Goal: Information Seeking & Learning: Learn about a topic

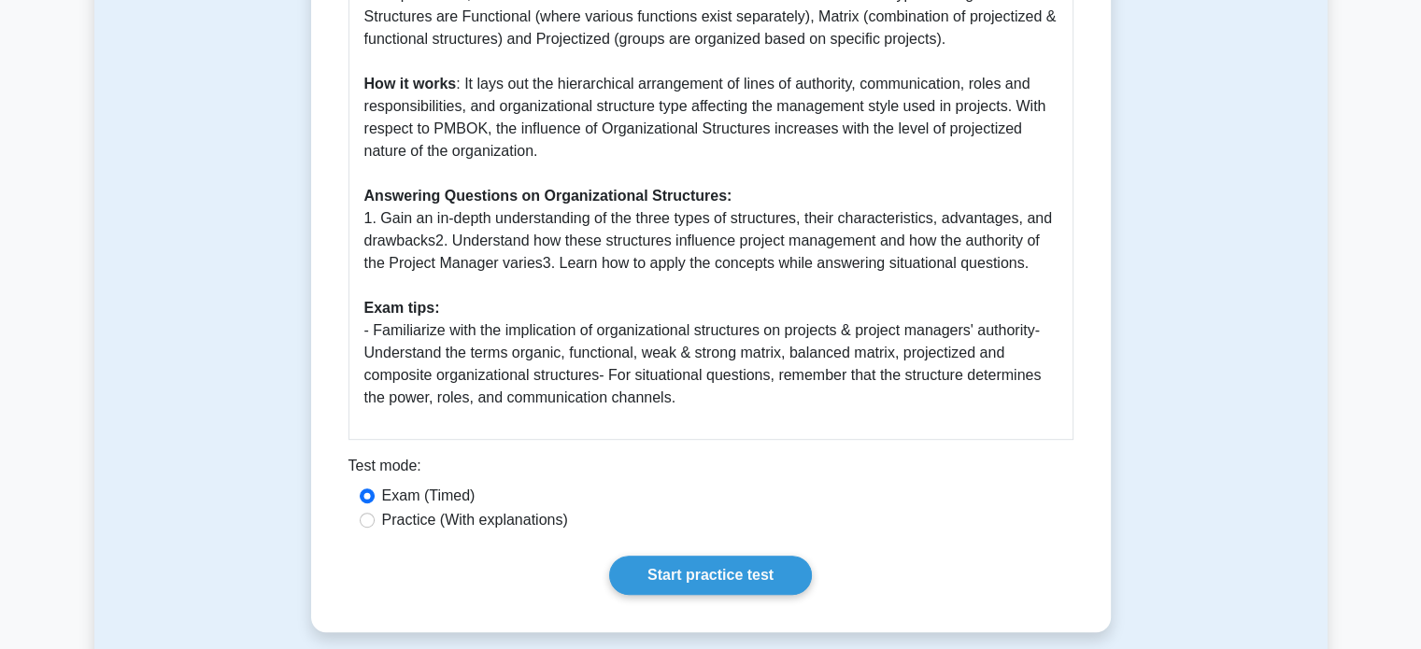
click at [528, 333] on p "Organizational Structures is a key element within the scope of the Project Mana…" at bounding box center [710, 73] width 693 height 673
click at [685, 567] on link "Start practice test" at bounding box center [710, 575] width 203 height 39
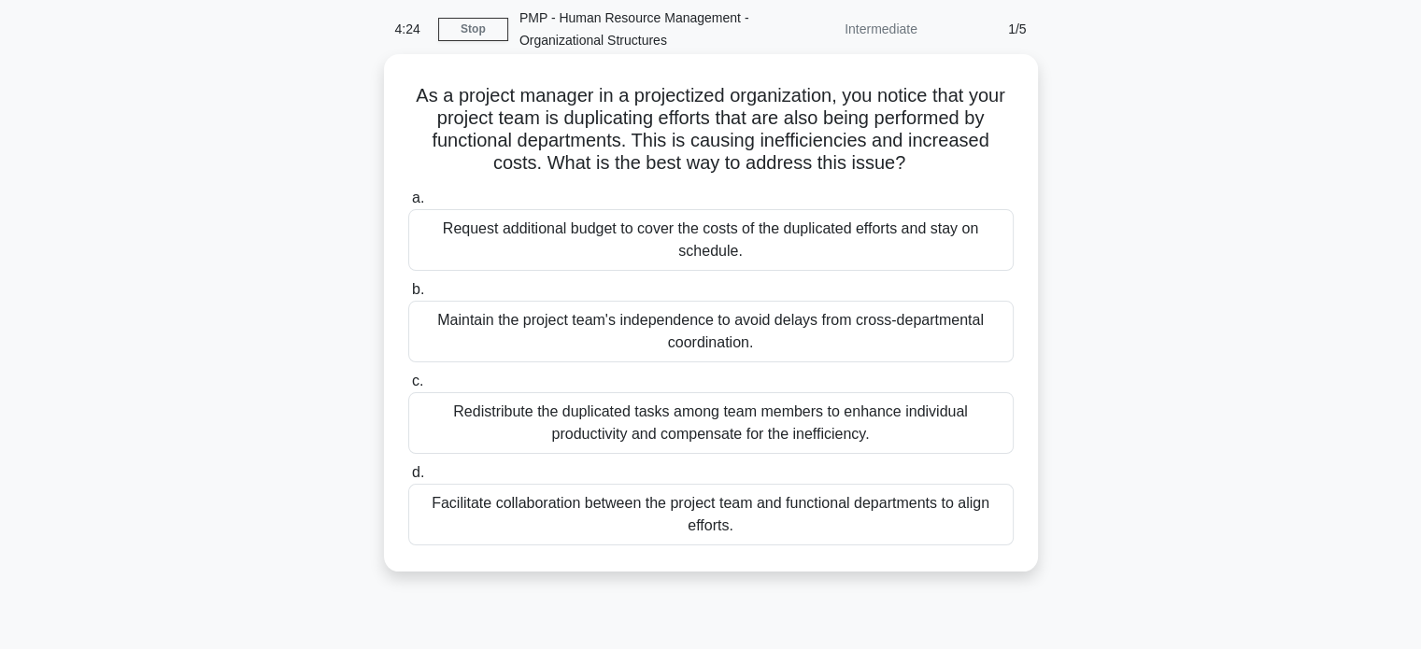
scroll to position [74, 0]
click at [726, 515] on div "Facilitate collaboration between the project team and functional departments to…" at bounding box center [710, 514] width 605 height 62
click at [408, 478] on input "d. Facilitate collaboration between the project team and functional departments…" at bounding box center [408, 472] width 0 height 12
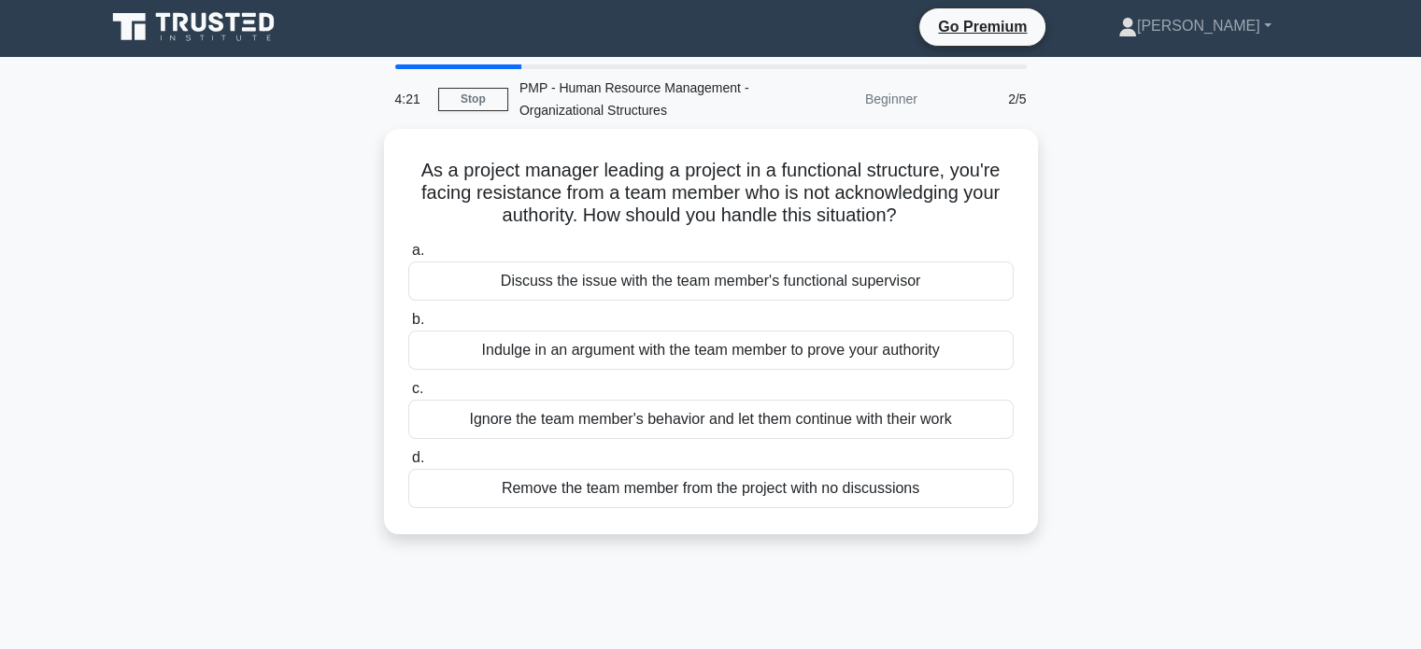
scroll to position [0, 0]
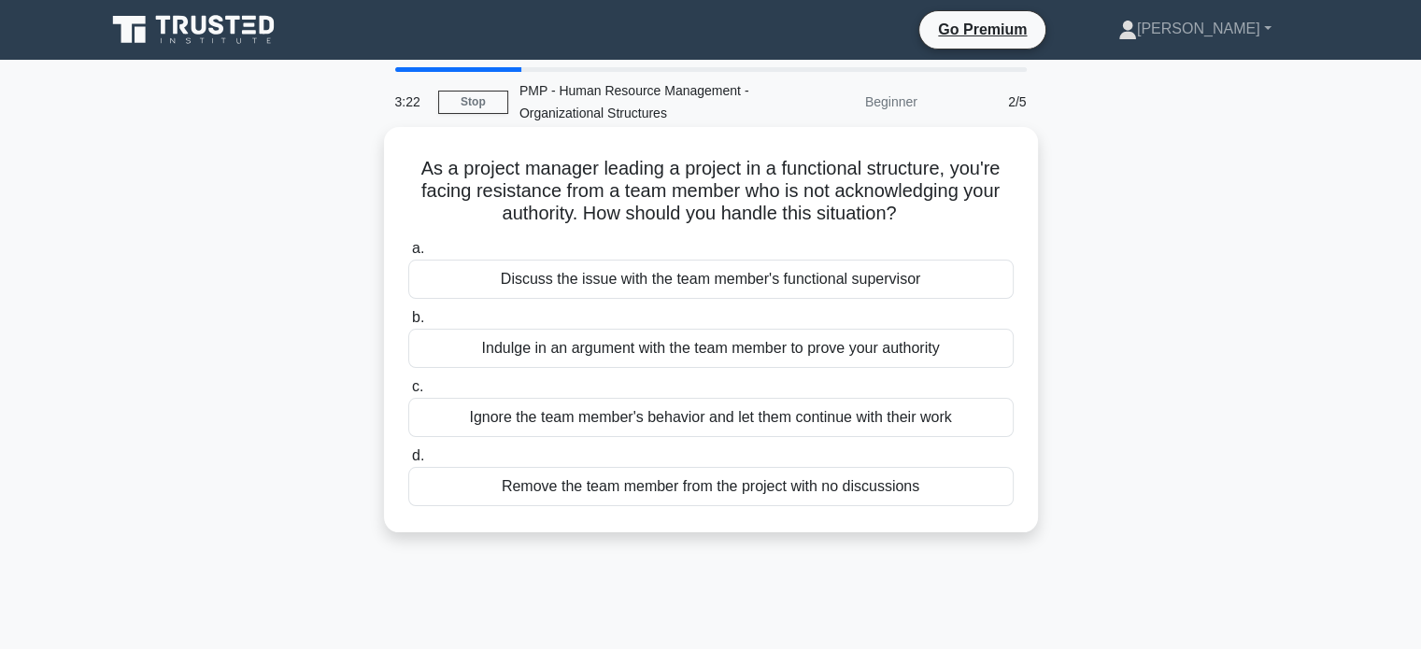
click at [723, 281] on div "Discuss the issue with the team member's functional supervisor" at bounding box center [710, 279] width 605 height 39
click at [408, 255] on input "a. Discuss the issue with the team member's functional supervisor" at bounding box center [408, 249] width 0 height 12
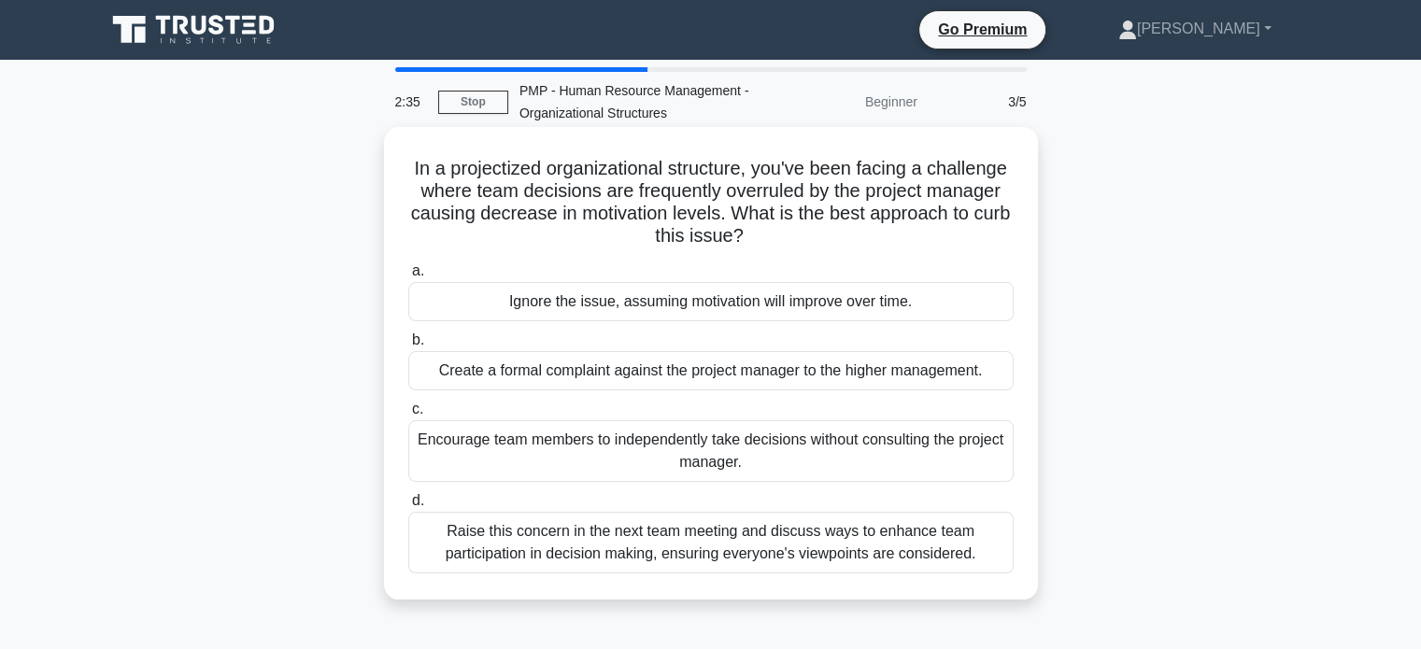
click at [546, 551] on div "Raise this concern in the next team meeting and discuss ways to enhance team pa…" at bounding box center [710, 543] width 605 height 62
click at [408, 507] on input "d. Raise this concern in the next team meeting and discuss ways to enhance team…" at bounding box center [408, 501] width 0 height 12
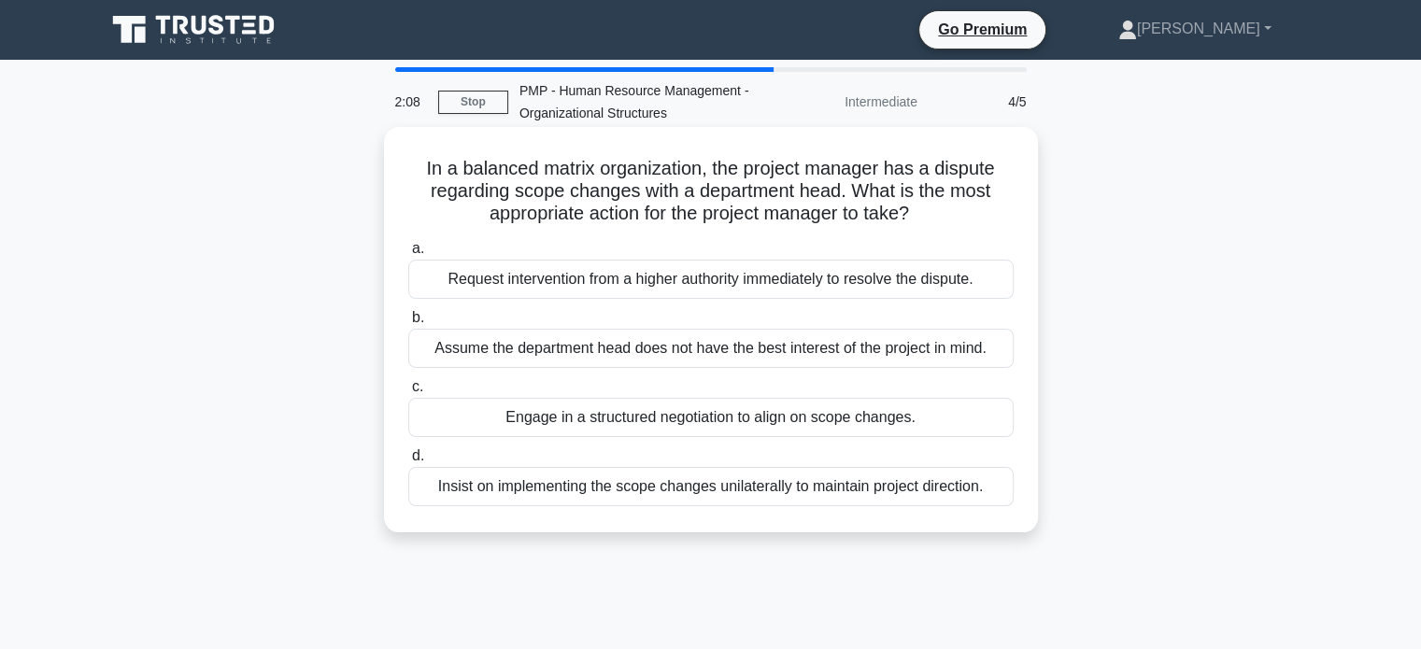
click at [554, 482] on div "Insist on implementing the scope changes unilaterally to maintain project direc…" at bounding box center [710, 486] width 605 height 39
click at [408, 462] on input "d. Insist on implementing the scope changes unilaterally to maintain project di…" at bounding box center [408, 456] width 0 height 12
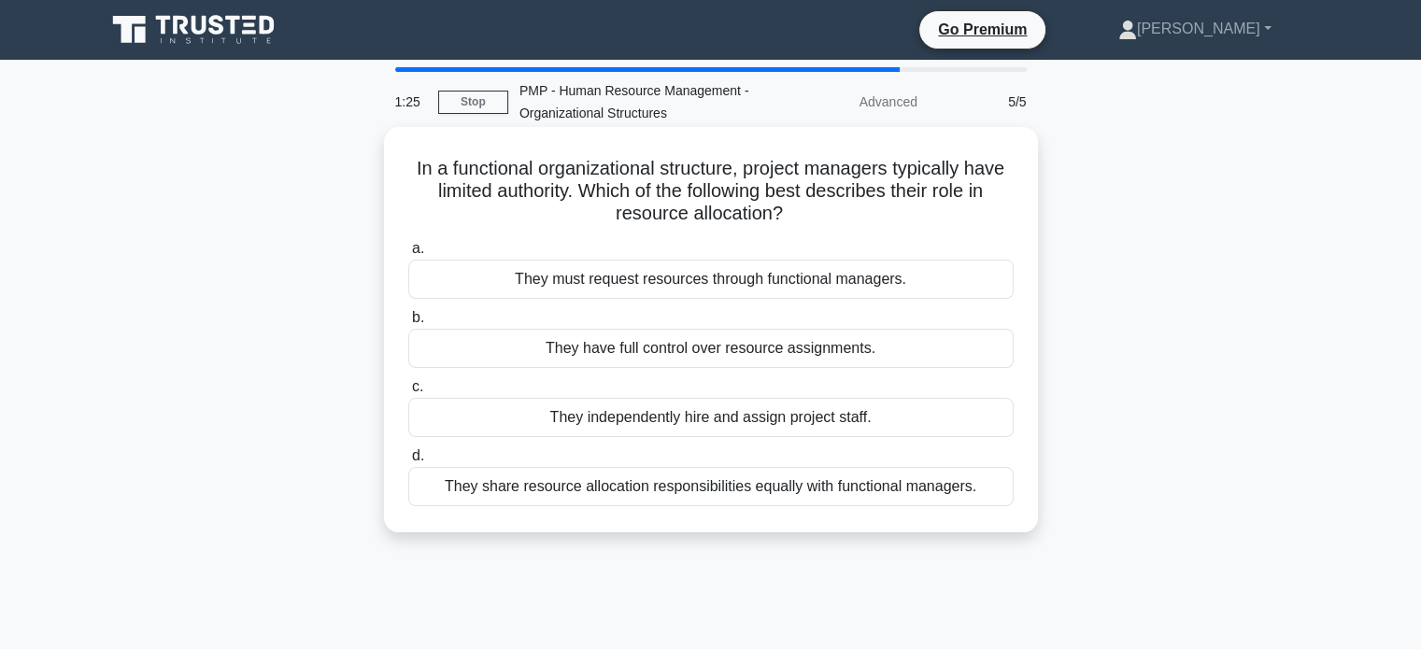
click at [702, 286] on div "They must request resources through functional managers." at bounding box center [710, 279] width 605 height 39
click at [408, 255] on input "a. They must request resources through functional managers." at bounding box center [408, 249] width 0 height 12
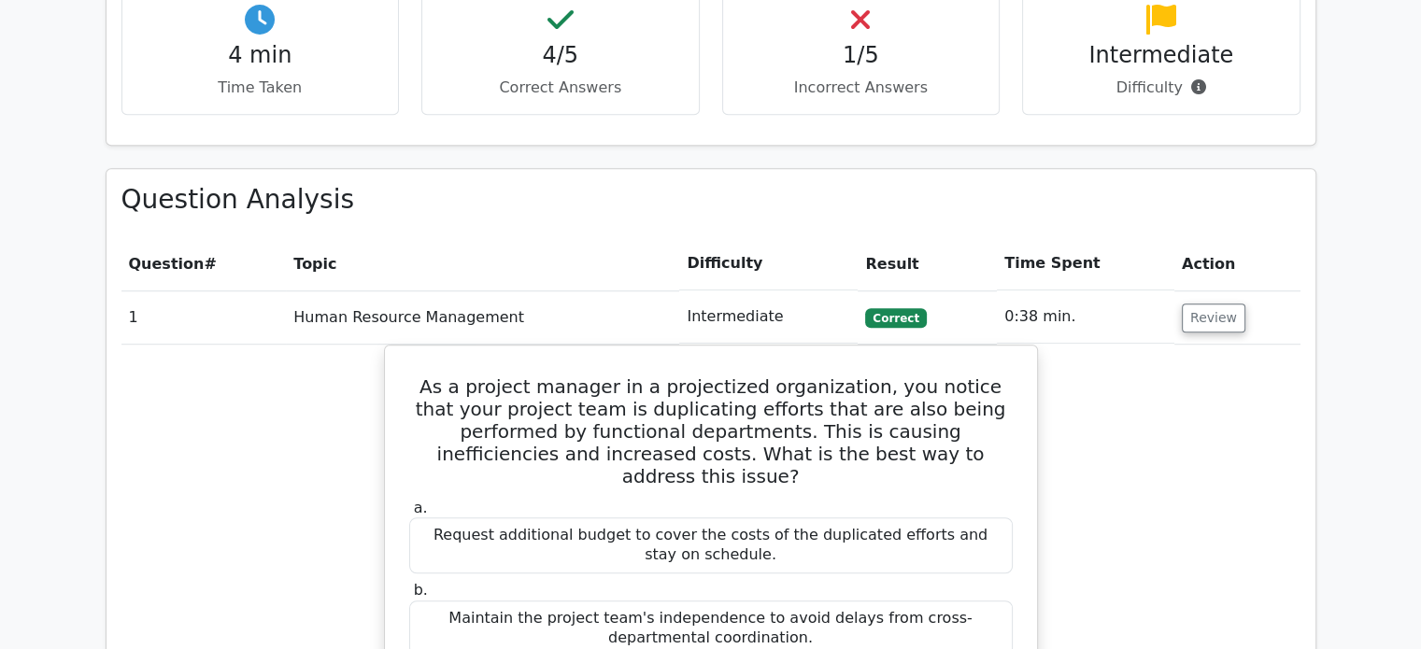
scroll to position [1188, 0]
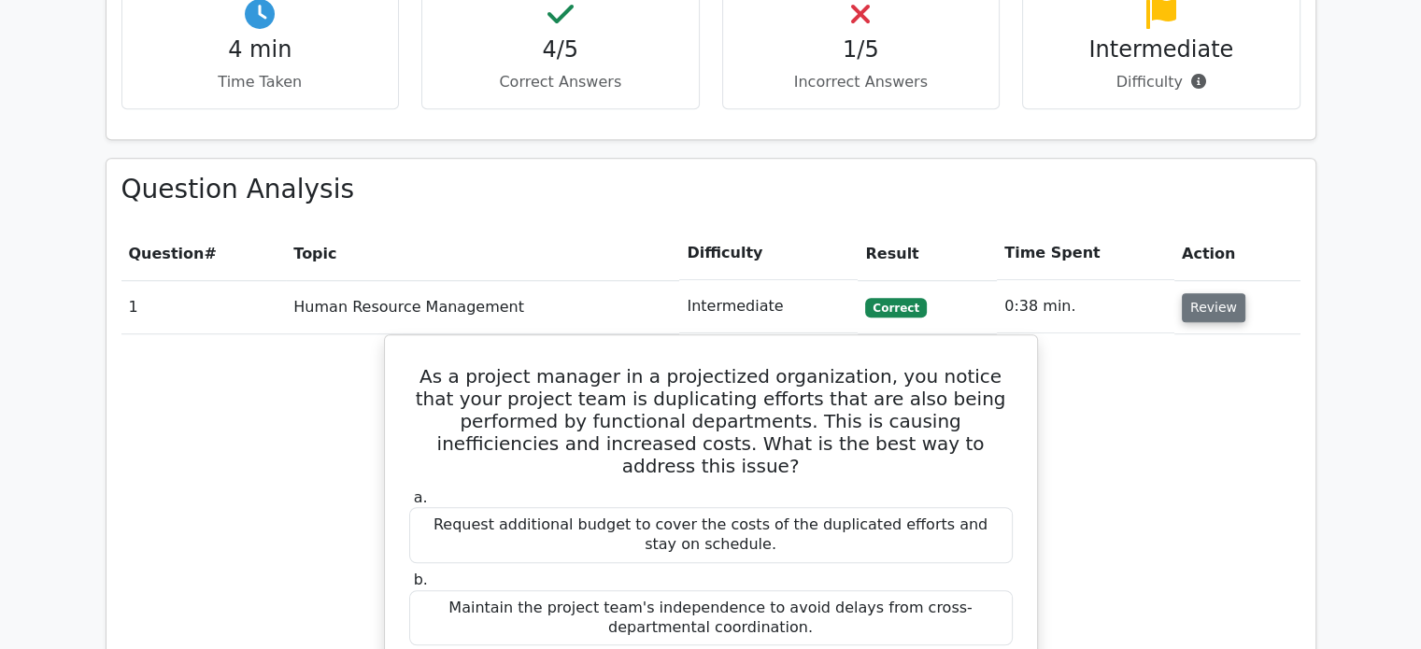
click at [1210, 293] on button "Review" at bounding box center [1214, 307] width 64 height 29
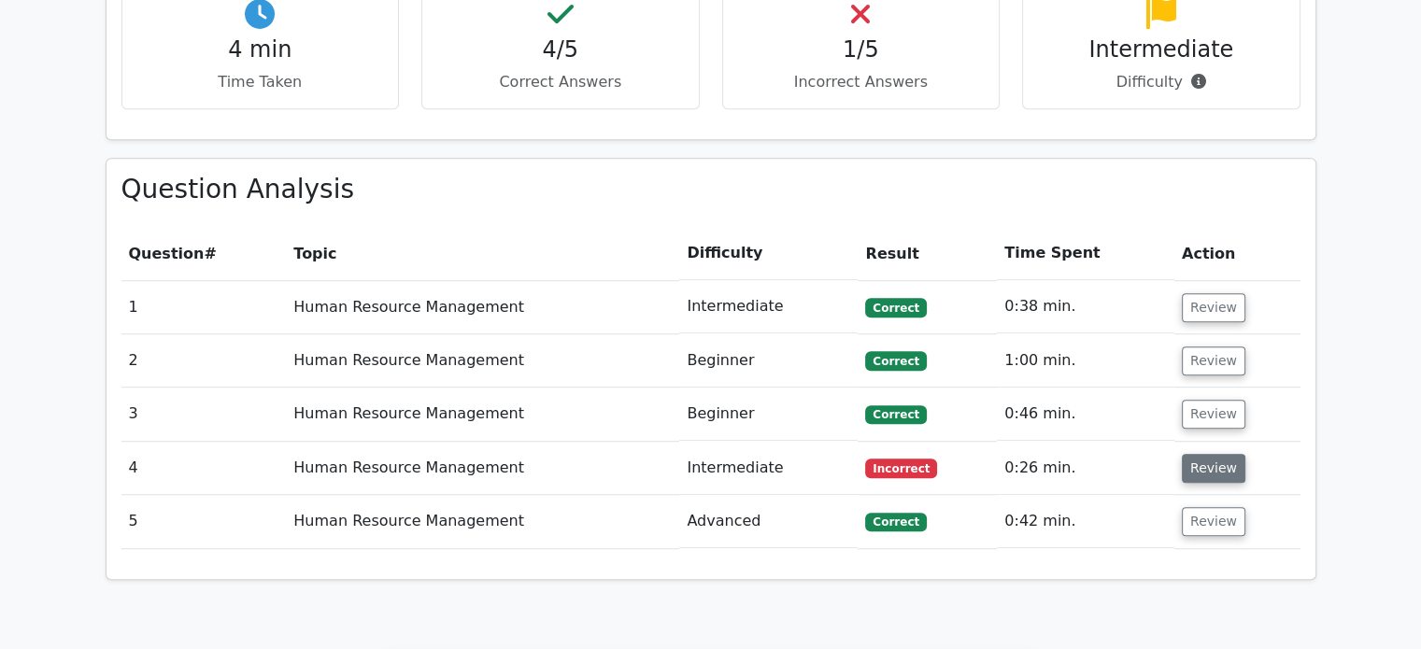
click at [1203, 454] on button "Review" at bounding box center [1214, 468] width 64 height 29
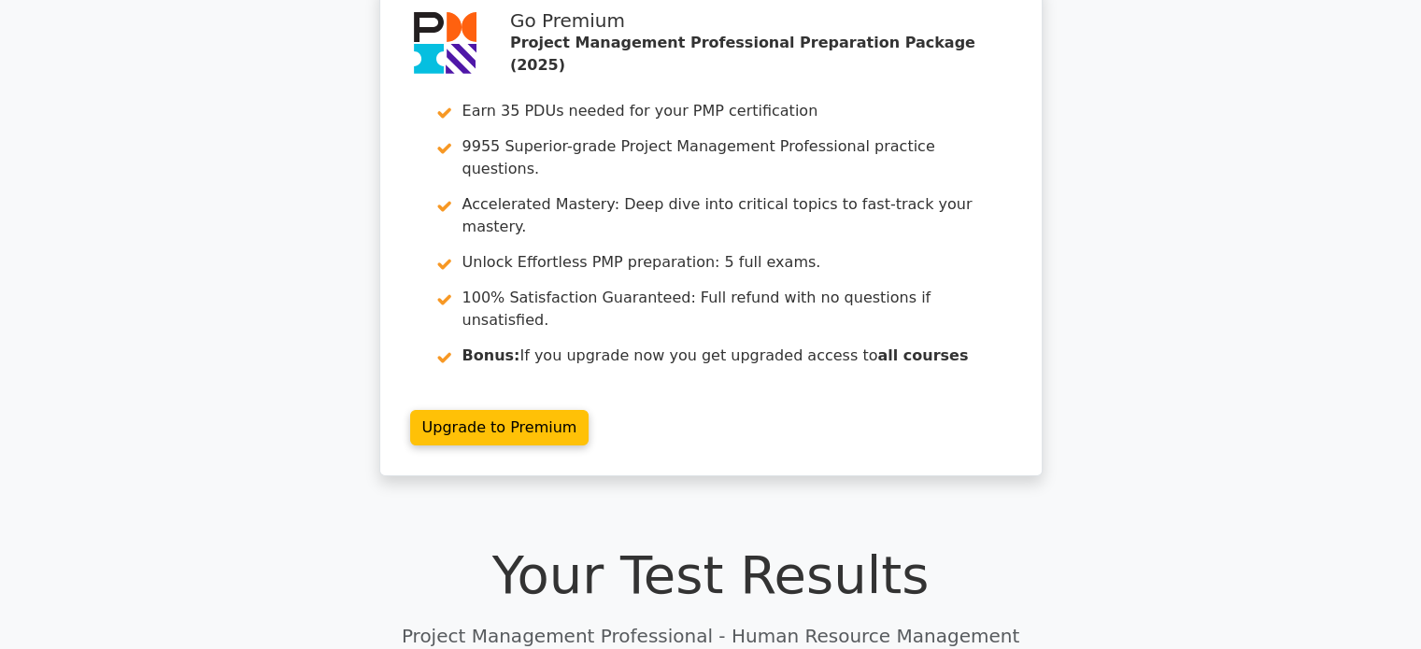
scroll to position [0, 0]
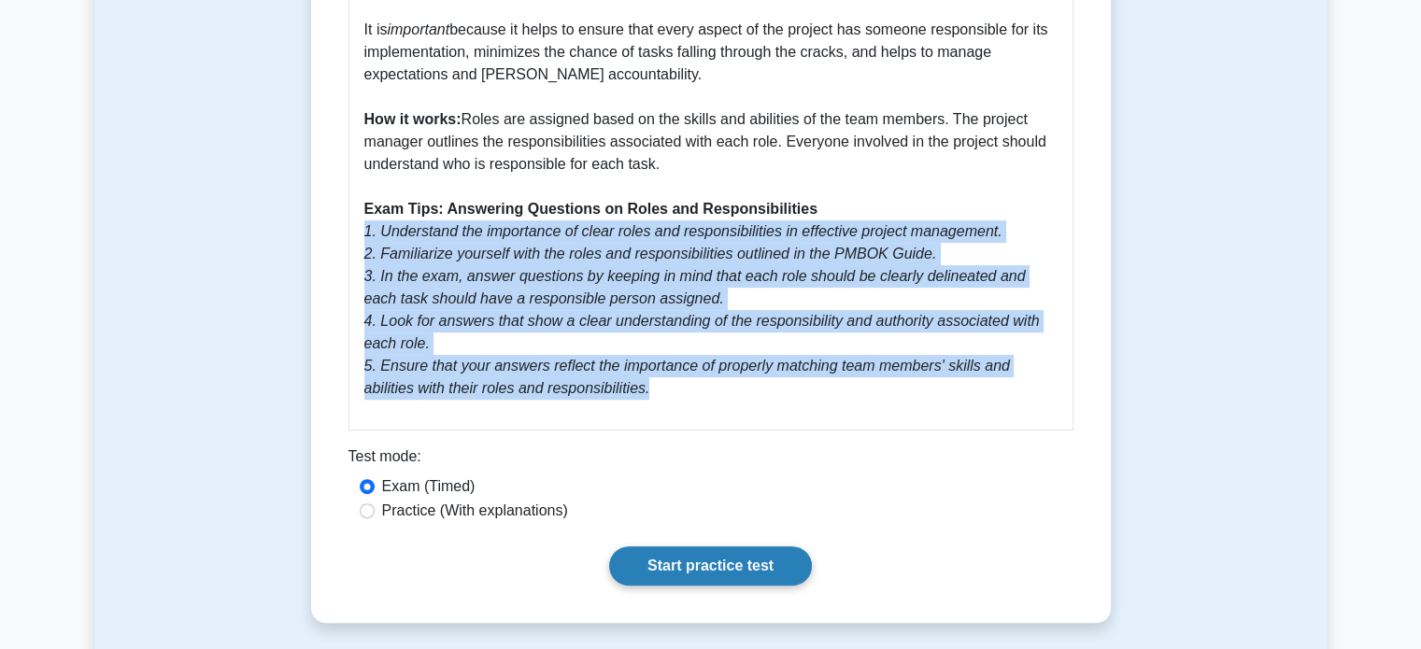
click at [684, 564] on link "Start practice test" at bounding box center [710, 565] width 203 height 39
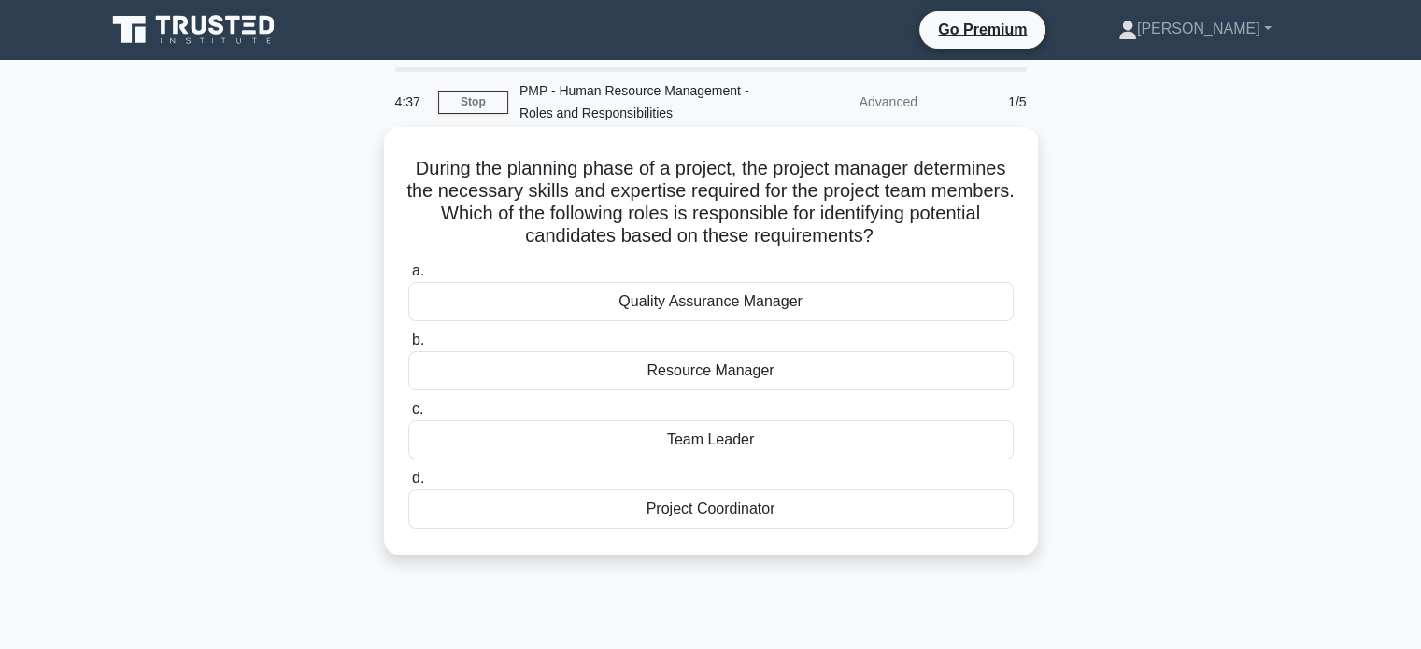
click at [715, 367] on div "Resource Manager" at bounding box center [710, 370] width 605 height 39
click at [408, 347] on input "b. Resource Manager" at bounding box center [408, 340] width 0 height 12
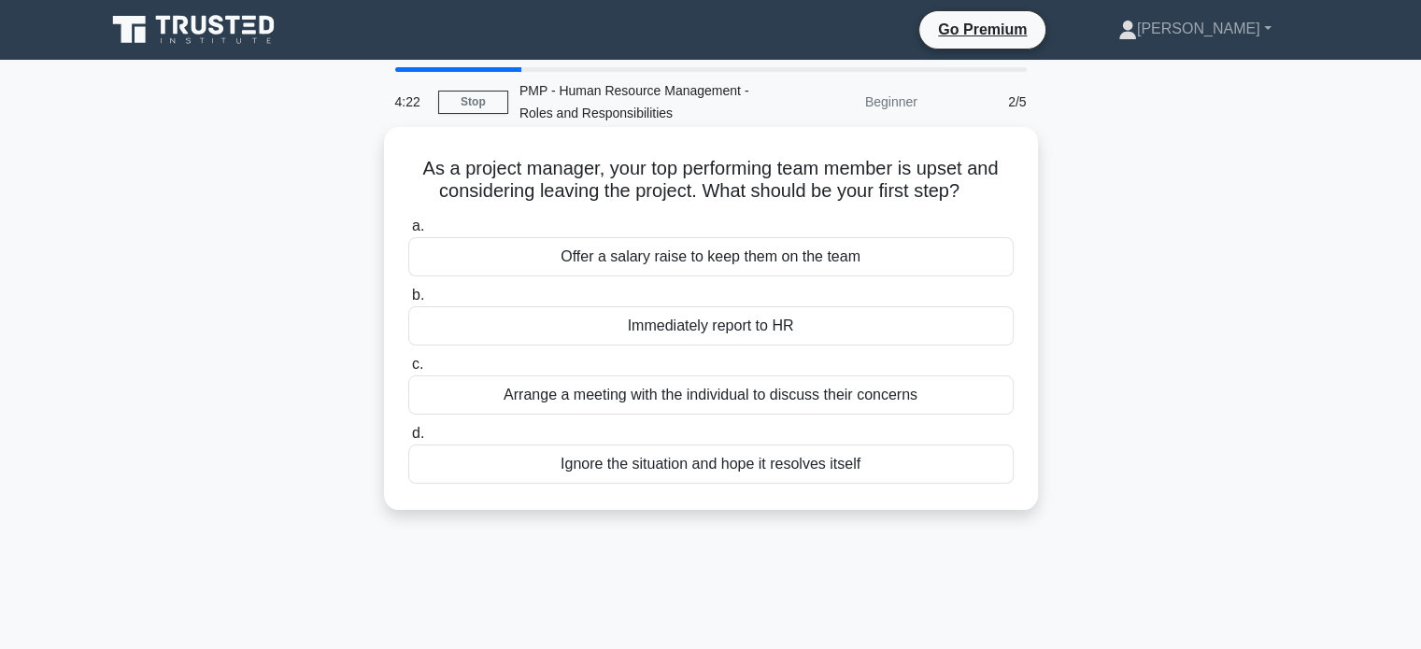
click at [670, 405] on div "Arrange a meeting with the individual to discuss their concerns" at bounding box center [710, 394] width 605 height 39
click at [408, 371] on input "c. Arrange a meeting with the individual to discuss their concerns" at bounding box center [408, 365] width 0 height 12
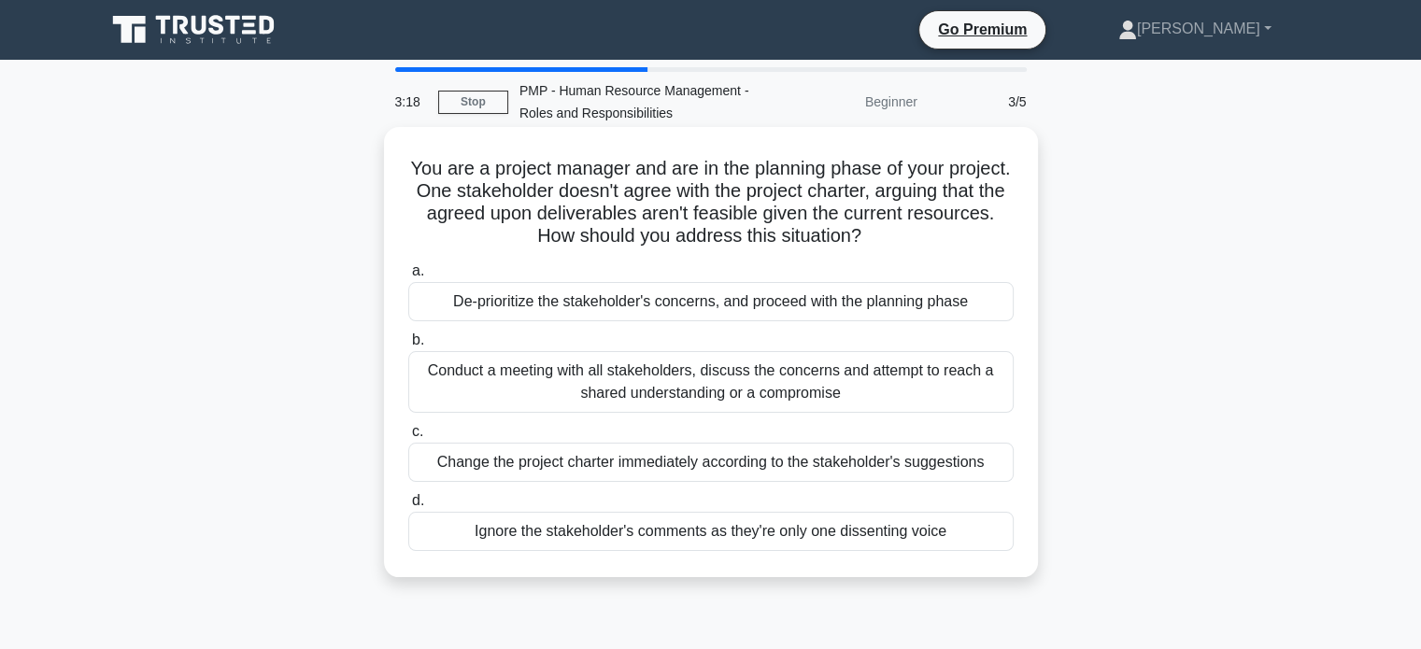
click at [659, 364] on div "Conduct a meeting with all stakeholders, discuss the concerns and attempt to re…" at bounding box center [710, 382] width 605 height 62
click at [408, 347] on input "b. Conduct a meeting with all stakeholders, discuss the concerns and attempt to…" at bounding box center [408, 340] width 0 height 12
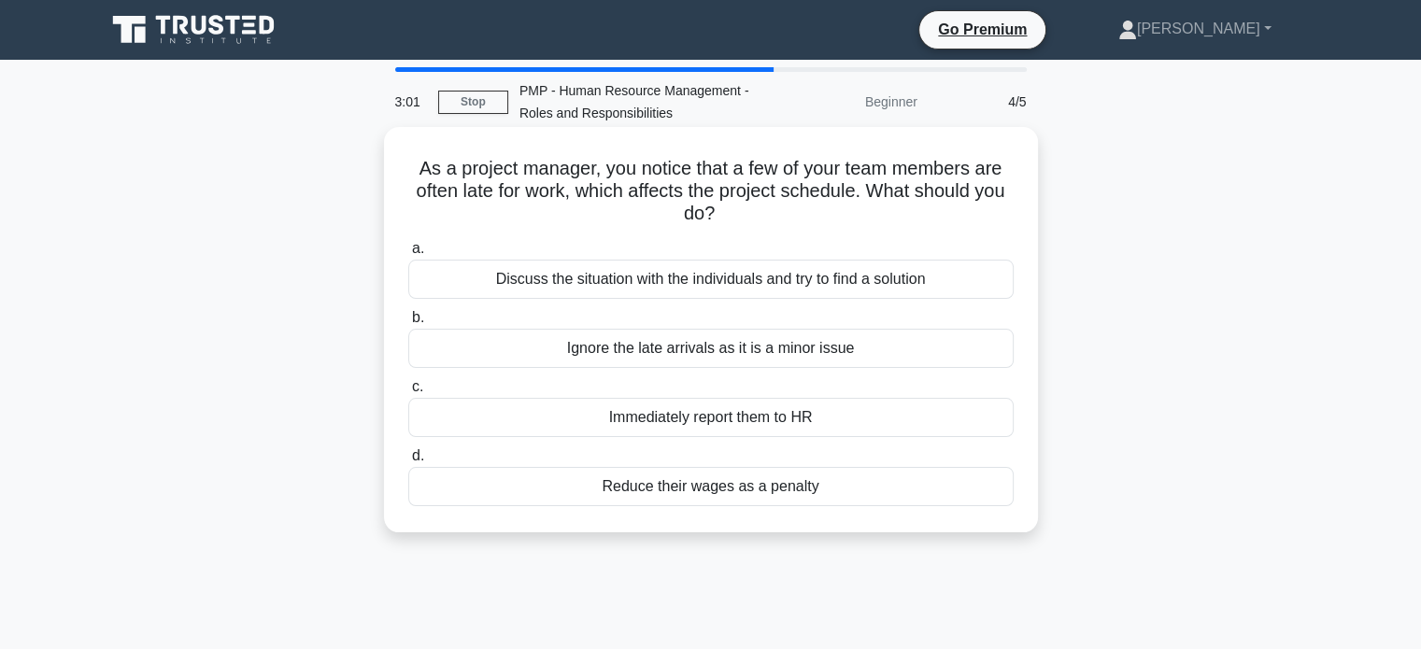
click at [607, 276] on div "Discuss the situation with the individuals and try to find a solution" at bounding box center [710, 279] width 605 height 39
click at [408, 255] on input "a. Discuss the situation with the individuals and try to find a solution" at bounding box center [408, 249] width 0 height 12
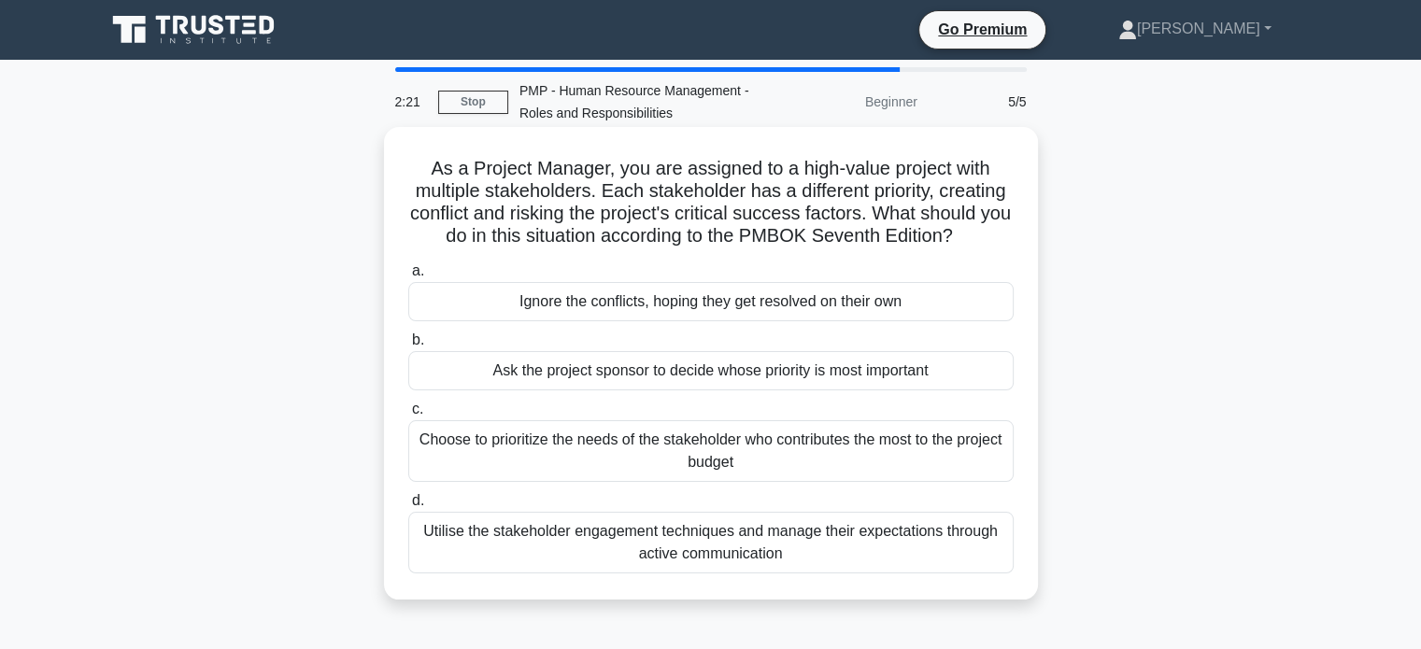
click at [624, 545] on div "Utilise the stakeholder engagement techniques and manage their expectations thr…" at bounding box center [710, 543] width 605 height 62
click at [408, 507] on input "d. Utilise the stakeholder engagement techniques and manage their expectations …" at bounding box center [408, 501] width 0 height 12
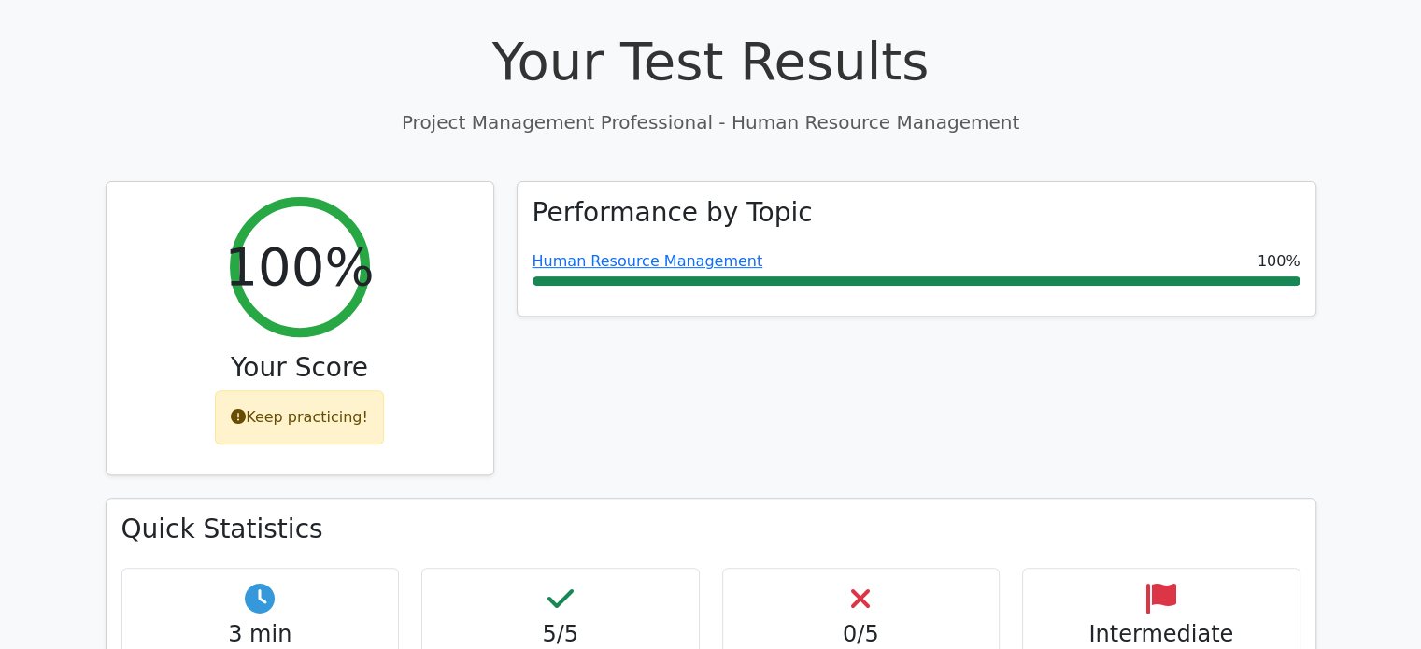
scroll to position [604, 0]
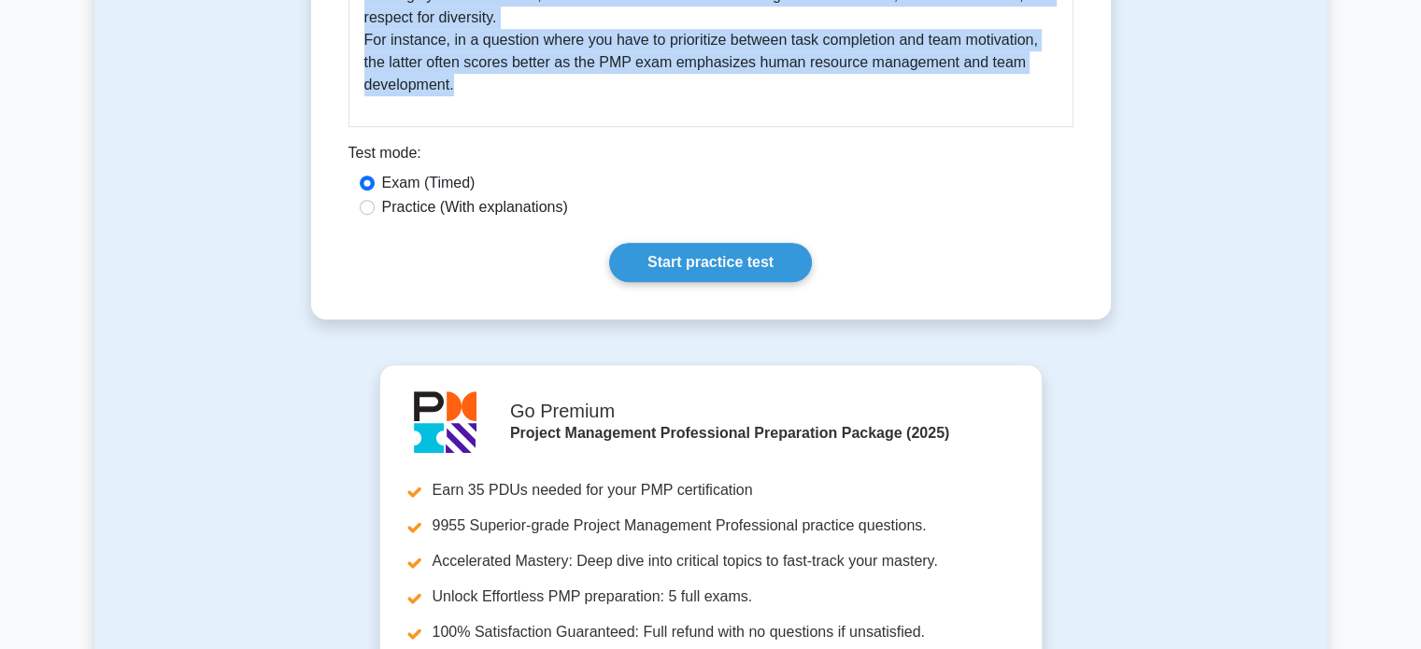
scroll to position [1098, 0]
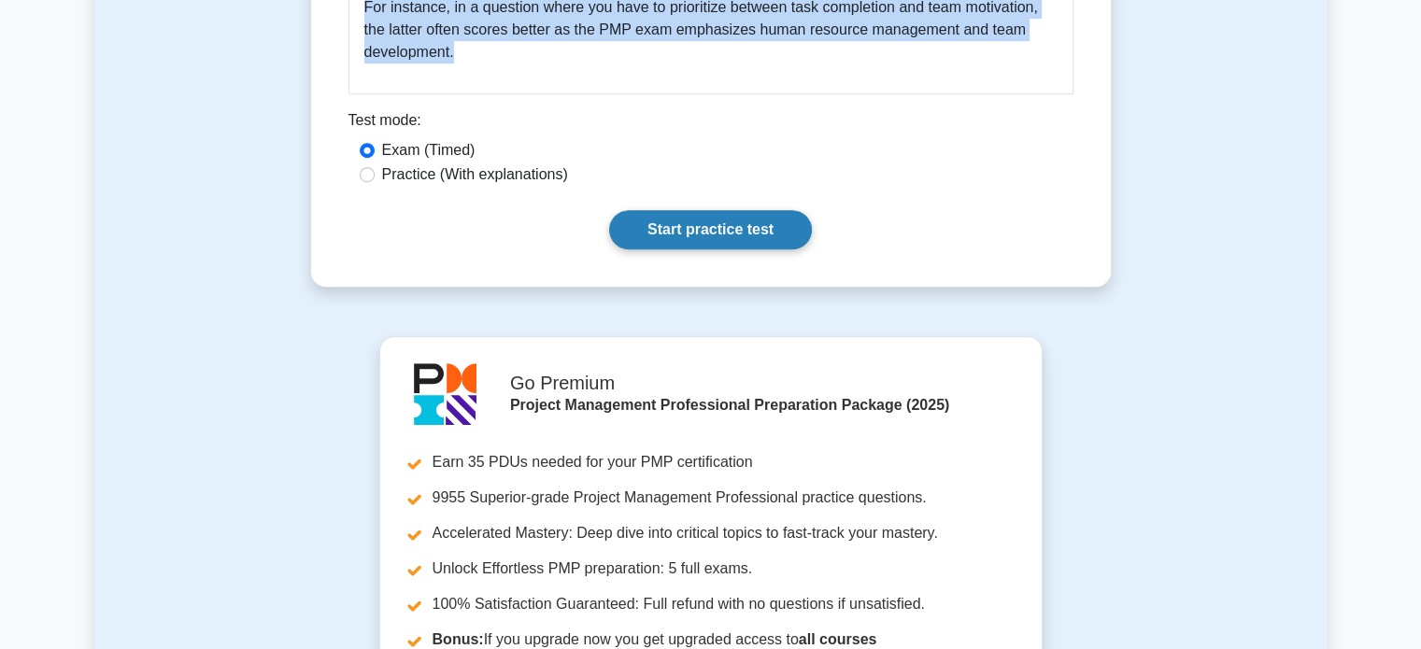
click at [706, 220] on link "Start practice test" at bounding box center [710, 229] width 203 height 39
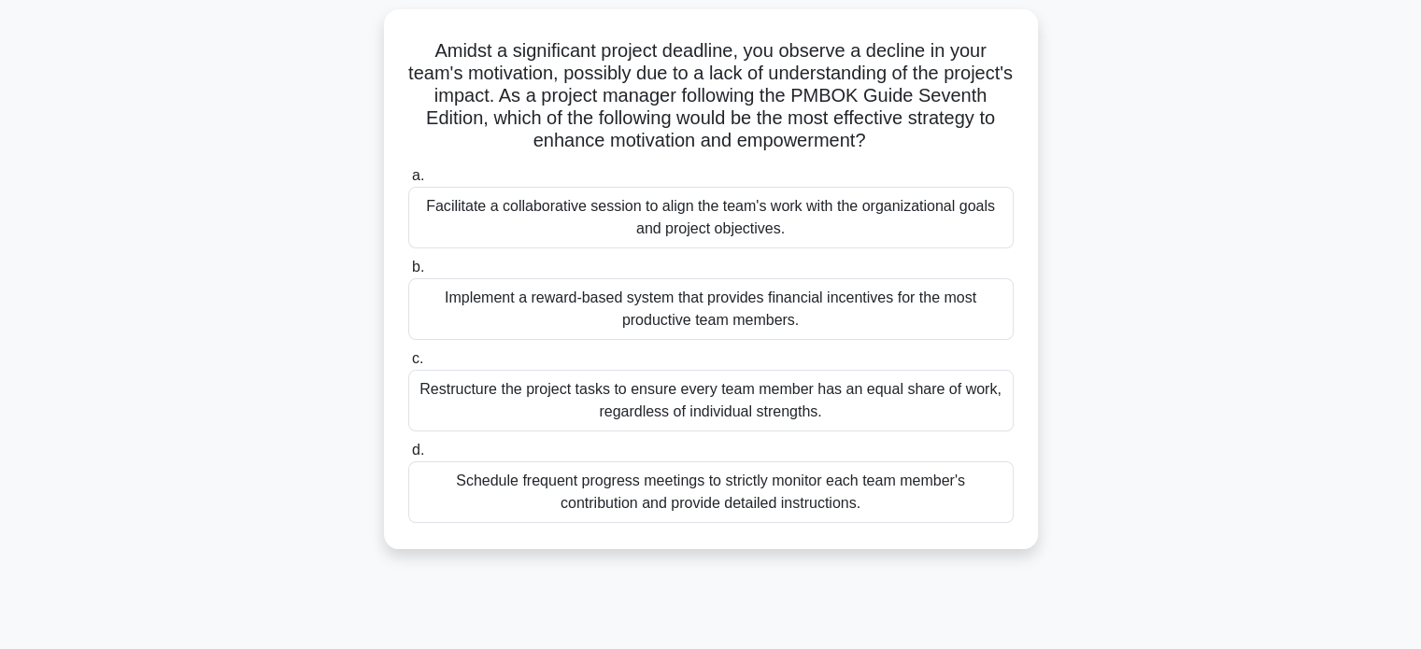
scroll to position [134, 0]
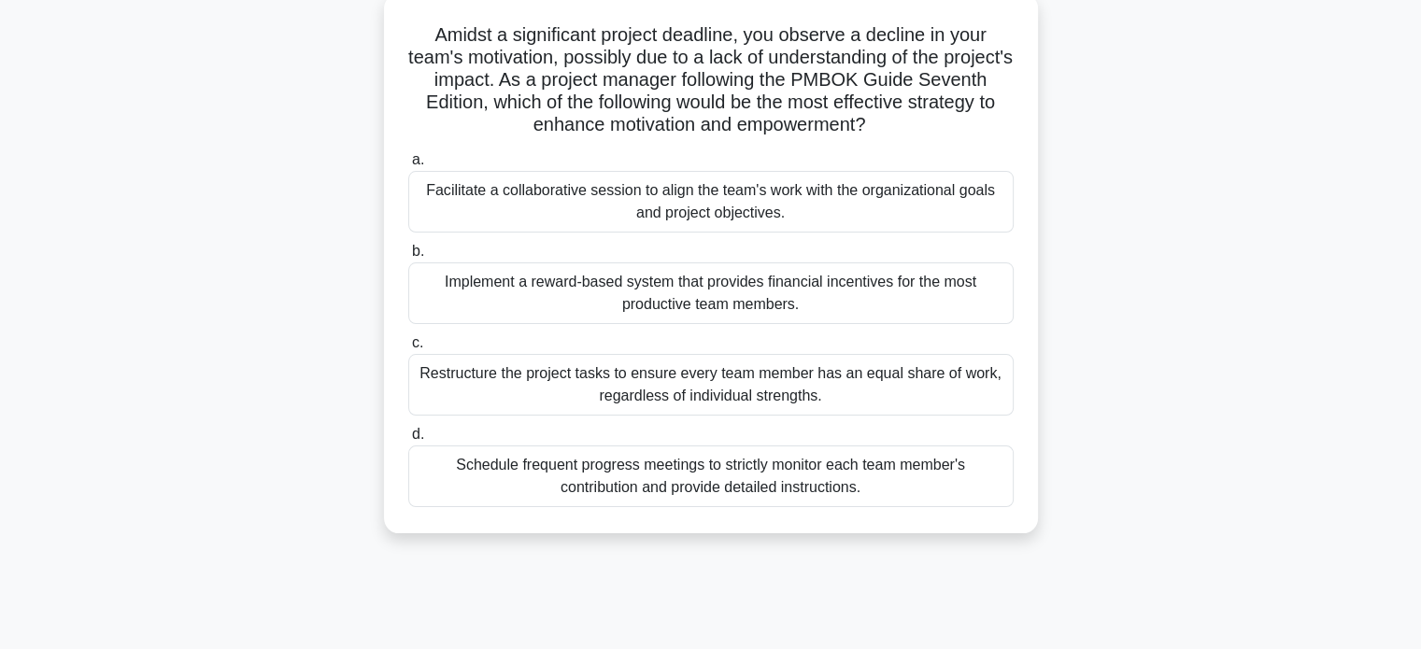
click at [661, 191] on div "Facilitate a collaborative session to align the team's work with the organizati…" at bounding box center [710, 202] width 605 height 62
click at [408, 166] on input "a. Facilitate a collaborative session to align the team's work with the organiz…" at bounding box center [408, 160] width 0 height 12
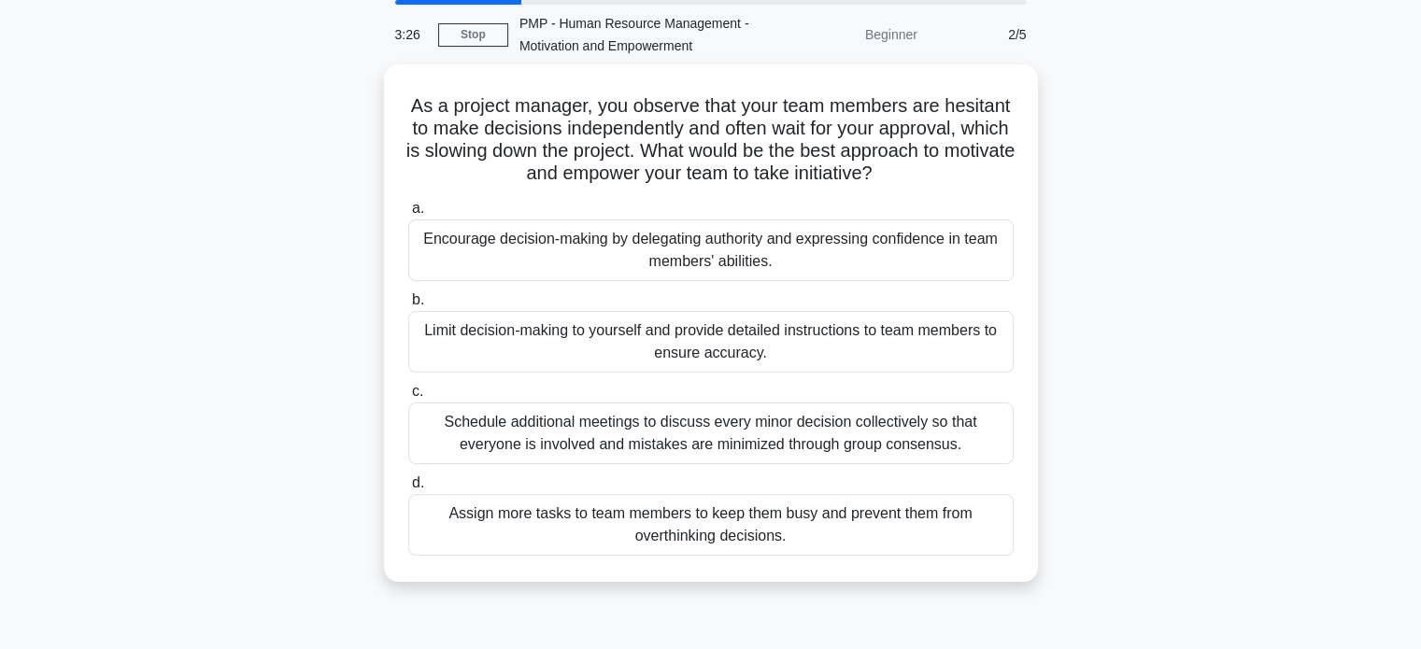
scroll to position [67, 0]
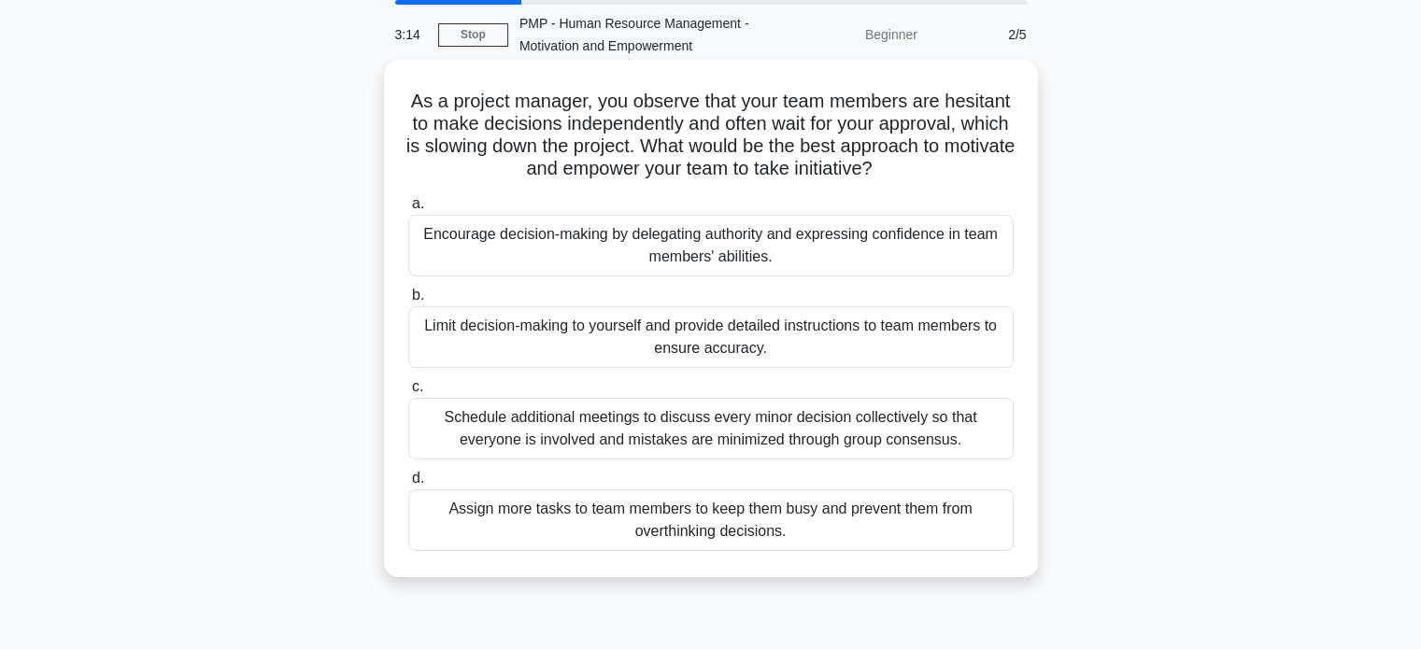
click at [613, 432] on div "Schedule additional meetings to discuss every minor decision collectively so th…" at bounding box center [710, 429] width 605 height 62
click at [408, 393] on input "c. Schedule additional meetings to discuss every minor decision collectively so…" at bounding box center [408, 387] width 0 height 12
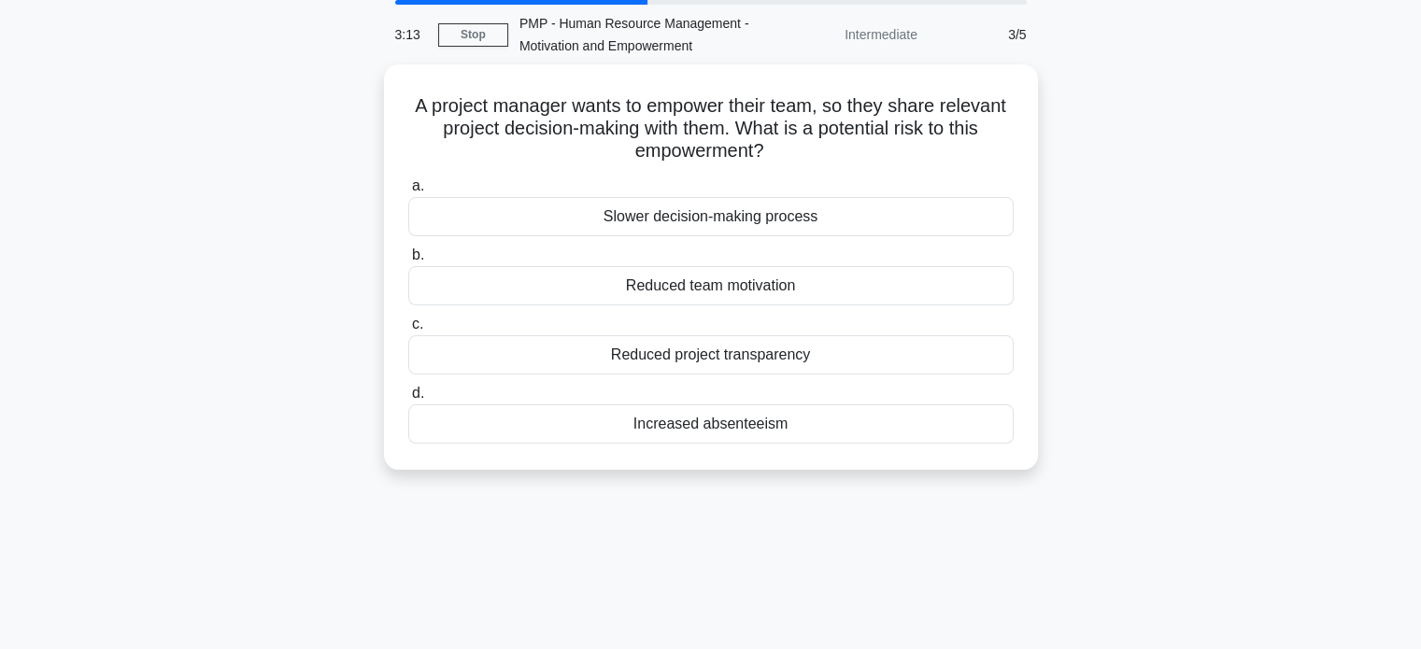
scroll to position [0, 0]
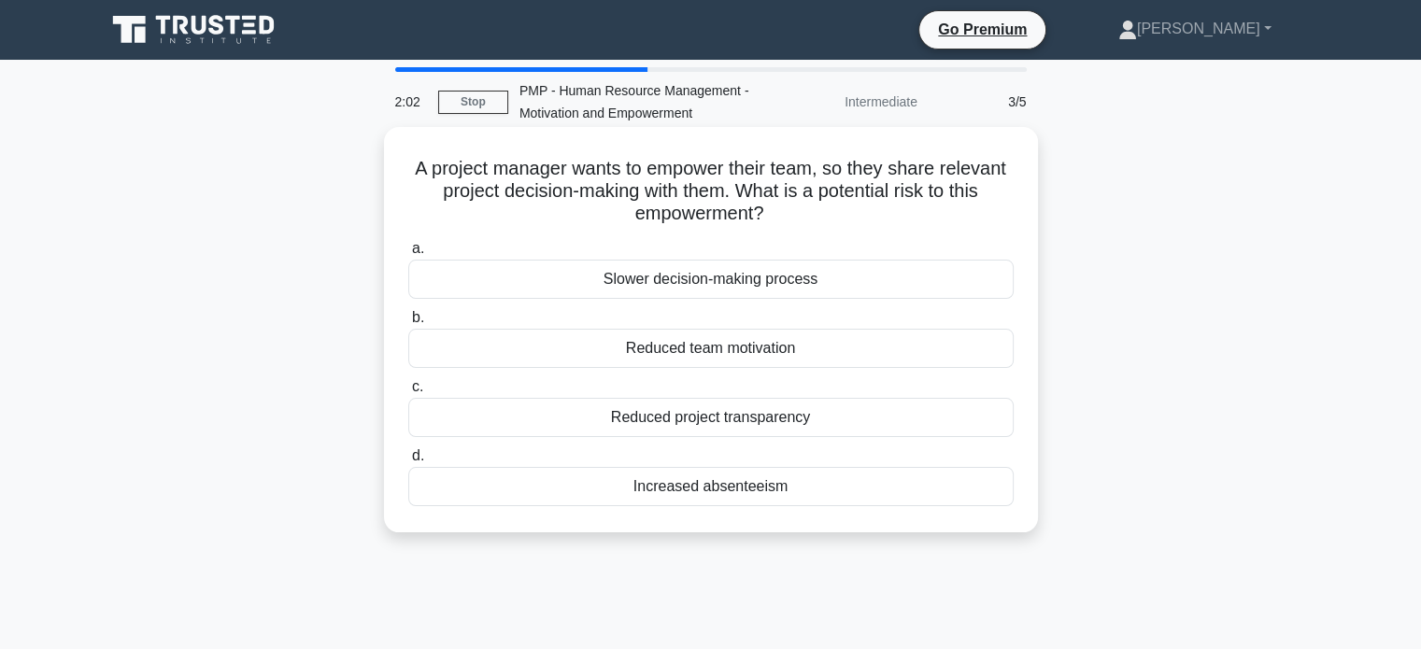
click at [670, 279] on div "Slower decision-making process" at bounding box center [710, 279] width 605 height 39
click at [408, 255] on input "a. Slower decision-making process" at bounding box center [408, 249] width 0 height 12
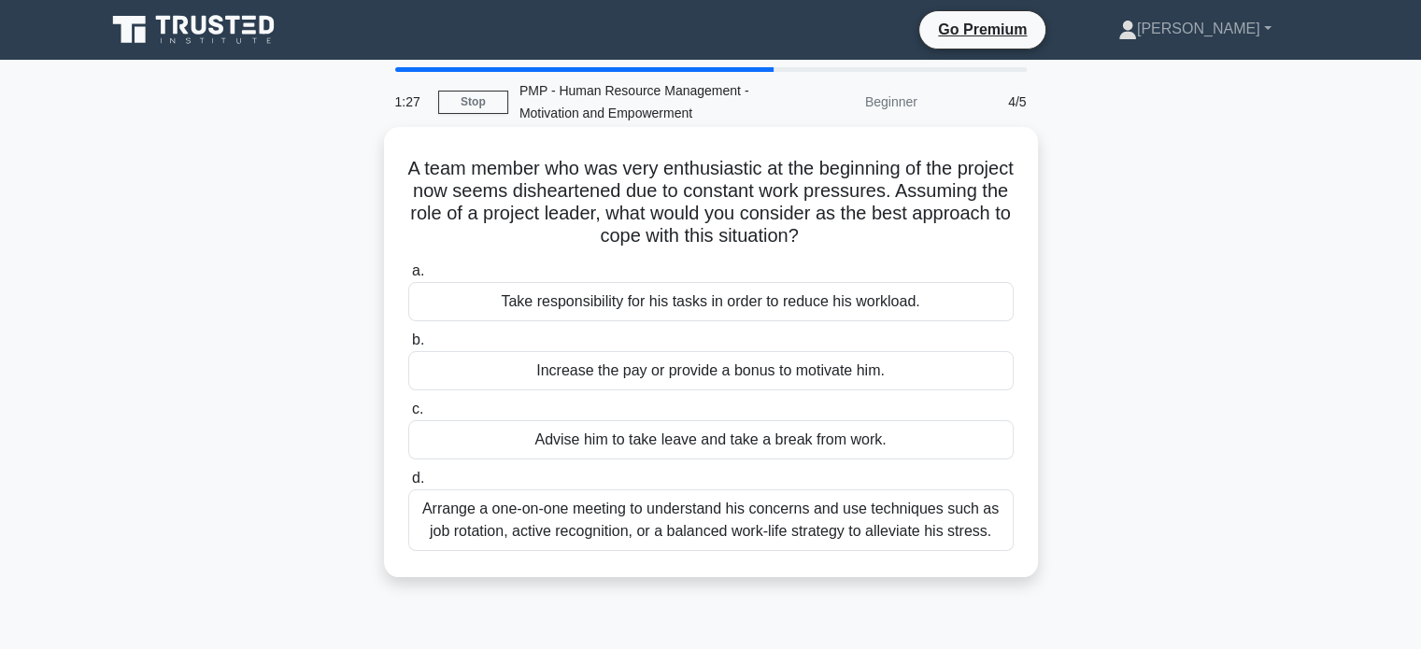
click at [675, 511] on div "Arrange a one-on-one meeting to understand his concerns and use techniques such…" at bounding box center [710, 520] width 605 height 62
click at [408, 485] on input "d. Arrange a one-on-one meeting to understand his concerns and use techniques s…" at bounding box center [408, 479] width 0 height 12
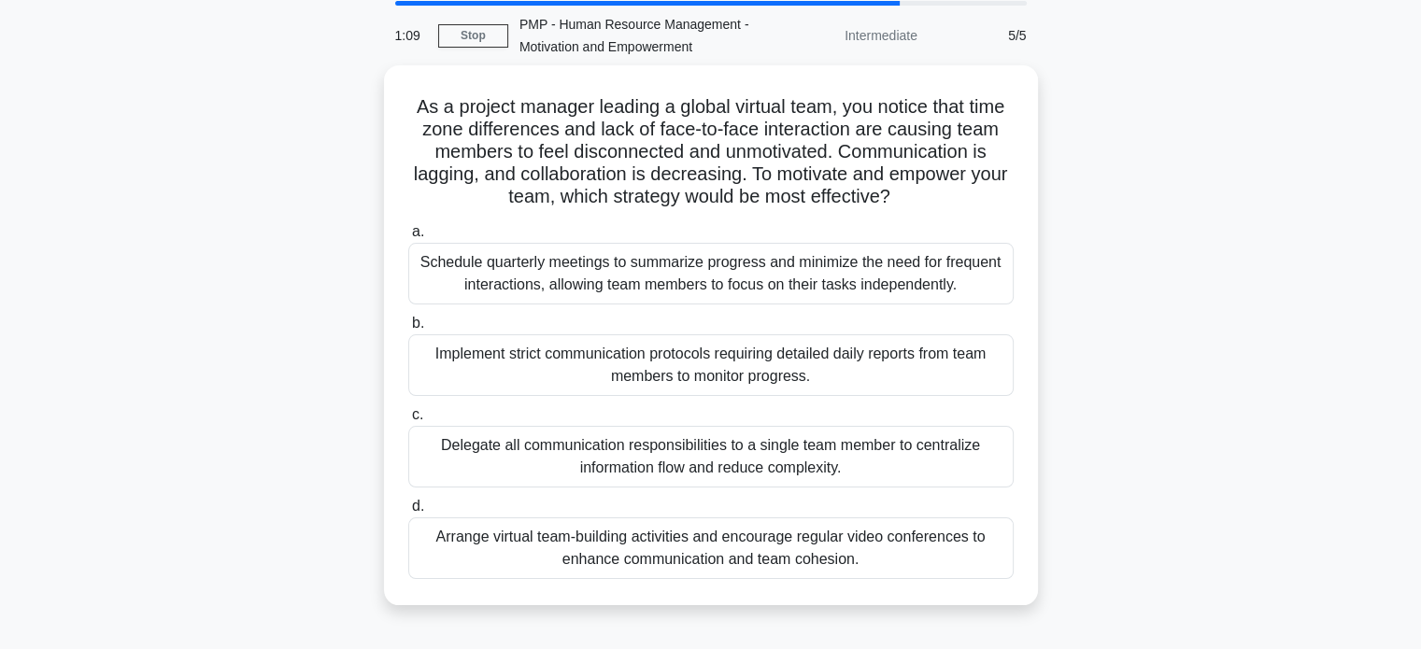
scroll to position [65, 0]
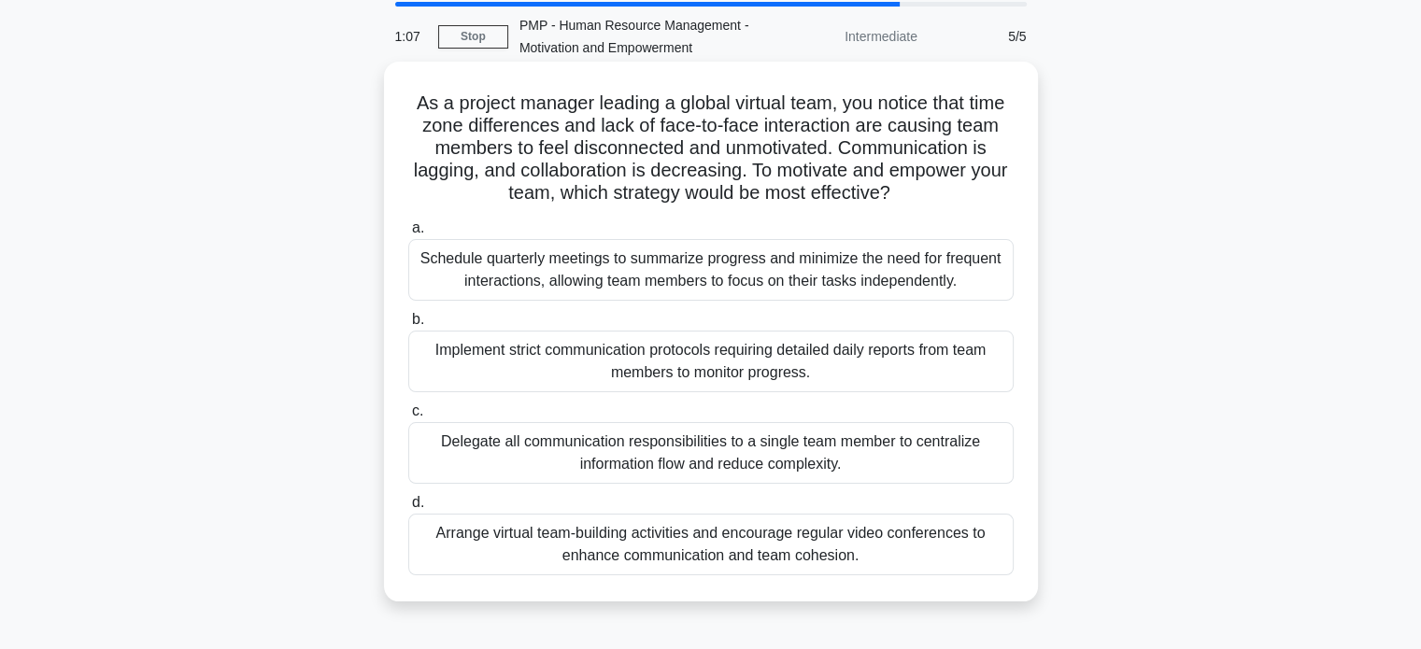
click at [740, 555] on div "Arrange virtual team-building activities and encourage regular video conference…" at bounding box center [710, 545] width 605 height 62
click at [408, 509] on input "d. Arrange virtual team-building activities and encourage regular video confere…" at bounding box center [408, 503] width 0 height 12
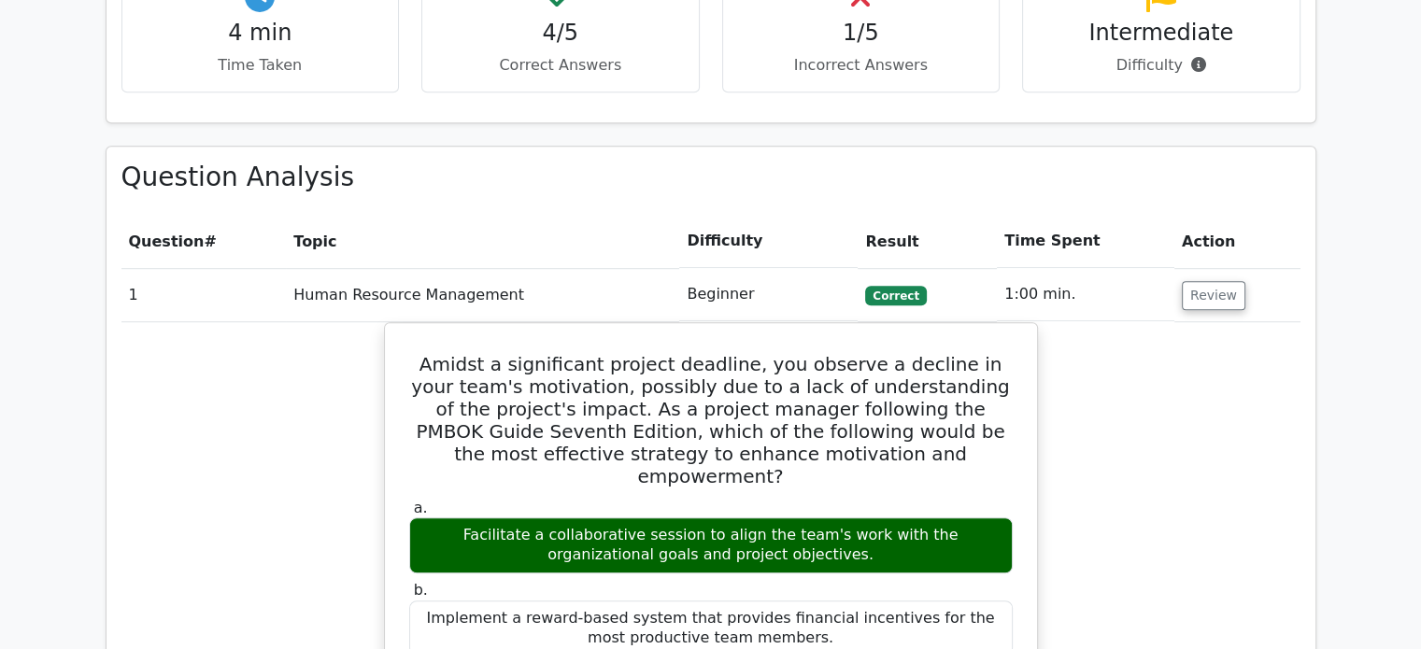
scroll to position [1199, 0]
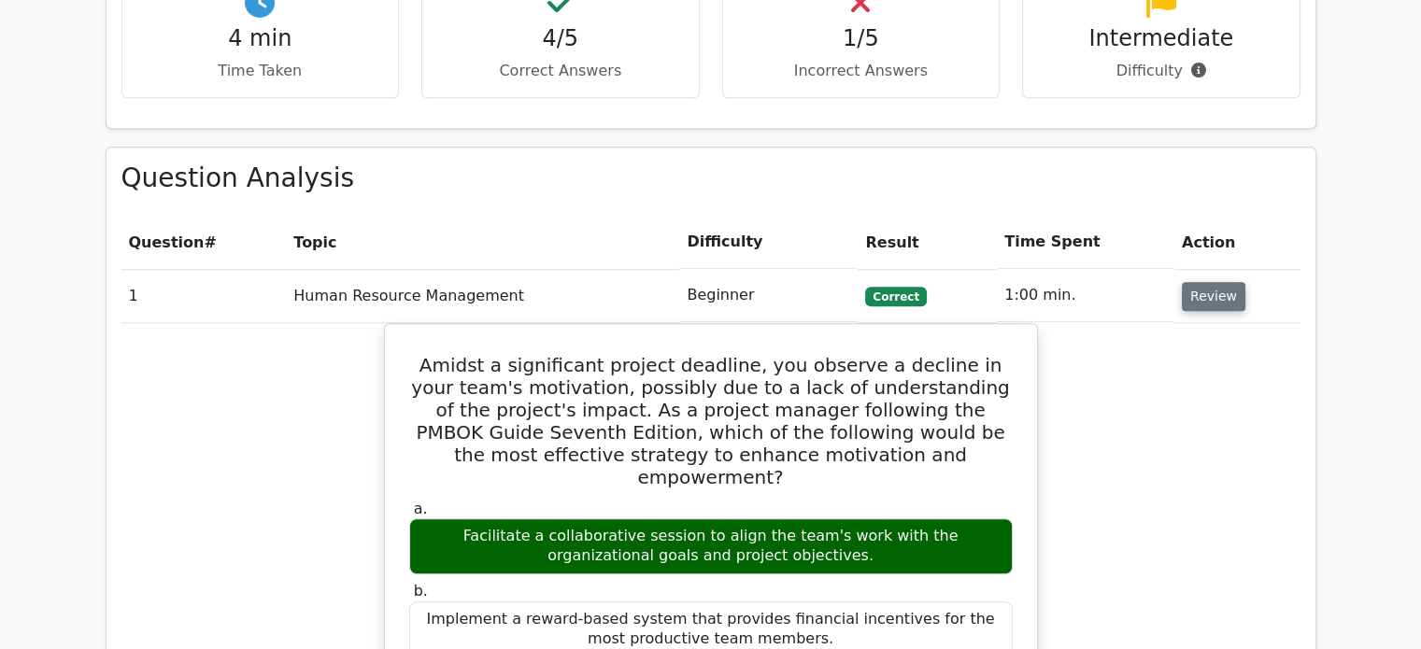
click at [1199, 282] on button "Review" at bounding box center [1214, 296] width 64 height 29
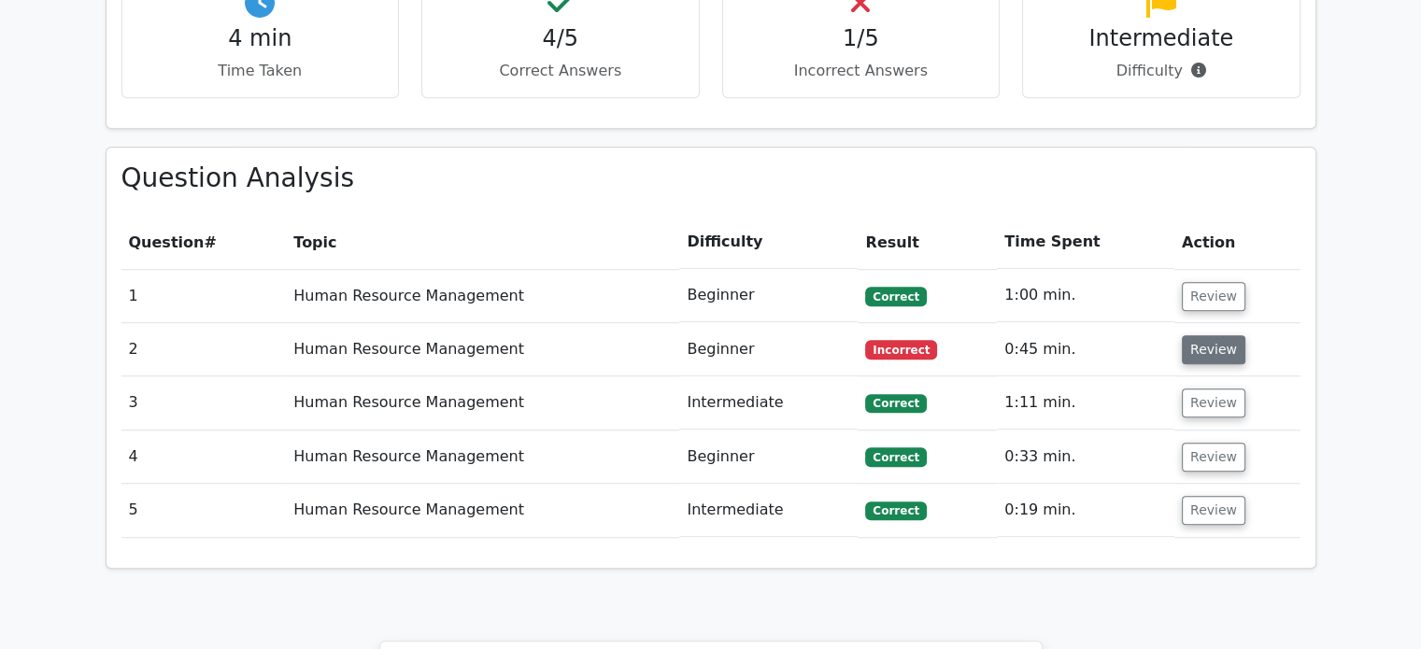
click at [1212, 335] on button "Review" at bounding box center [1214, 349] width 64 height 29
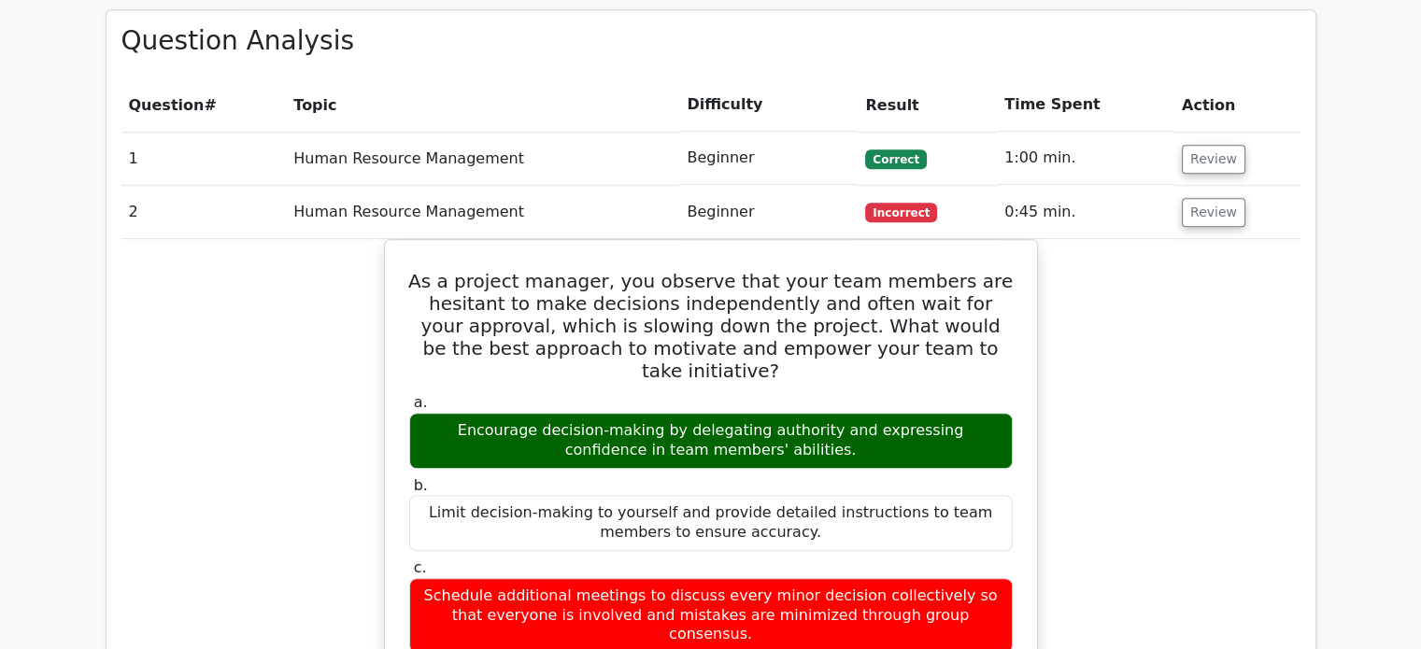
scroll to position [1338, 0]
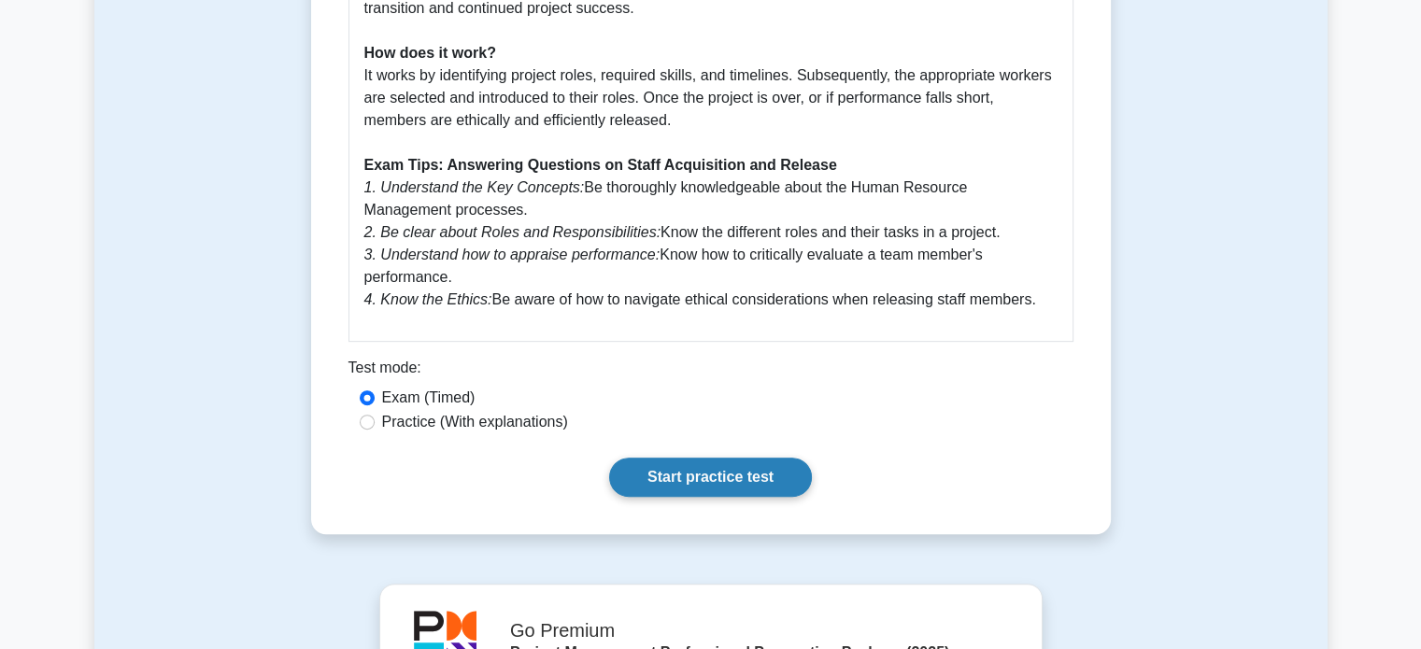
click at [684, 470] on link "Start practice test" at bounding box center [710, 477] width 203 height 39
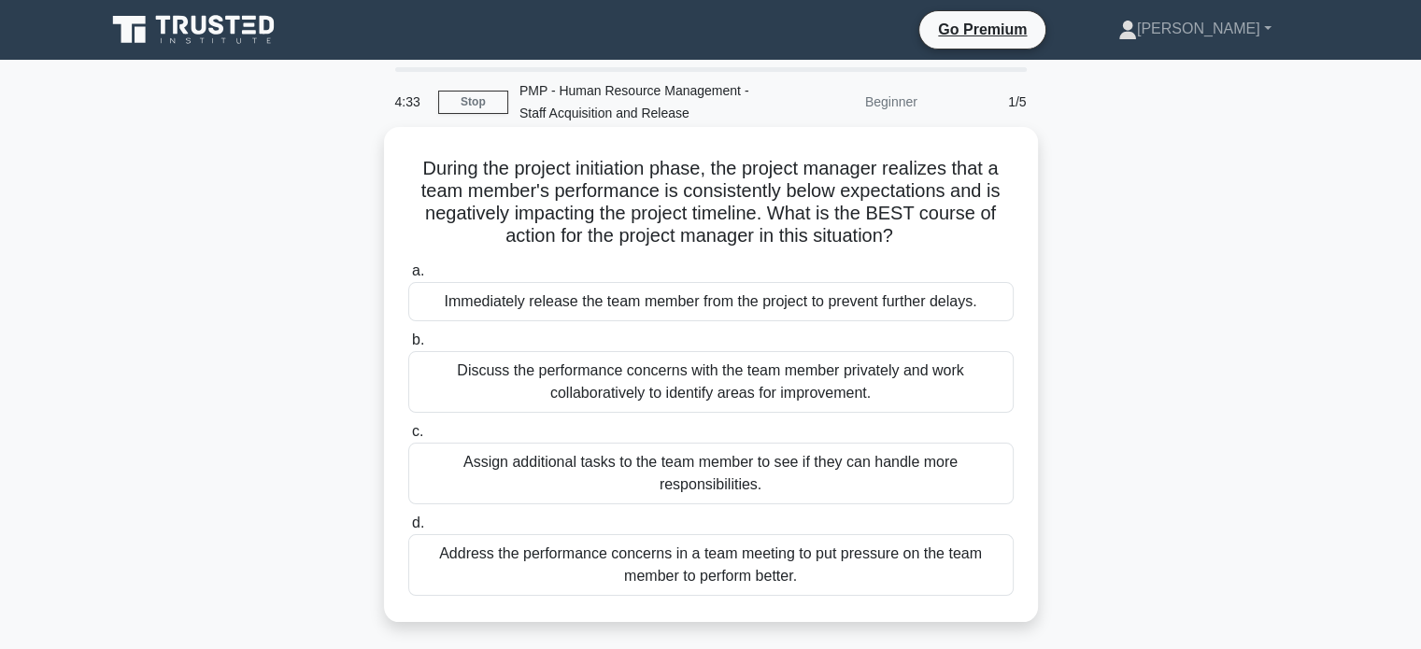
click at [690, 378] on div "Discuss the performance concerns with the team member privately and work collab…" at bounding box center [710, 382] width 605 height 62
click at [408, 347] on input "b. Discuss the performance concerns with the team member privately and work col…" at bounding box center [408, 340] width 0 height 12
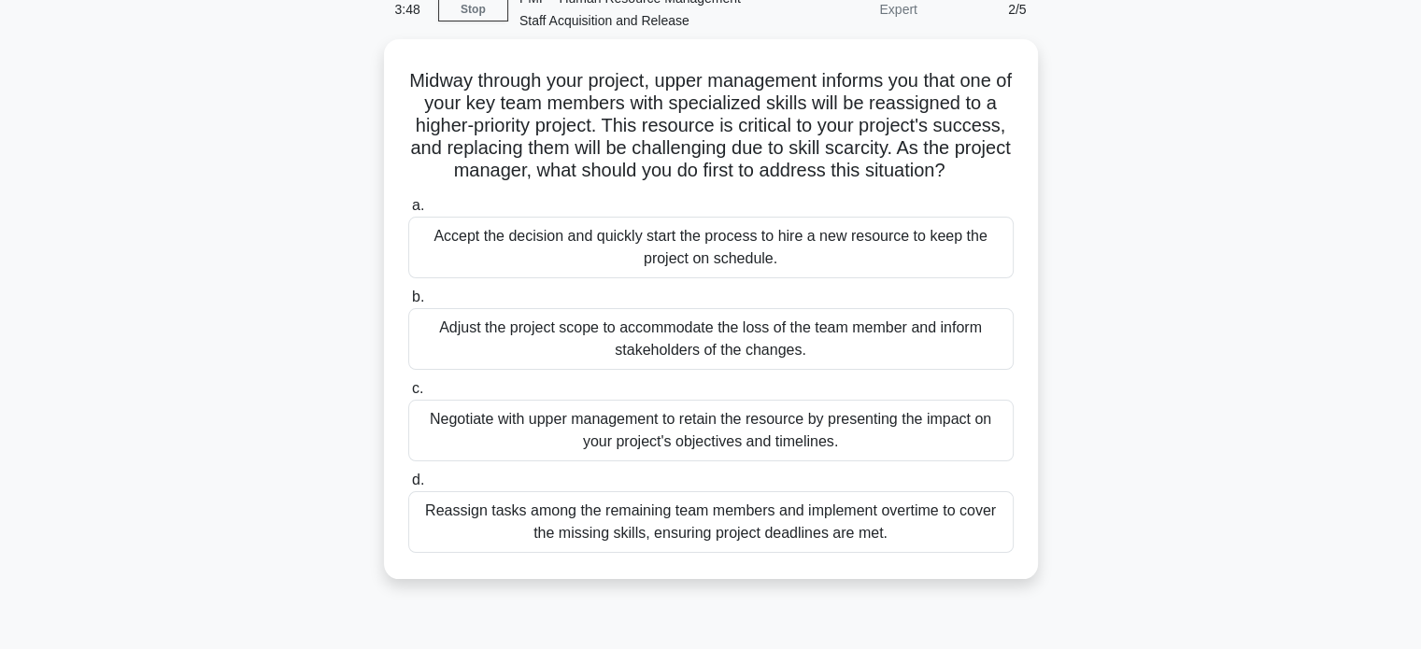
scroll to position [136, 0]
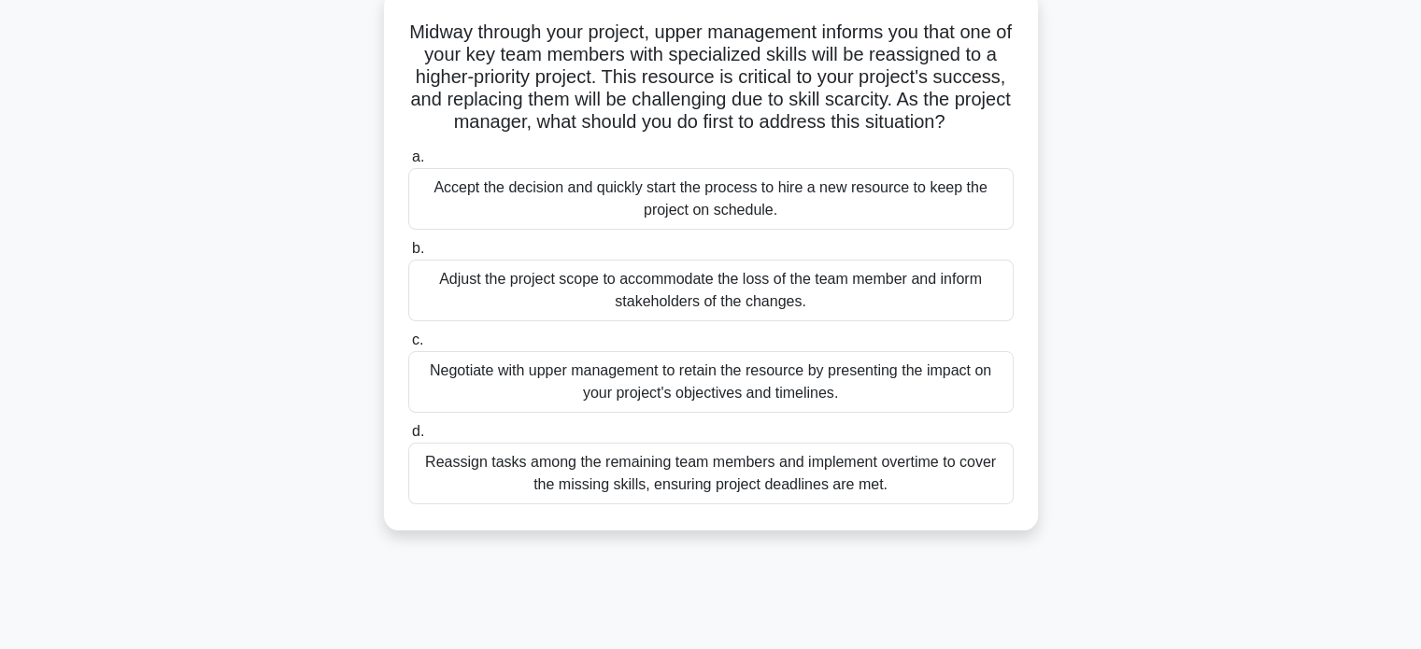
click at [620, 480] on div "Reassign tasks among the remaining team members and implement overtime to cover…" at bounding box center [710, 474] width 605 height 62
click at [408, 438] on input "d. Reassign tasks among the remaining team members and implement overtime to co…" at bounding box center [408, 432] width 0 height 12
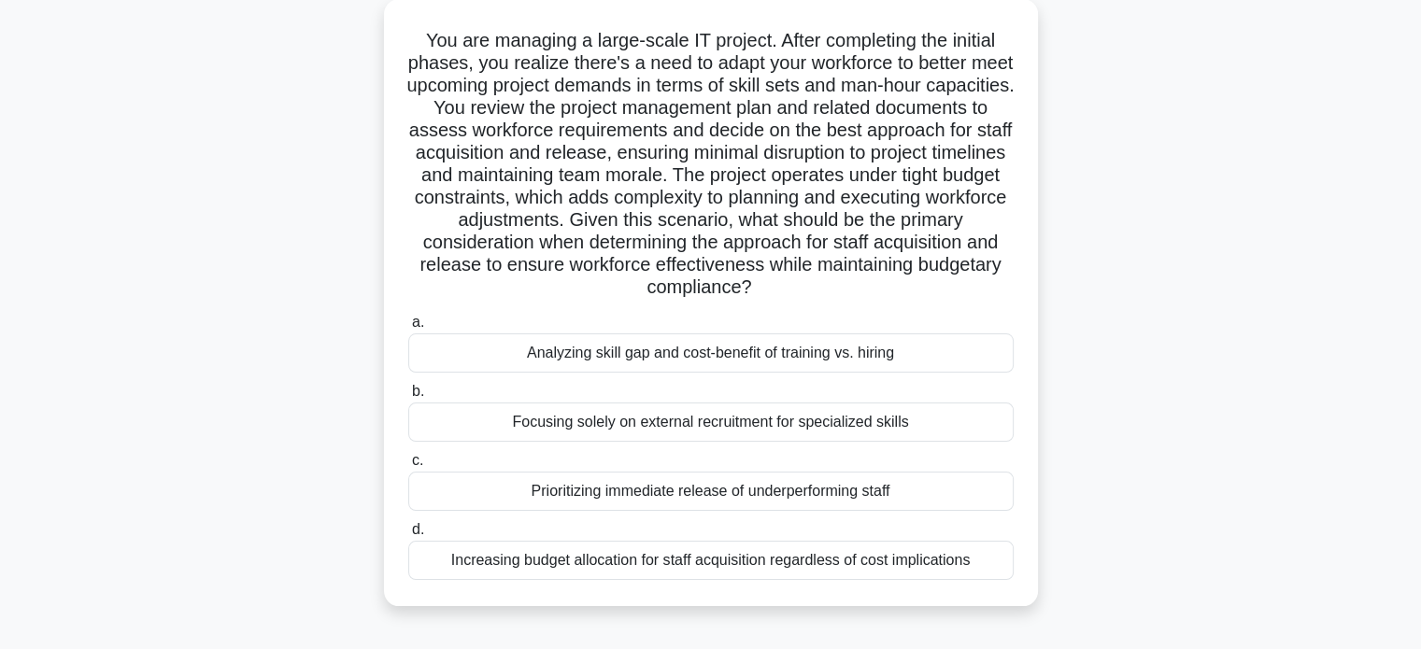
scroll to position [138, 0]
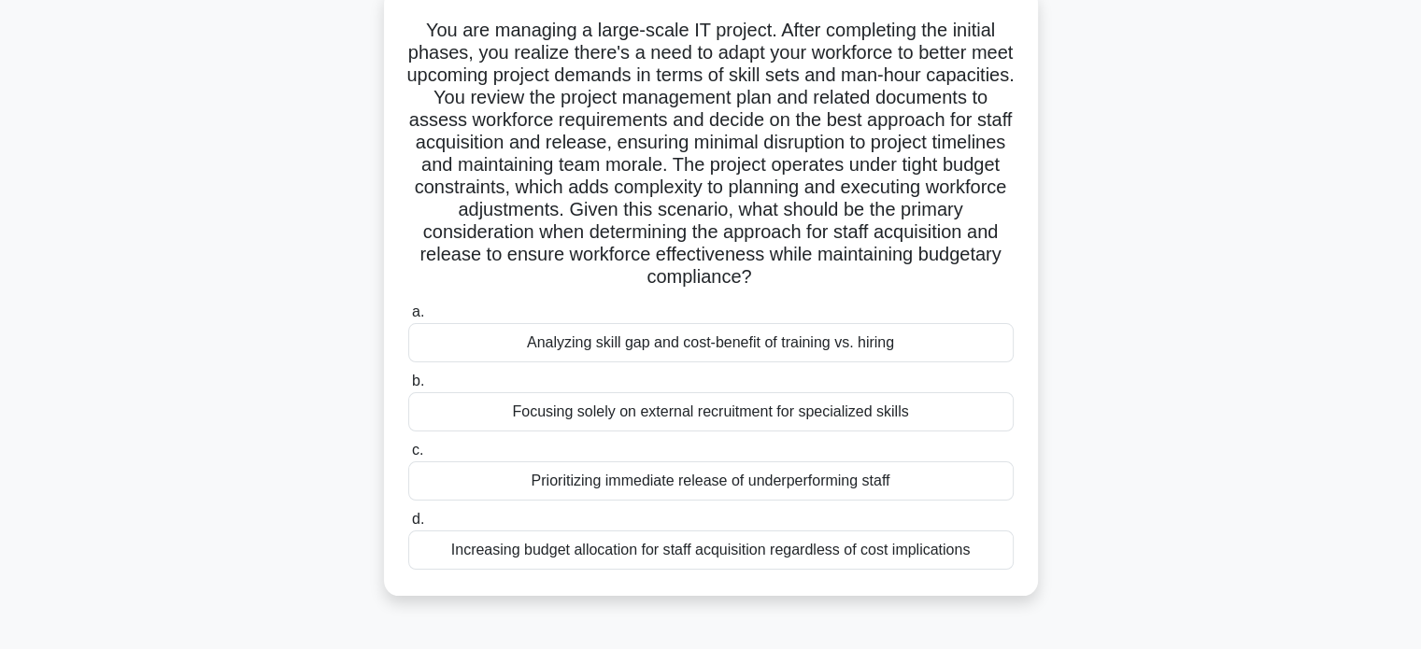
click at [671, 335] on div "Analyzing skill gap and cost-benefit of training vs. hiring" at bounding box center [710, 342] width 605 height 39
click at [408, 319] on input "a. Analyzing skill gap and cost-benefit of training vs. hiring" at bounding box center [408, 312] width 0 height 12
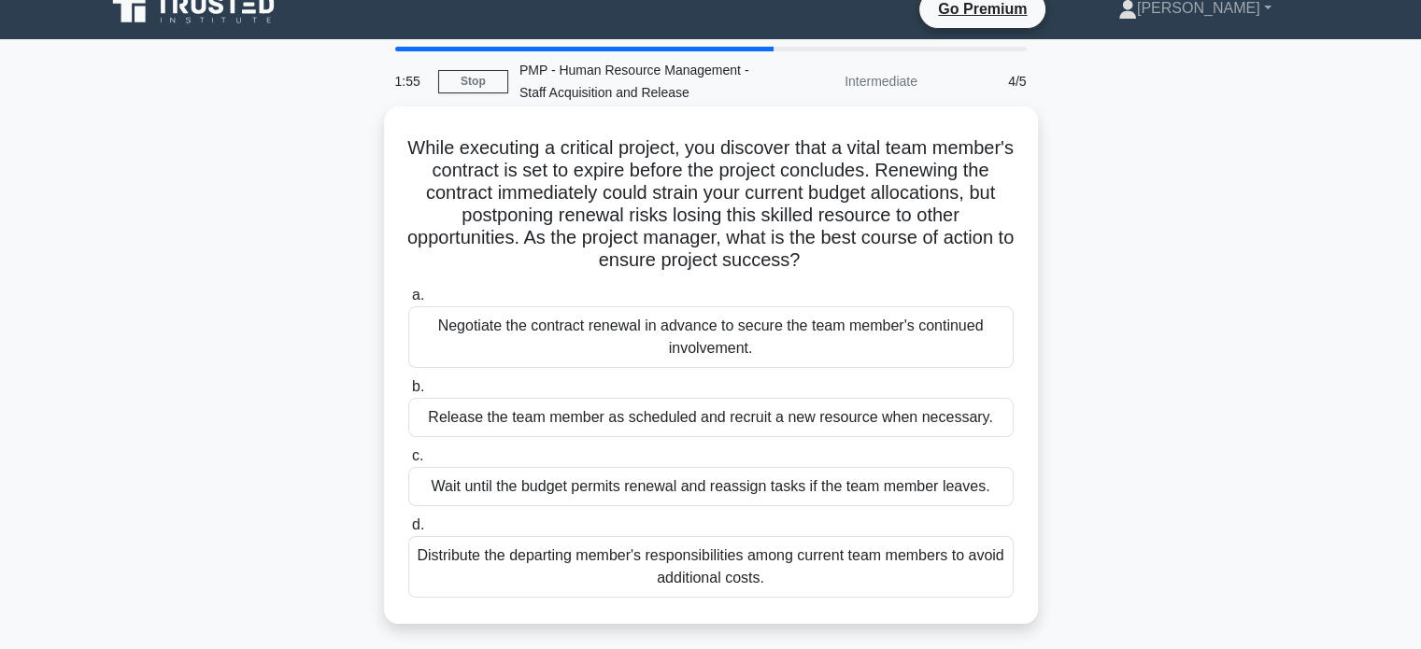
scroll to position [18, 0]
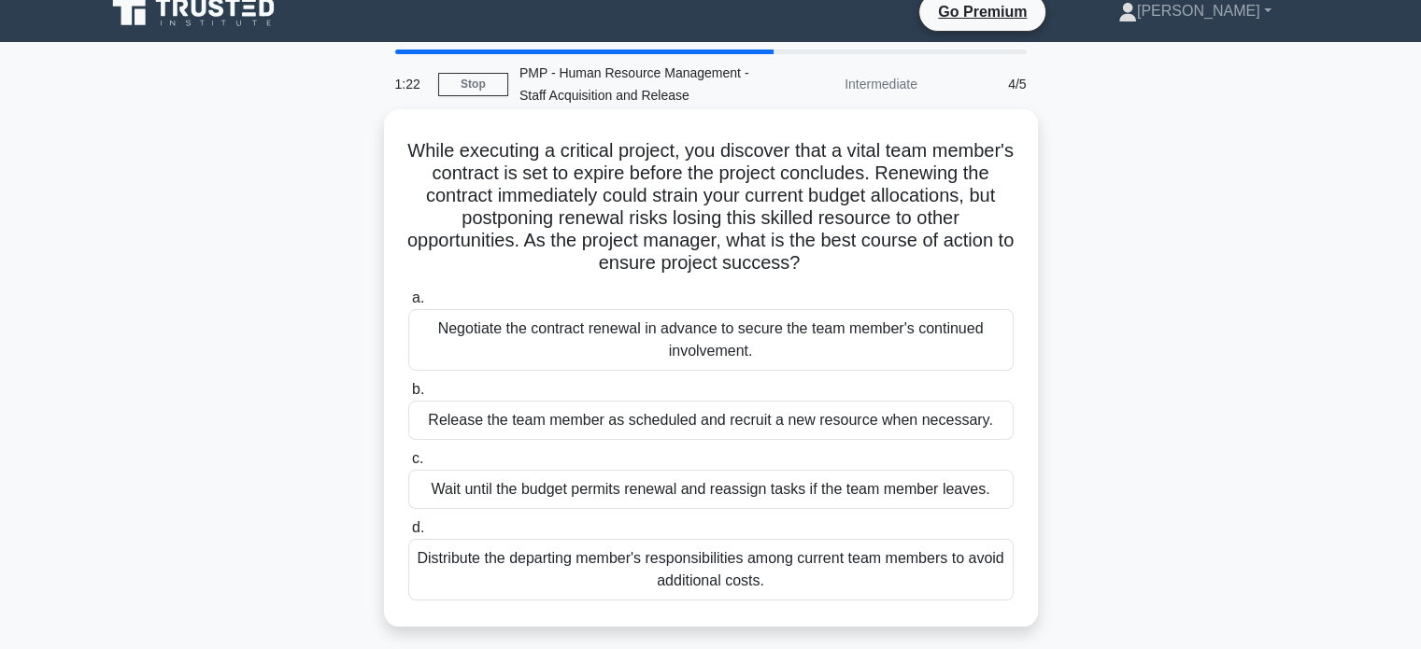
click at [630, 582] on div "Distribute the departing member's responsibilities among current team members t…" at bounding box center [710, 570] width 605 height 62
click at [408, 534] on input "d. Distribute the departing member's responsibilities among current team member…" at bounding box center [408, 528] width 0 height 12
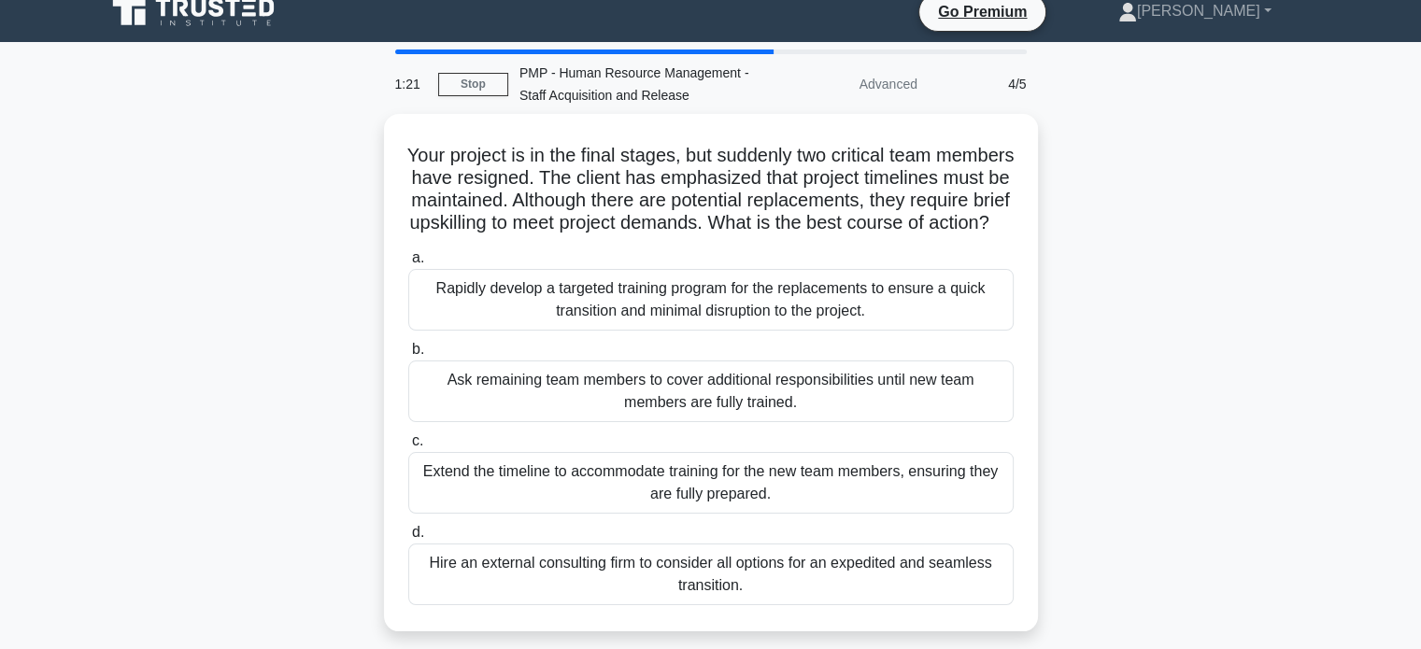
scroll to position [0, 0]
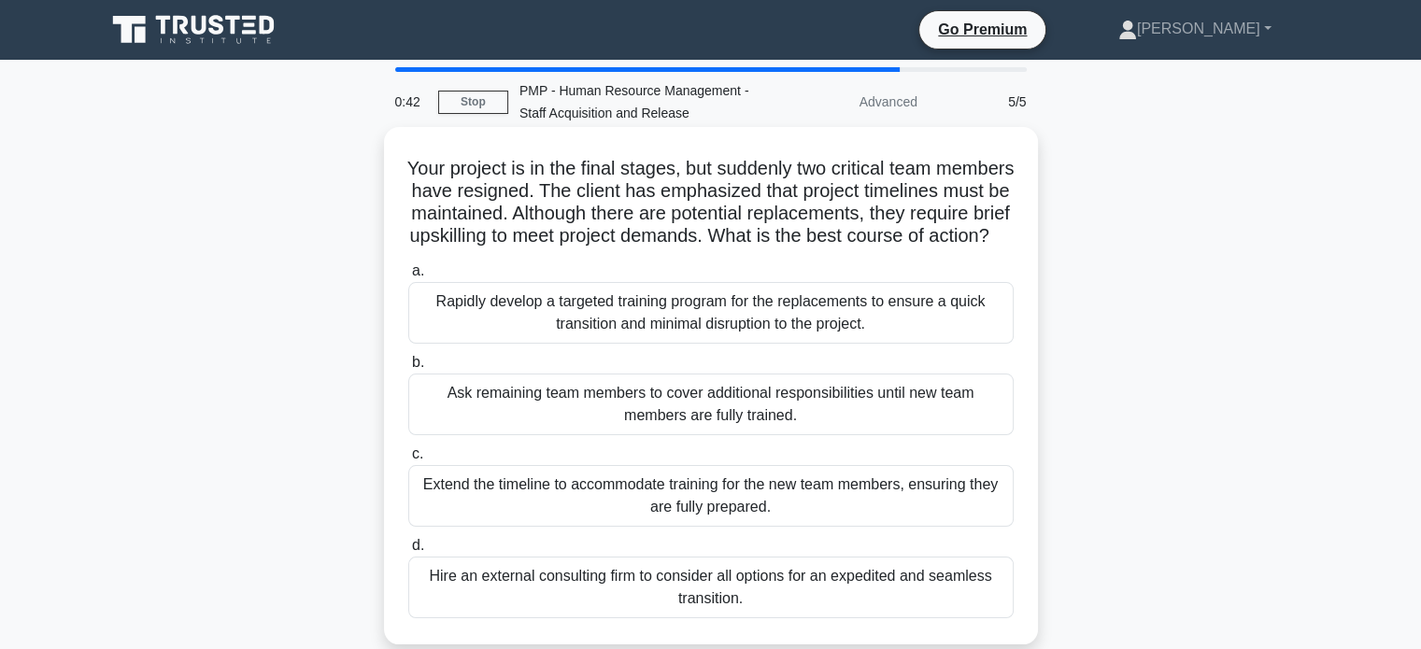
click at [639, 435] on div "Ask remaining team members to cover additional responsibilities until new team …" at bounding box center [710, 405] width 605 height 62
click at [408, 369] on input "b. Ask remaining team members to cover additional responsibilities until new te…" at bounding box center [408, 363] width 0 height 12
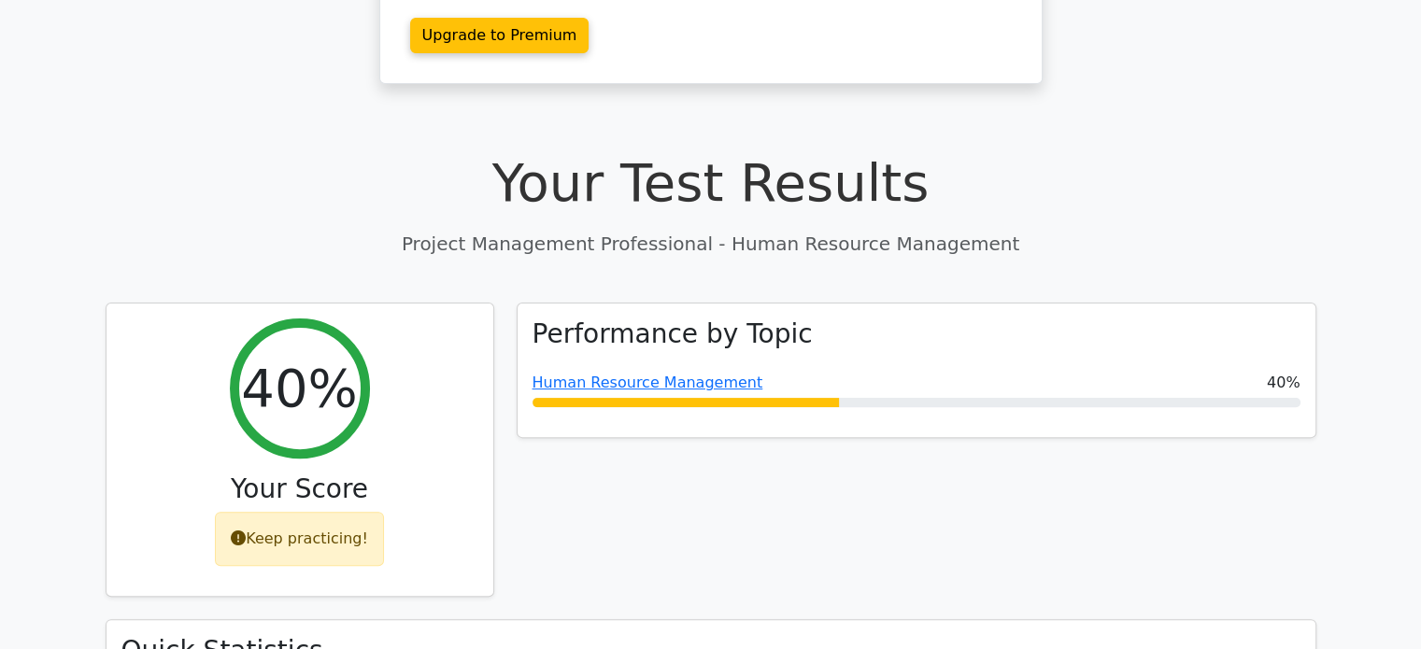
scroll to position [478, 0]
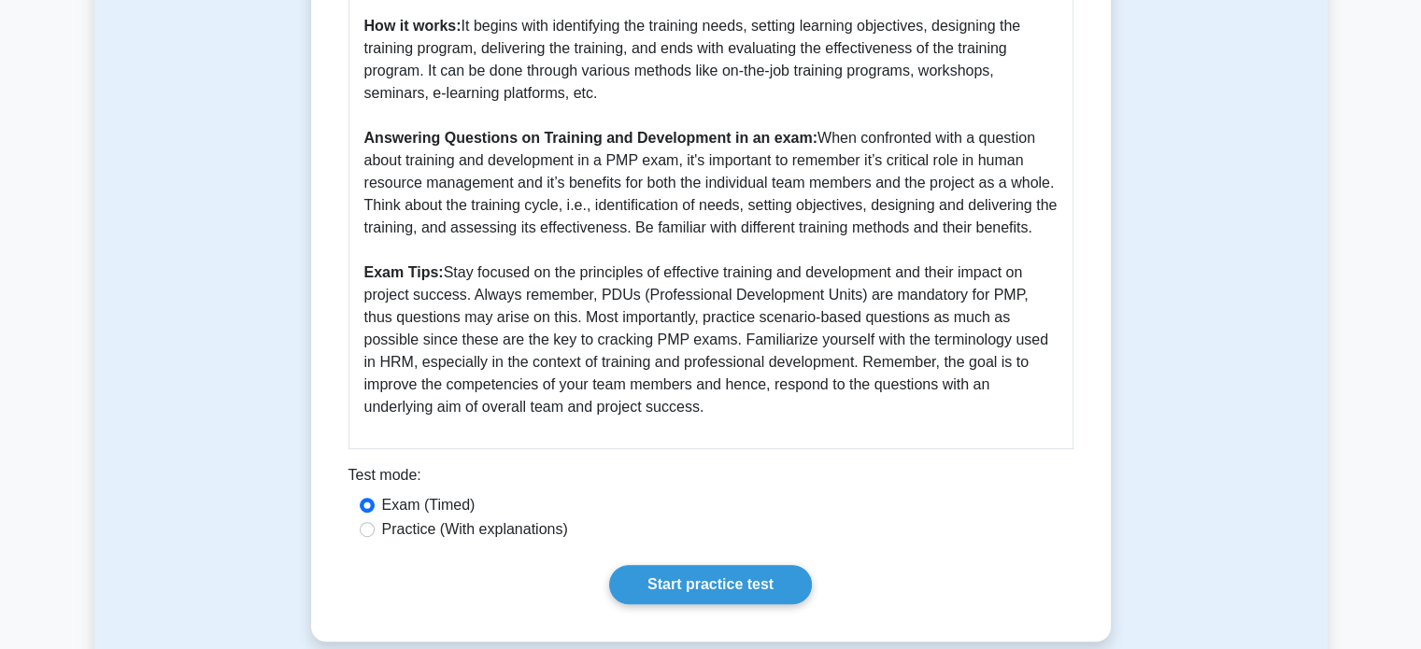
click at [640, 485] on div "Test mode:" at bounding box center [710, 479] width 725 height 30
click at [714, 576] on link "Start practice test" at bounding box center [710, 584] width 203 height 39
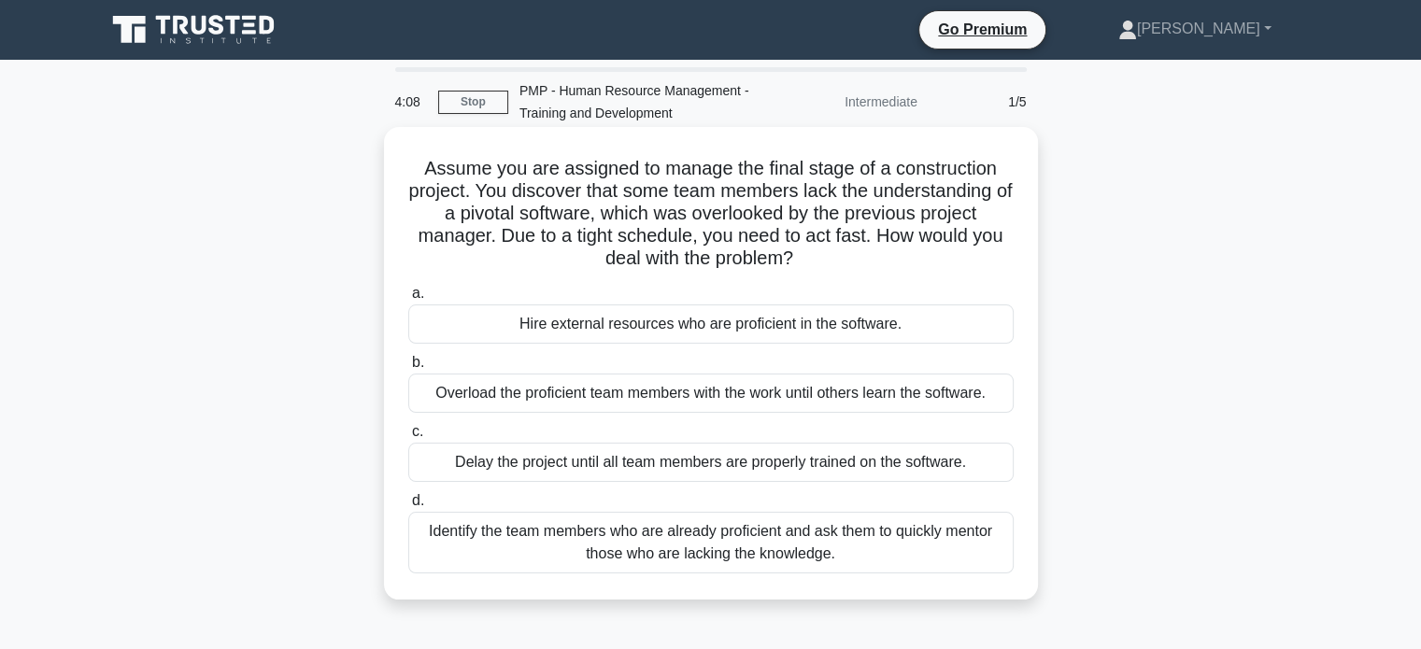
click at [644, 536] on div "Identify the team members who are already proficient and ask them to quickly me…" at bounding box center [710, 543] width 605 height 62
click at [408, 507] on input "d. Identify the team members who are already proficient and ask them to quickly…" at bounding box center [408, 501] width 0 height 12
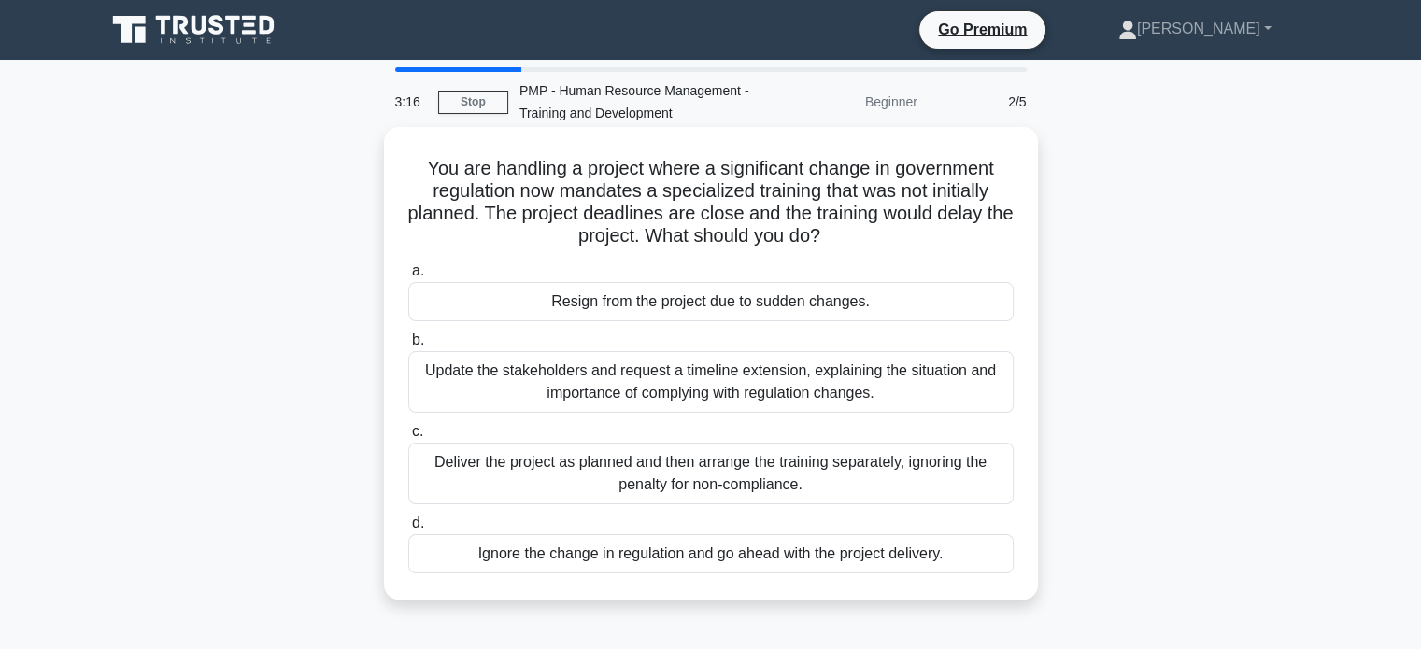
click at [770, 379] on div "Update the stakeholders and request a timeline extension, explaining the situat…" at bounding box center [710, 382] width 605 height 62
click at [408, 347] on input "b. Update the stakeholders and request a timeline extension, explaining the sit…" at bounding box center [408, 340] width 0 height 12
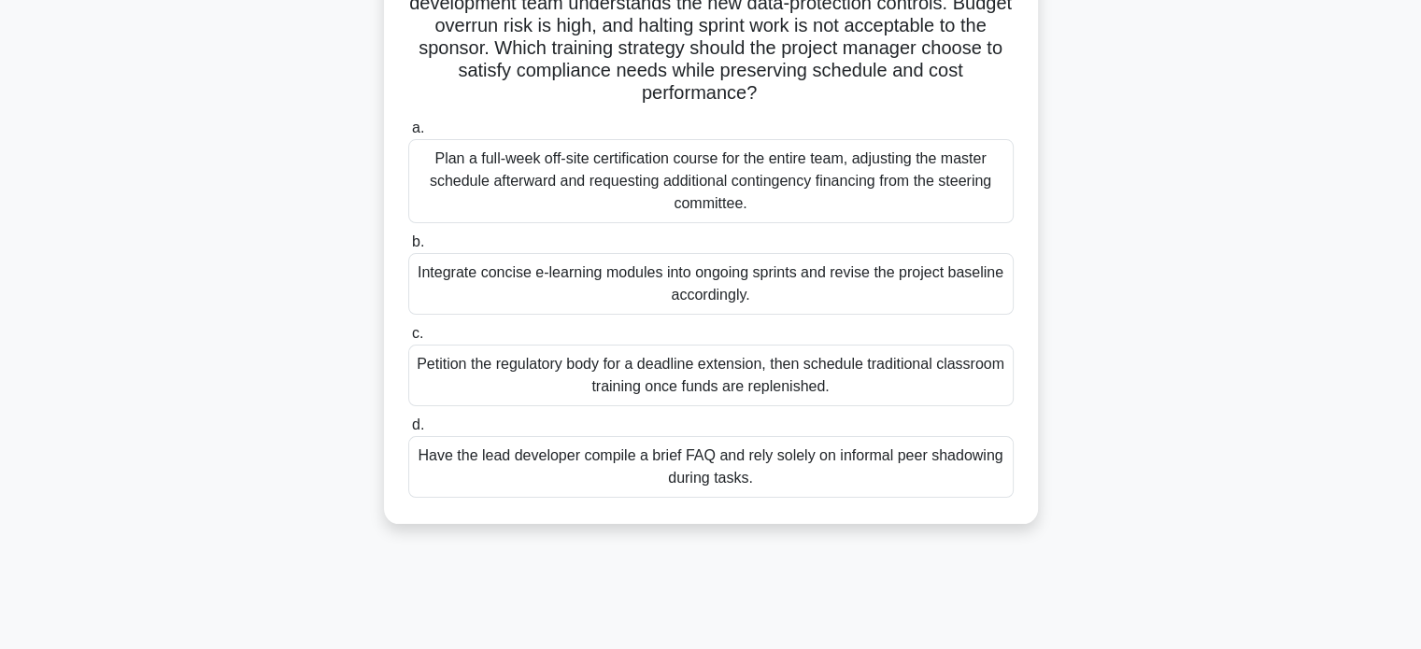
scroll to position [216, 0]
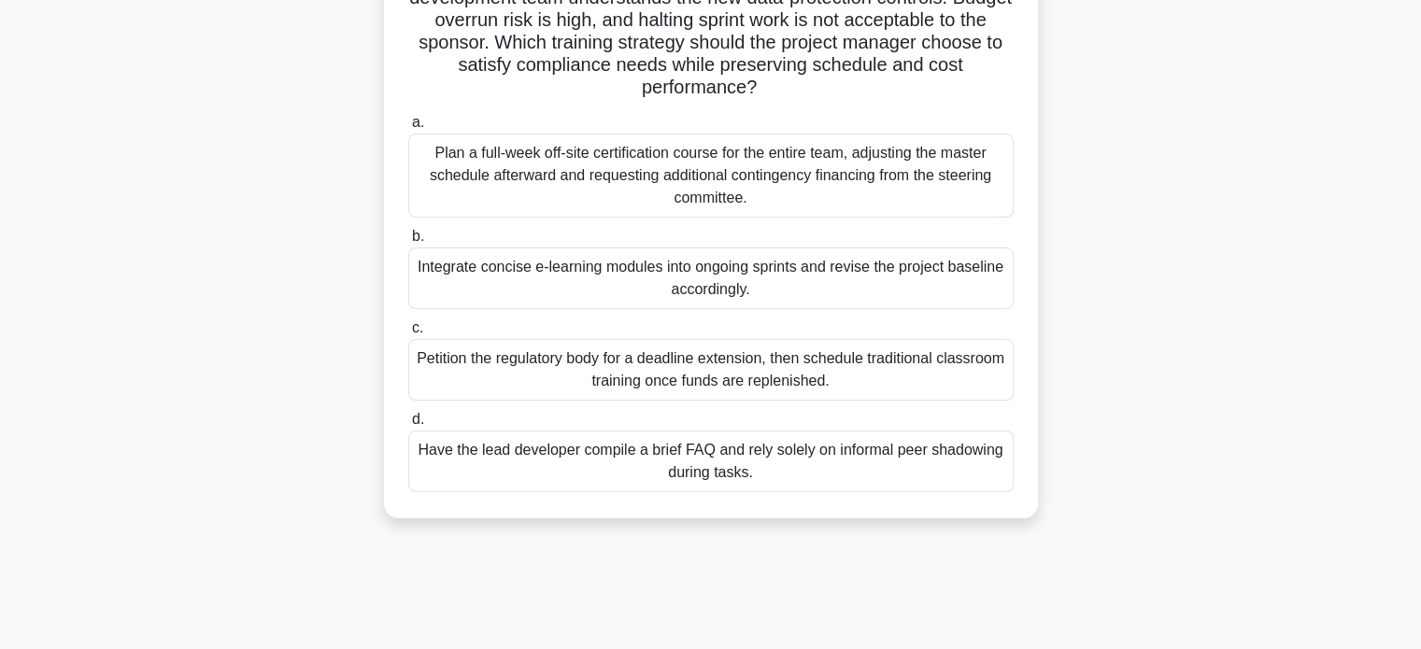
click at [695, 273] on div "Integrate concise e-learning modules into ongoing sprints and revise the projec…" at bounding box center [710, 279] width 605 height 62
click at [408, 243] on input "b. Integrate concise e-learning modules into ongoing sprints and revise the pro…" at bounding box center [408, 237] width 0 height 12
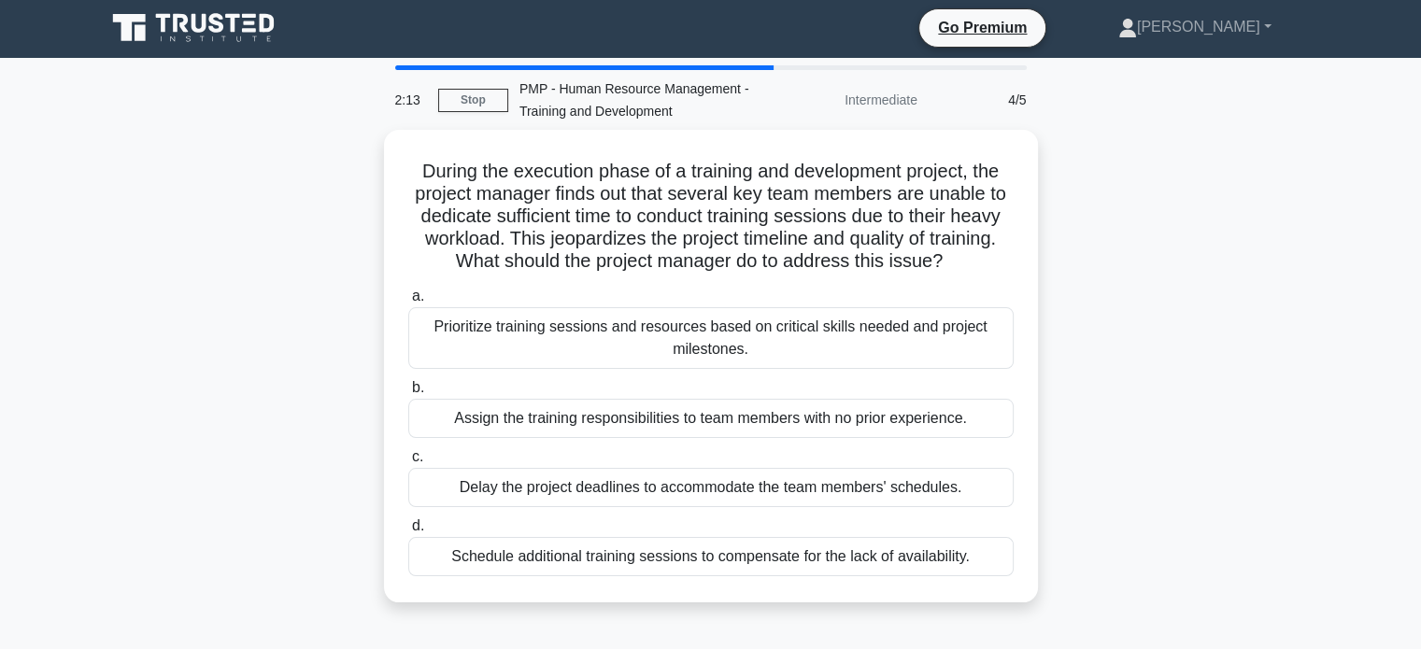
scroll to position [0, 0]
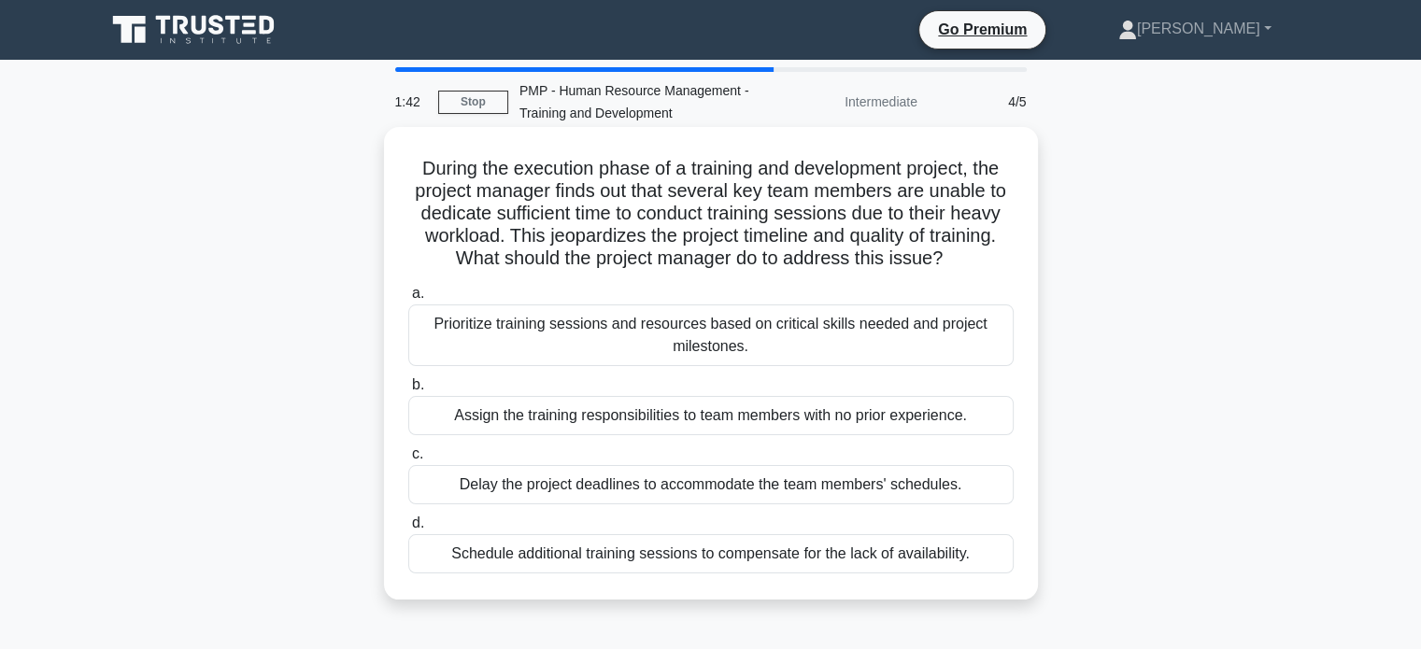
click at [751, 345] on div "Prioritize training sessions and resources based on critical skills needed and …" at bounding box center [710, 335] width 605 height 62
click at [408, 300] on input "a. Prioritize training sessions and resources based on critical skills needed a…" at bounding box center [408, 294] width 0 height 12
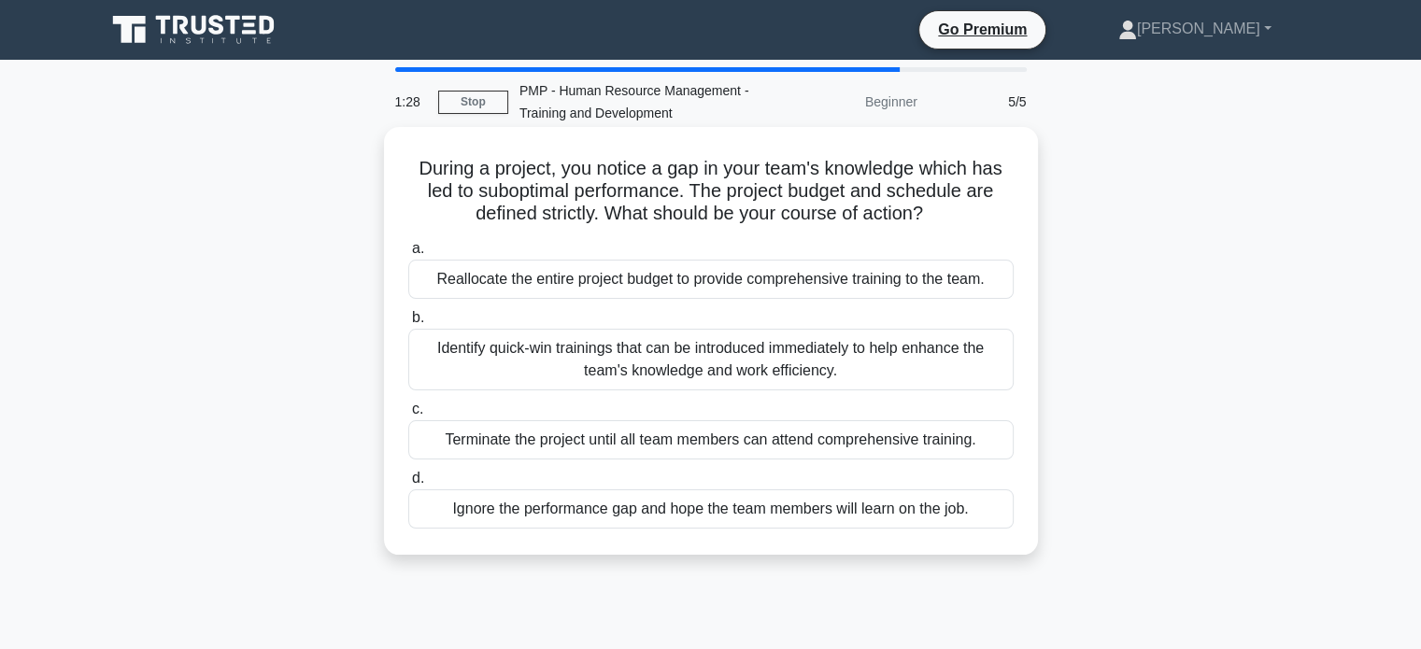
click at [701, 358] on div "Identify quick-win trainings that can be introduced immediately to help enhance…" at bounding box center [710, 360] width 605 height 62
click at [408, 324] on input "b. Identify quick-win trainings that can be introduced immediately to help enha…" at bounding box center [408, 318] width 0 height 12
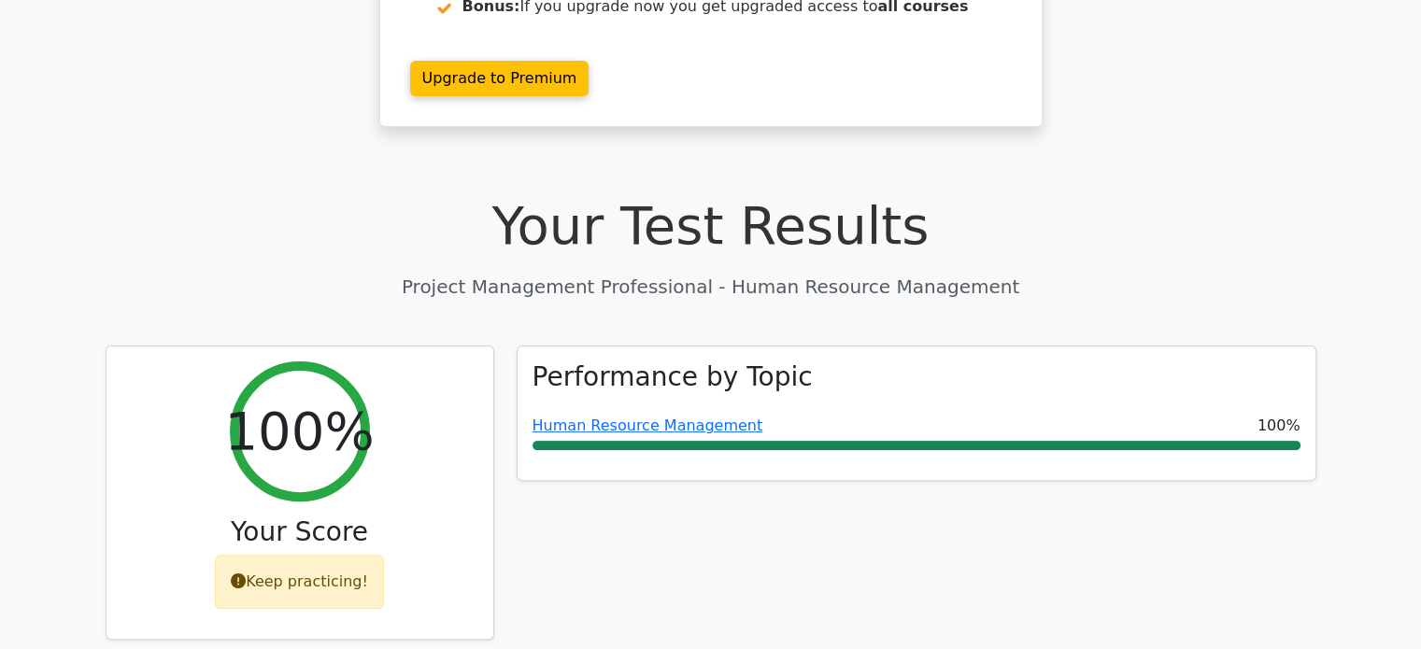
scroll to position [440, 0]
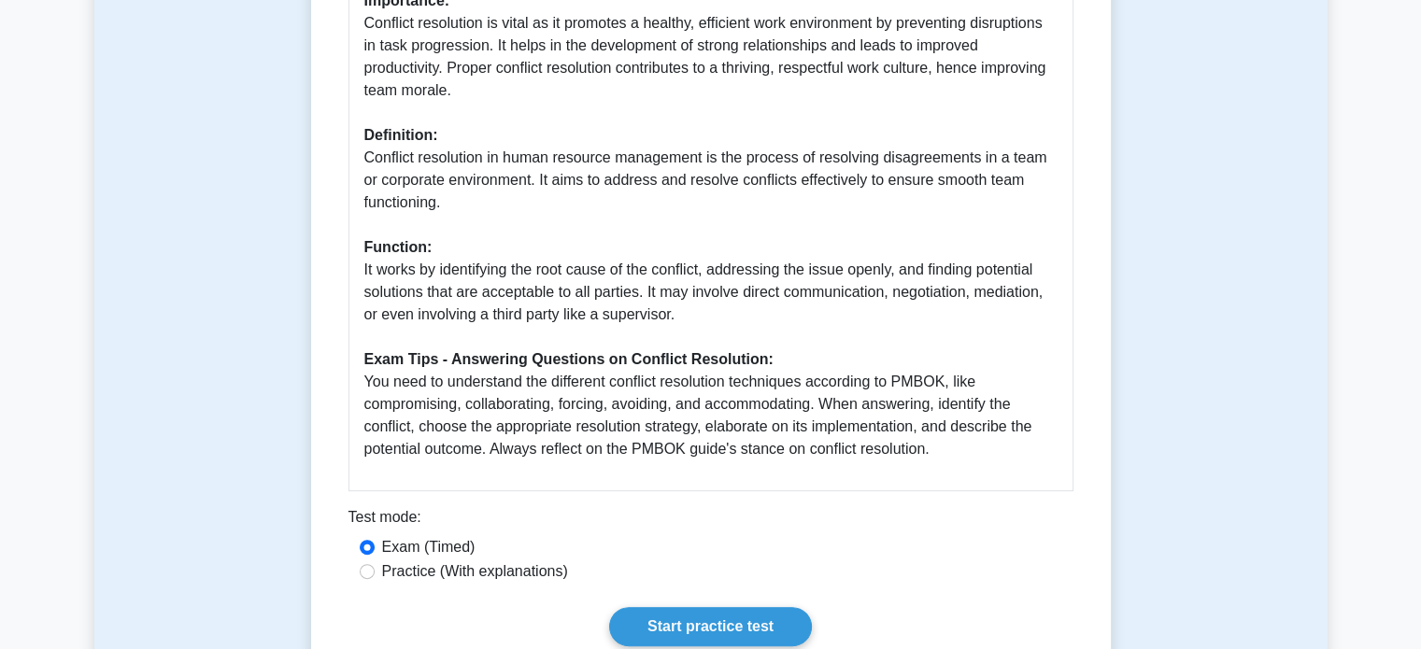
scroll to position [781, 0]
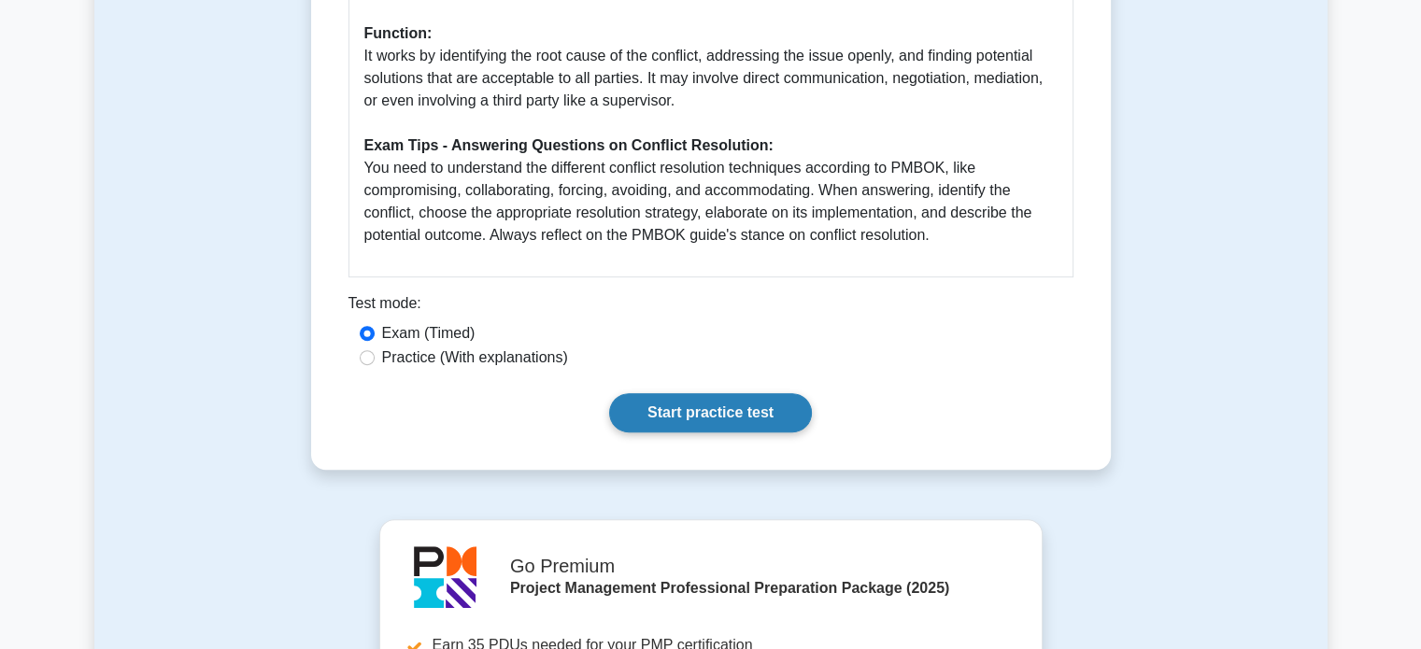
click at [710, 414] on link "Start practice test" at bounding box center [710, 412] width 203 height 39
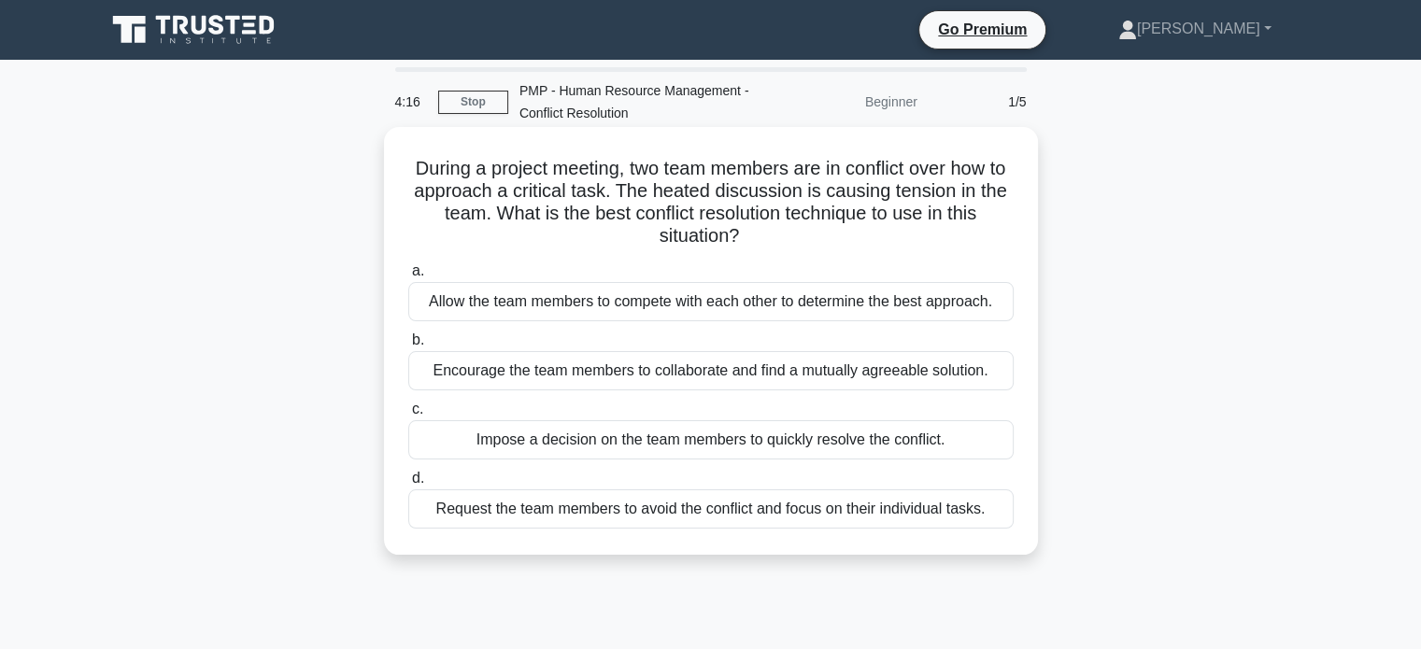
click at [602, 373] on div "Encourage the team members to collaborate and find a mutually agreeable solutio…" at bounding box center [710, 370] width 605 height 39
click at [408, 347] on input "b. Encourage the team members to collaborate and find a mutually agreeable solu…" at bounding box center [408, 340] width 0 height 12
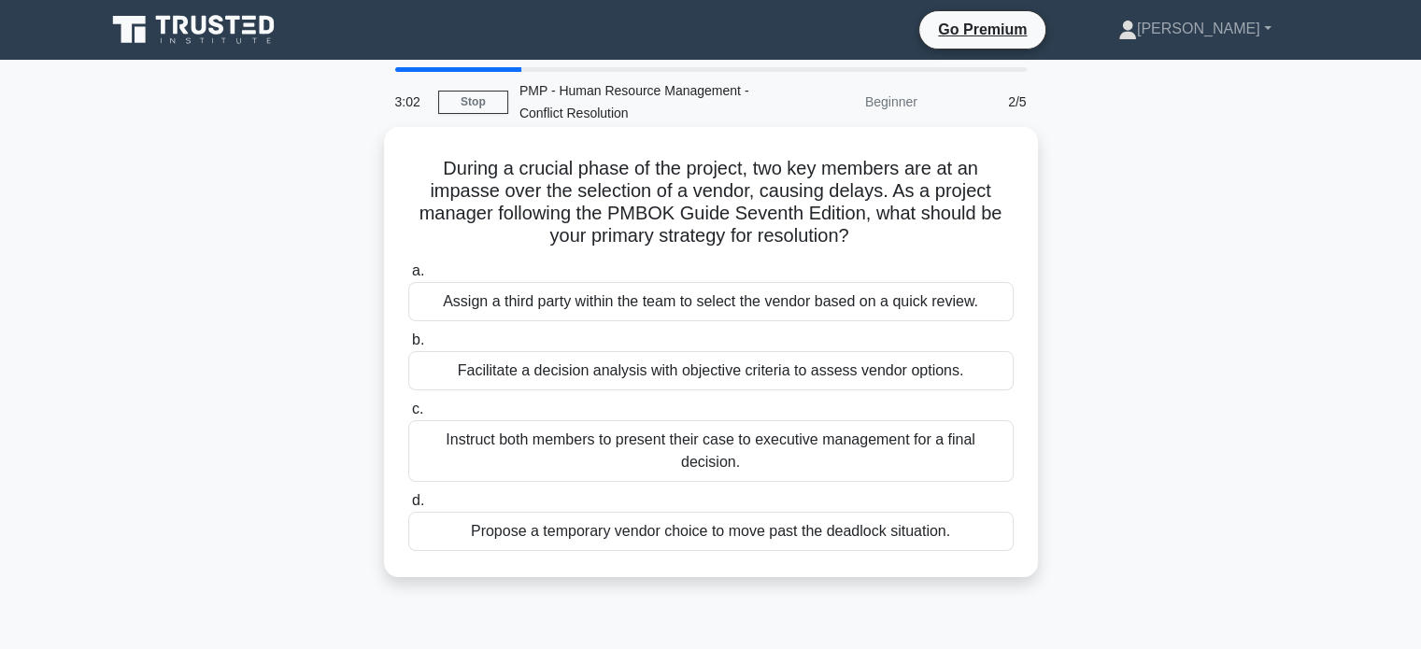
click at [630, 446] on div "Instruct both members to present their case to executive management for a final…" at bounding box center [710, 451] width 605 height 62
click at [408, 416] on input "c. Instruct both members to present their case to executive management for a fi…" at bounding box center [408, 410] width 0 height 12
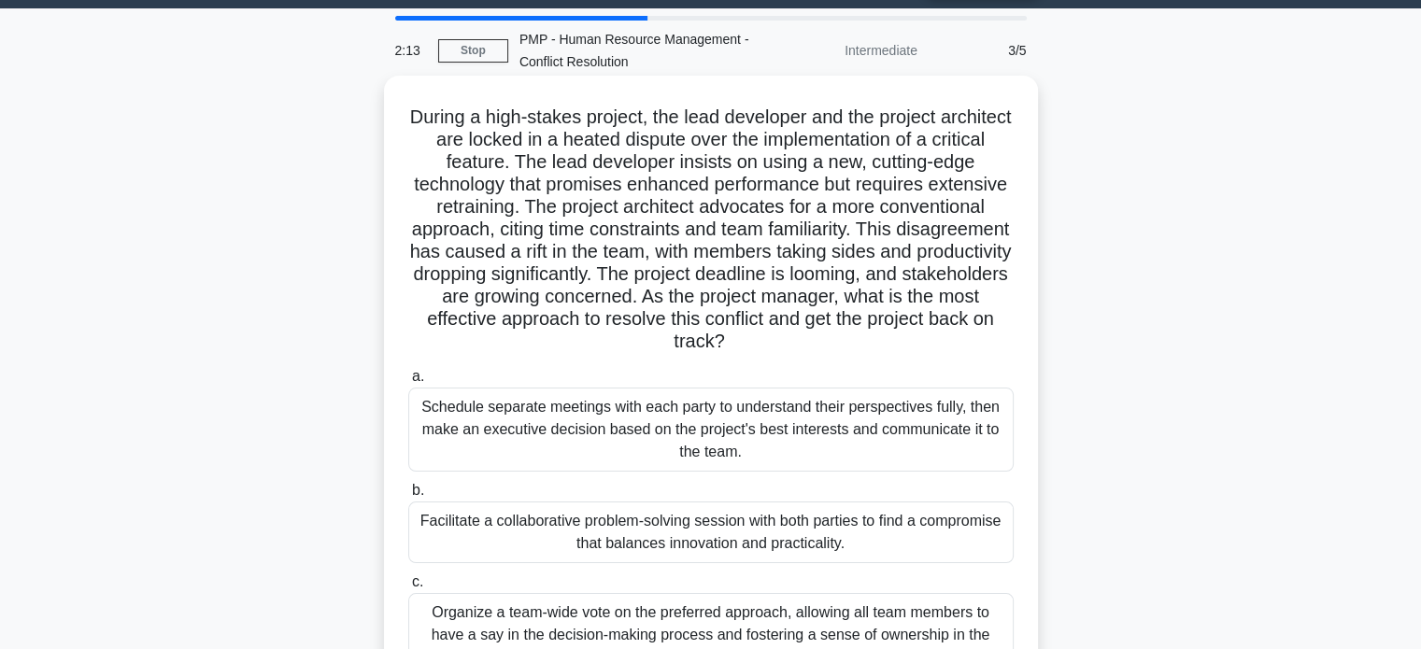
scroll to position [52, 0]
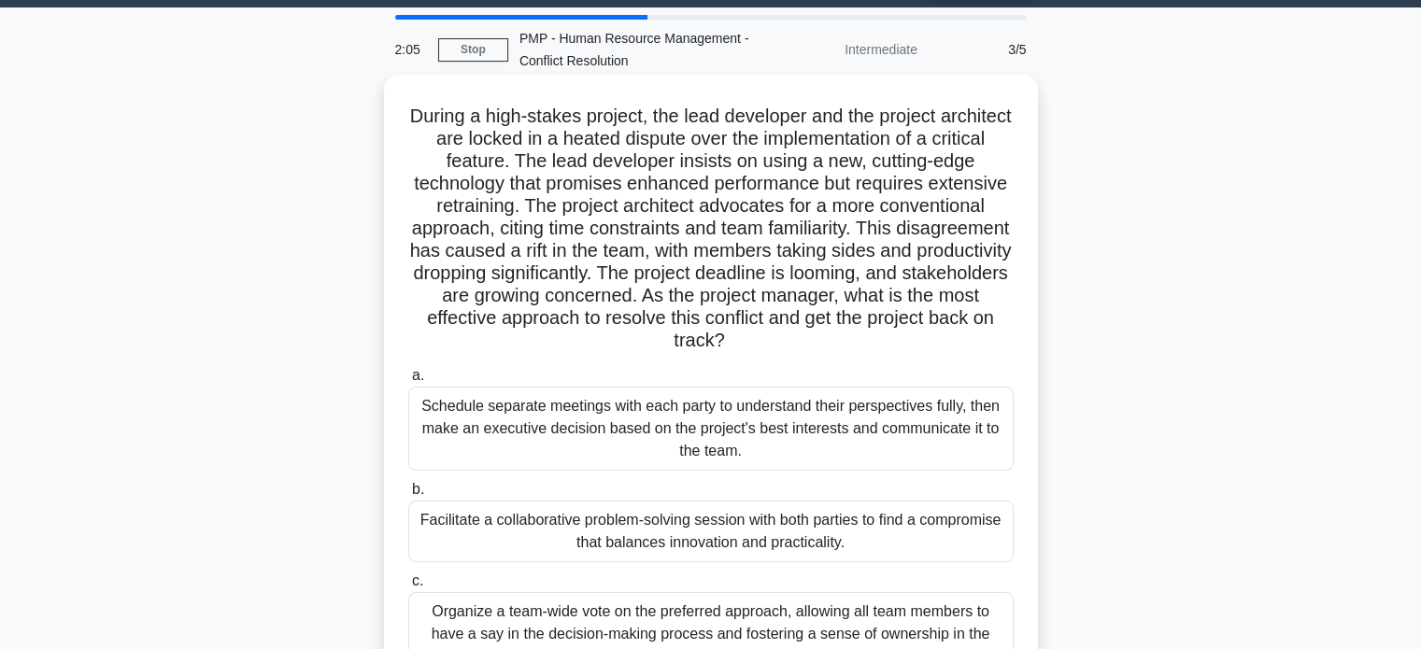
click at [654, 443] on div "Schedule separate meetings with each party to understand their perspectives ful…" at bounding box center [710, 429] width 605 height 84
click at [408, 382] on input "a. Schedule separate meetings with each party to understand their perspectives …" at bounding box center [408, 376] width 0 height 12
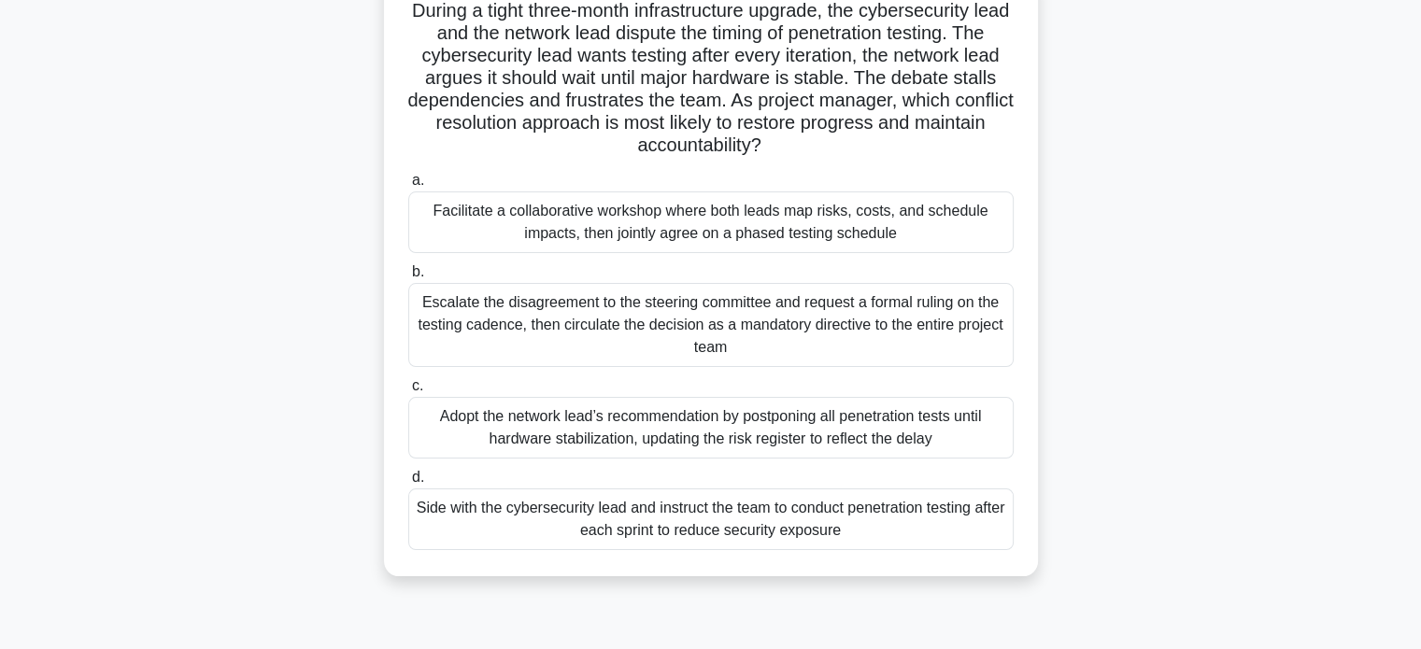
scroll to position [161, 0]
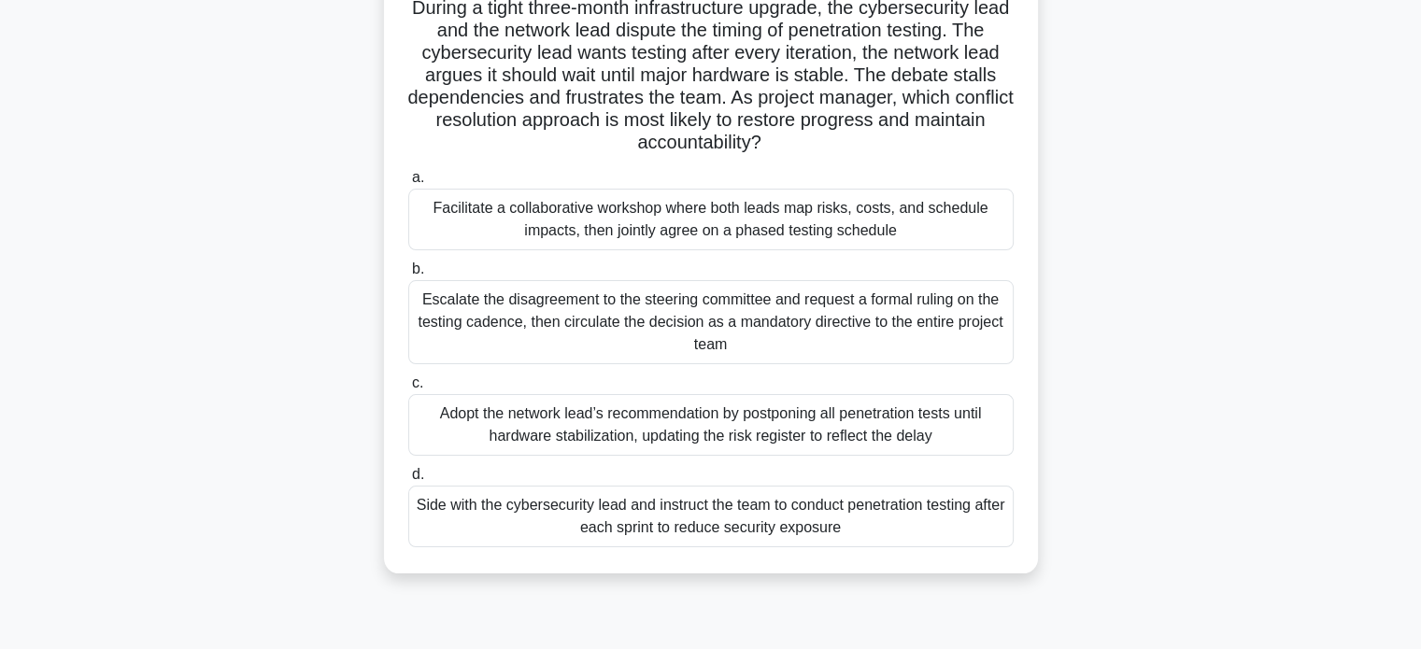
click at [669, 211] on div "Facilitate a collaborative workshop where both leads map risks, costs, and sche…" at bounding box center [710, 220] width 605 height 62
click at [408, 184] on input "a. Facilitate a collaborative workshop where both leads map risks, costs, and s…" at bounding box center [408, 178] width 0 height 12
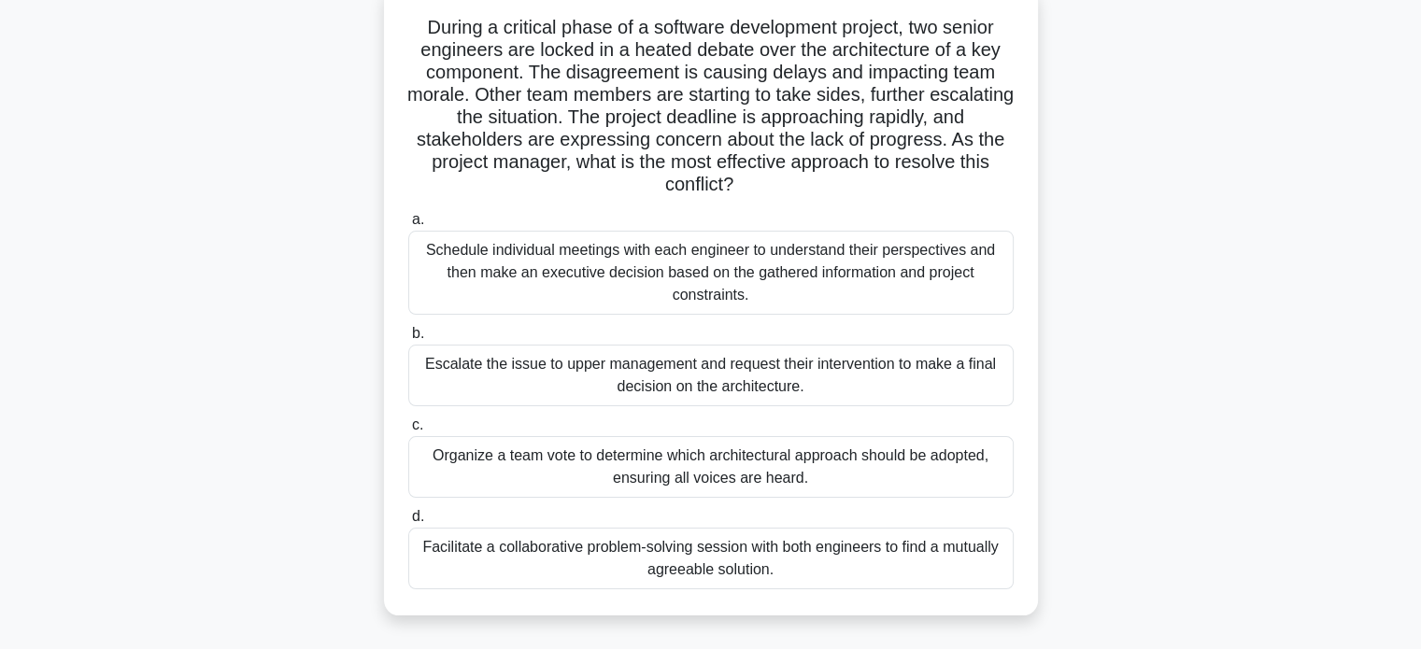
scroll to position [146, 0]
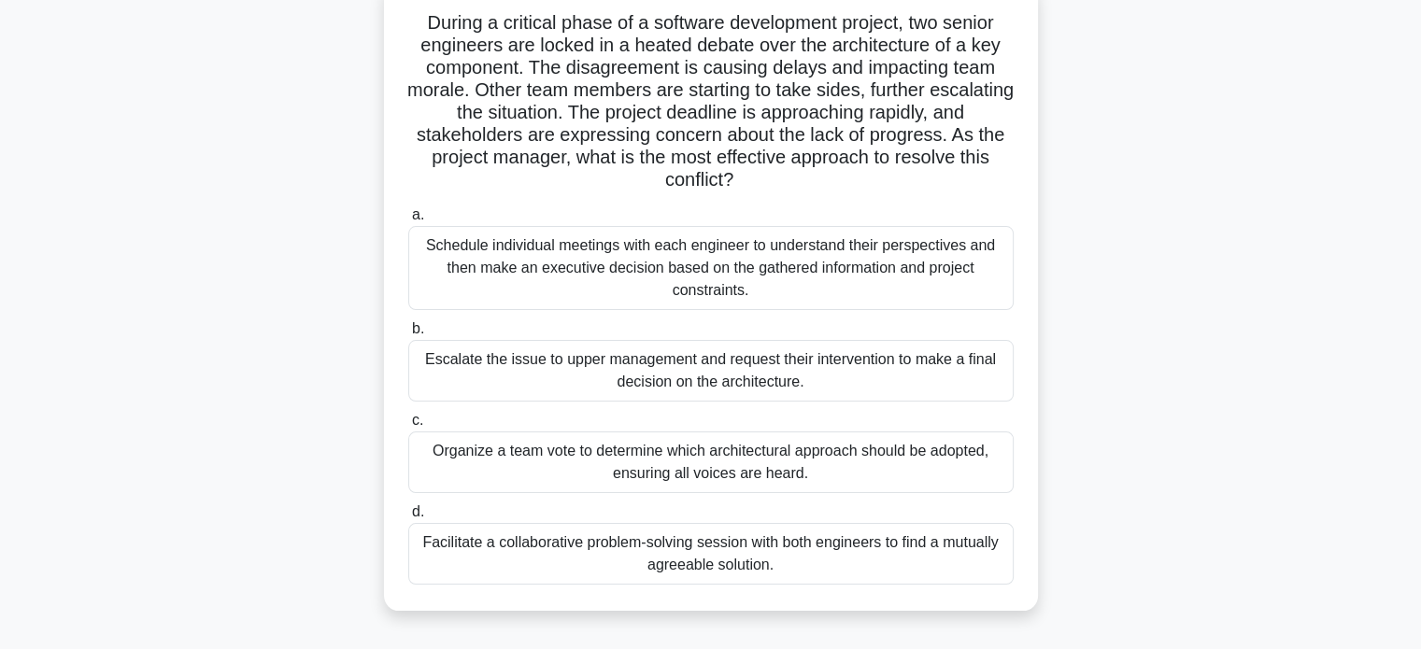
click at [658, 553] on div "Facilitate a collaborative problem-solving session with both engineers to find …" at bounding box center [710, 554] width 605 height 62
click at [408, 518] on input "d. Facilitate a collaborative problem-solving session with both engineers to fi…" at bounding box center [408, 512] width 0 height 12
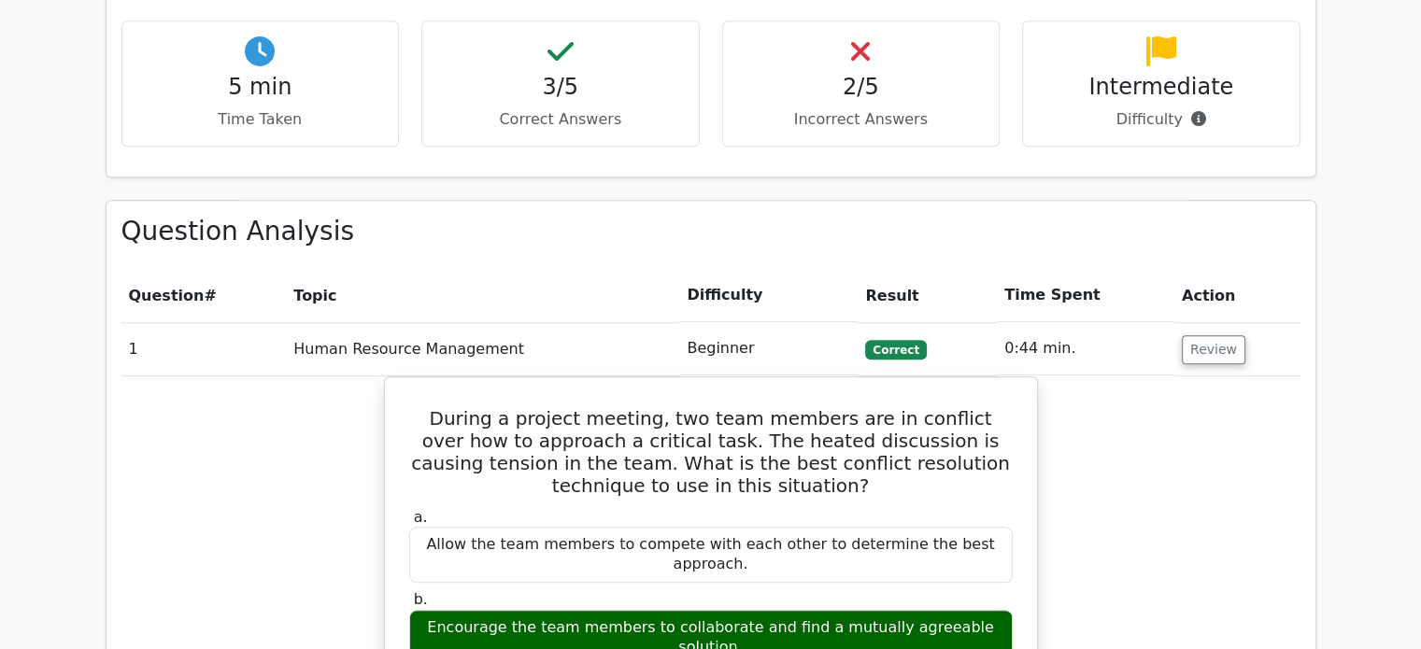
scroll to position [1151, 0]
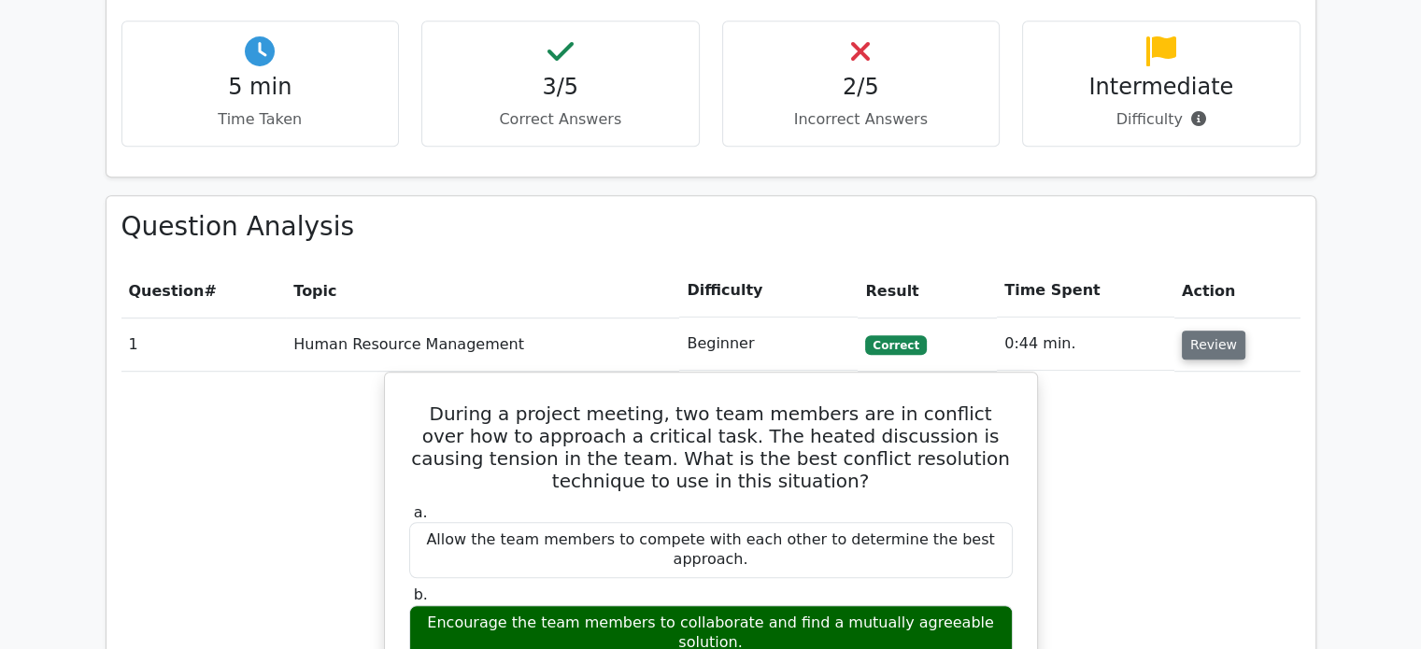
click at [1199, 331] on button "Review" at bounding box center [1214, 345] width 64 height 29
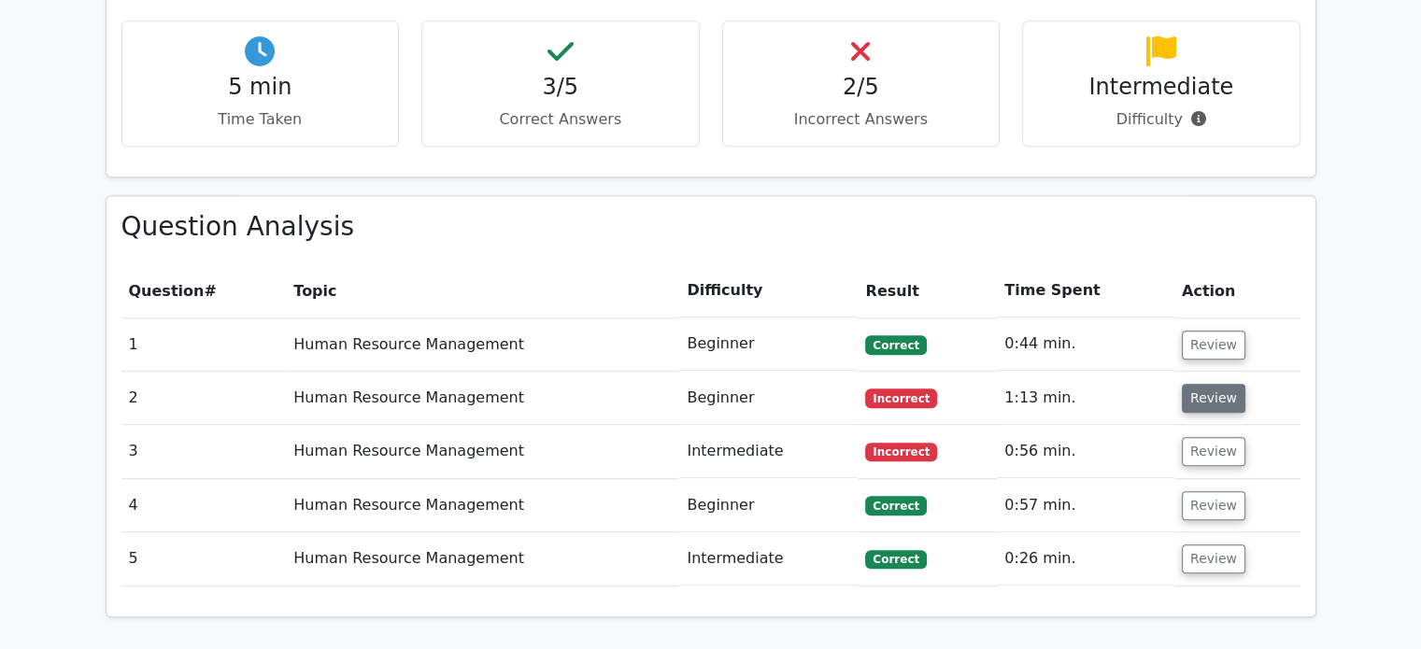
click at [1212, 384] on button "Review" at bounding box center [1214, 398] width 64 height 29
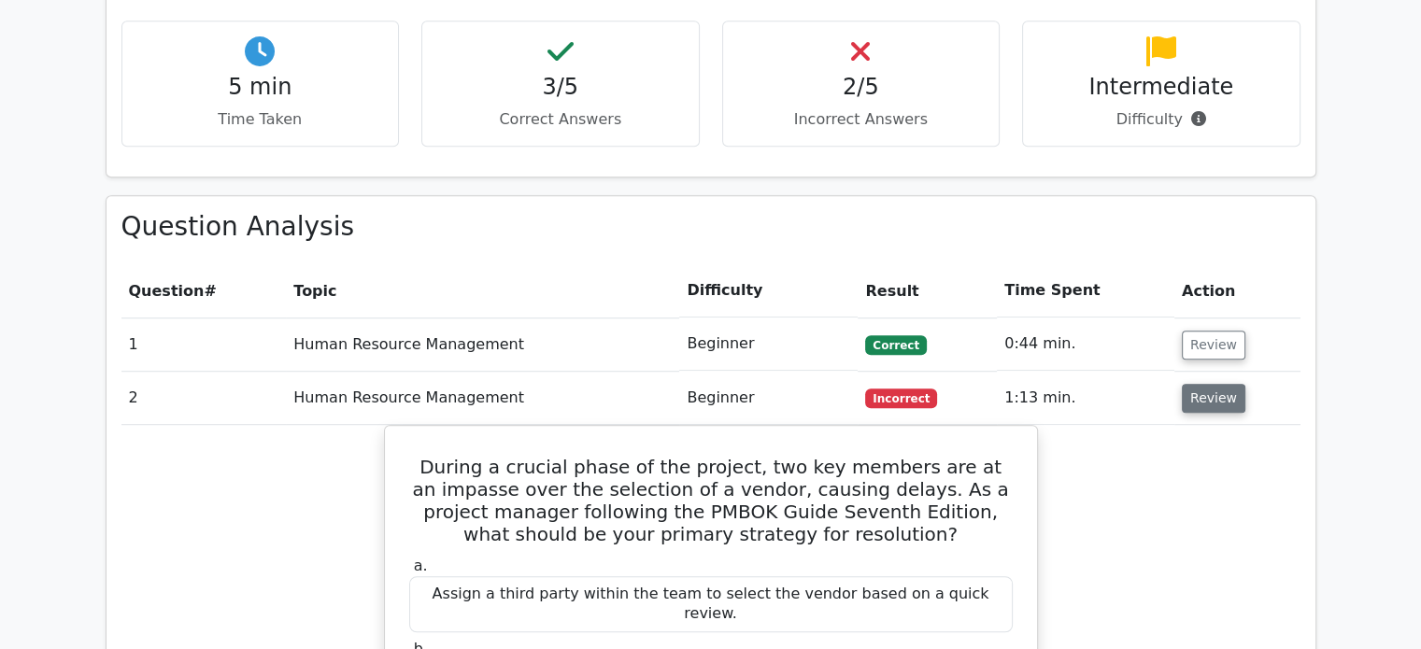
scroll to position [1274, 0]
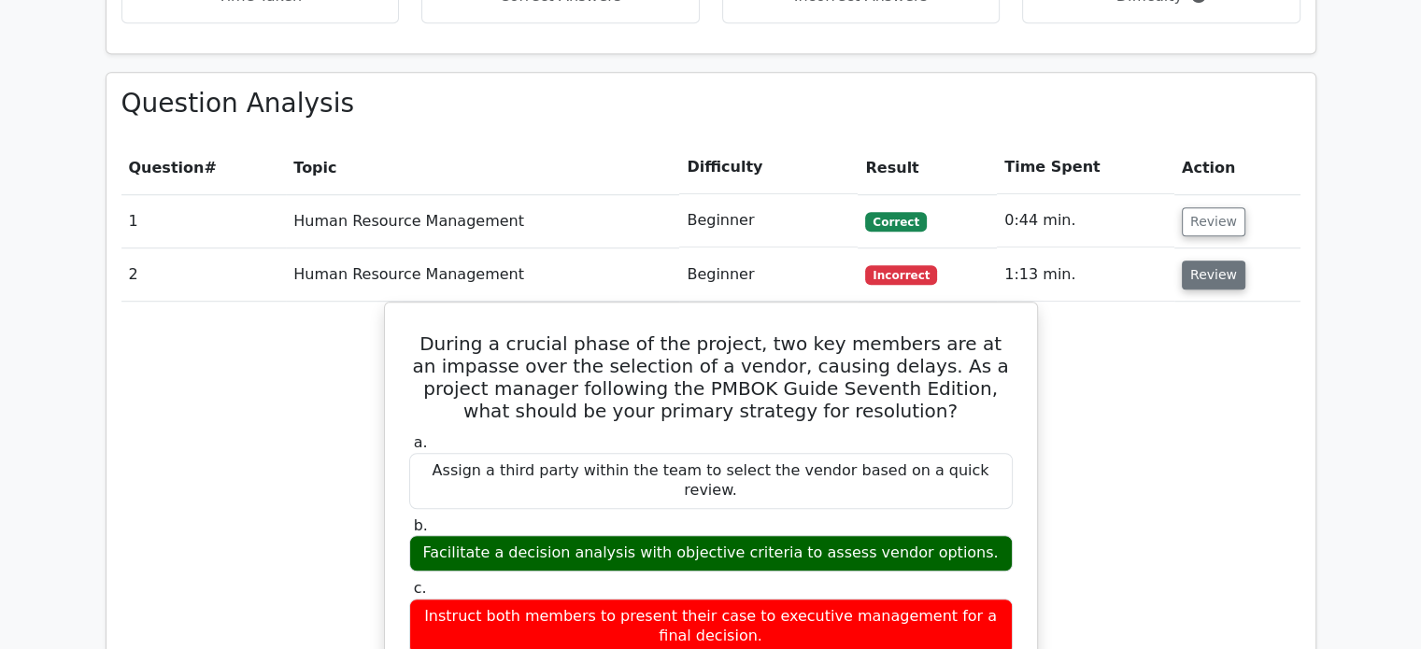
click at [1211, 261] on button "Review" at bounding box center [1214, 275] width 64 height 29
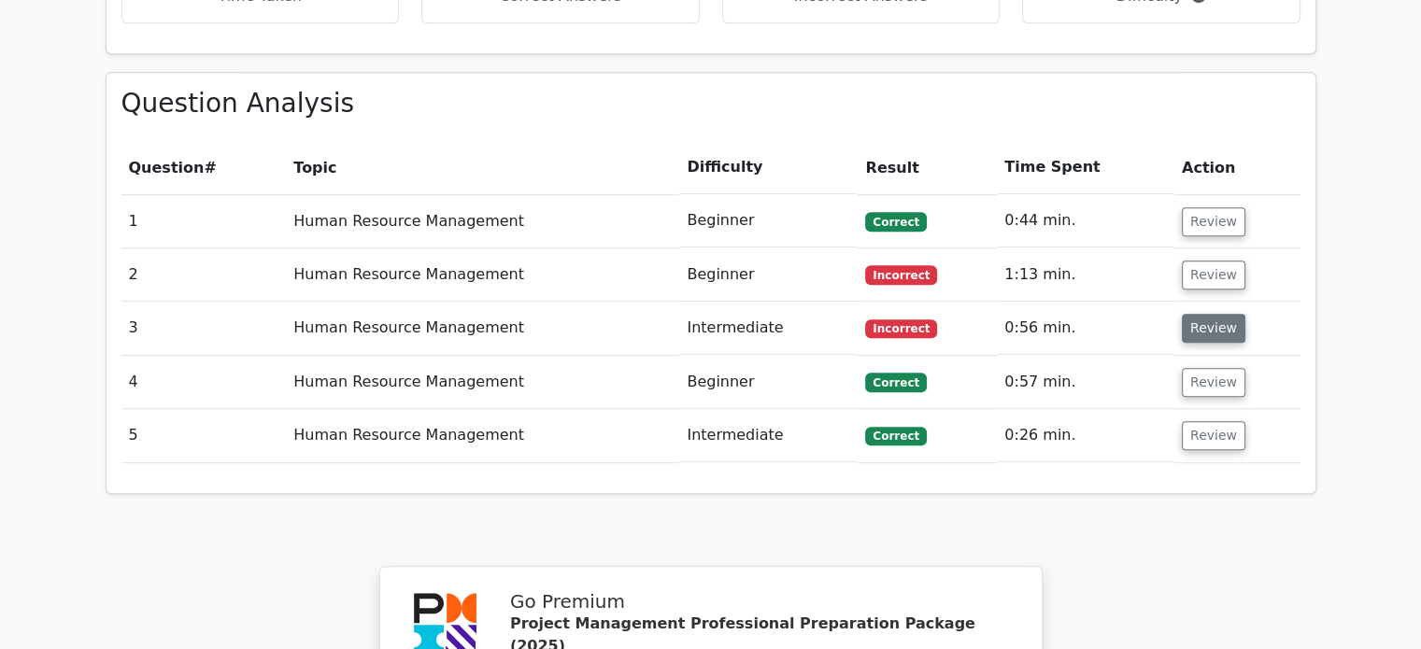
click at [1205, 314] on button "Review" at bounding box center [1214, 328] width 64 height 29
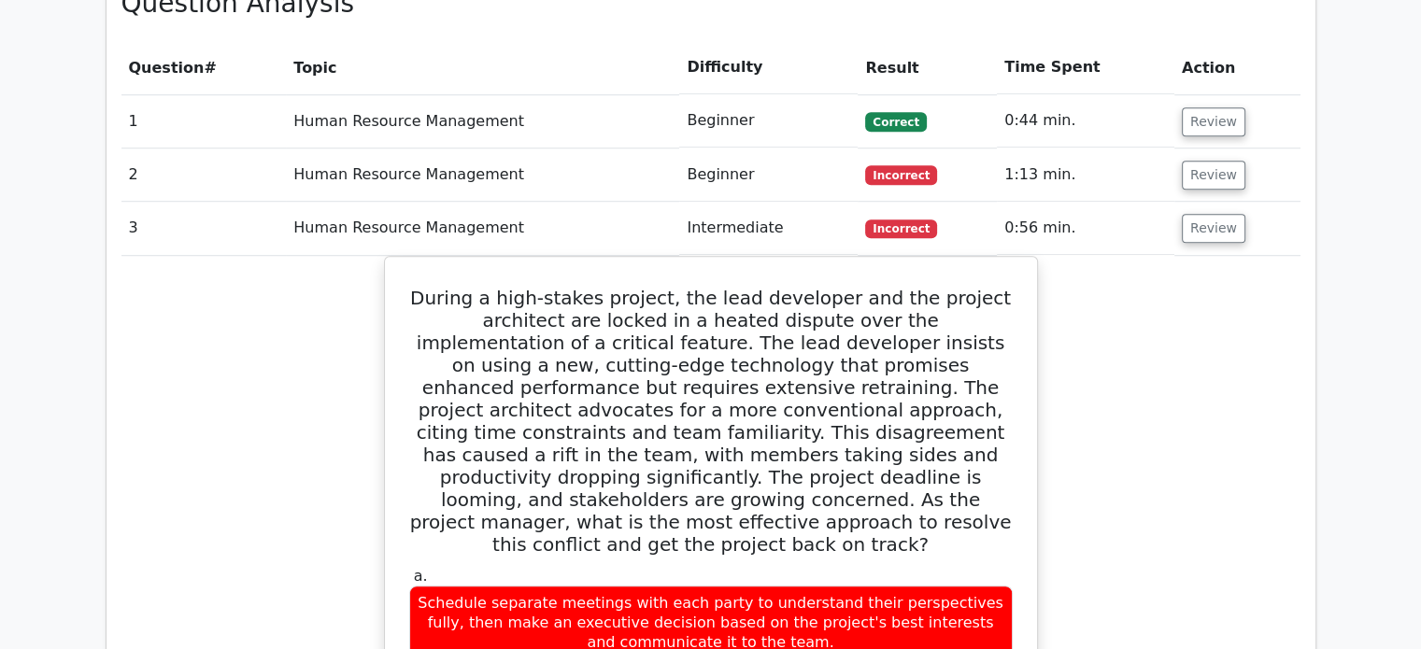
scroll to position [1405, 0]
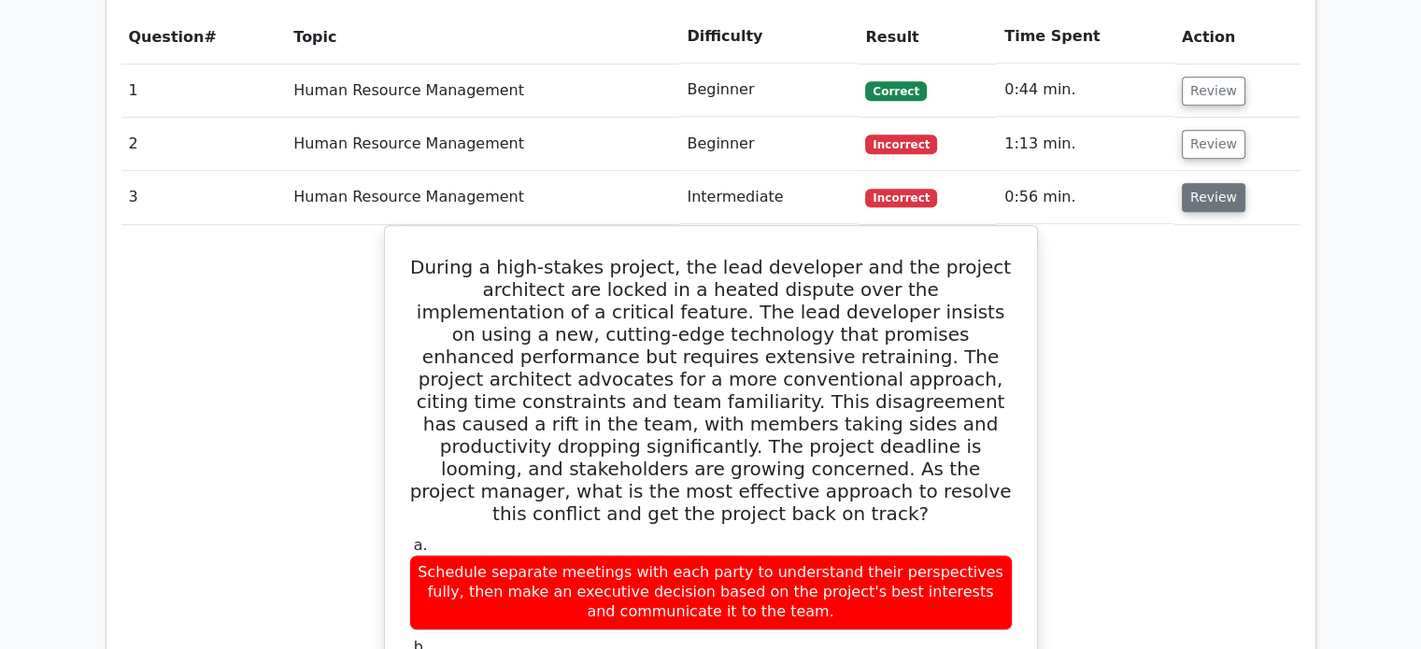
click at [1213, 183] on button "Review" at bounding box center [1214, 197] width 64 height 29
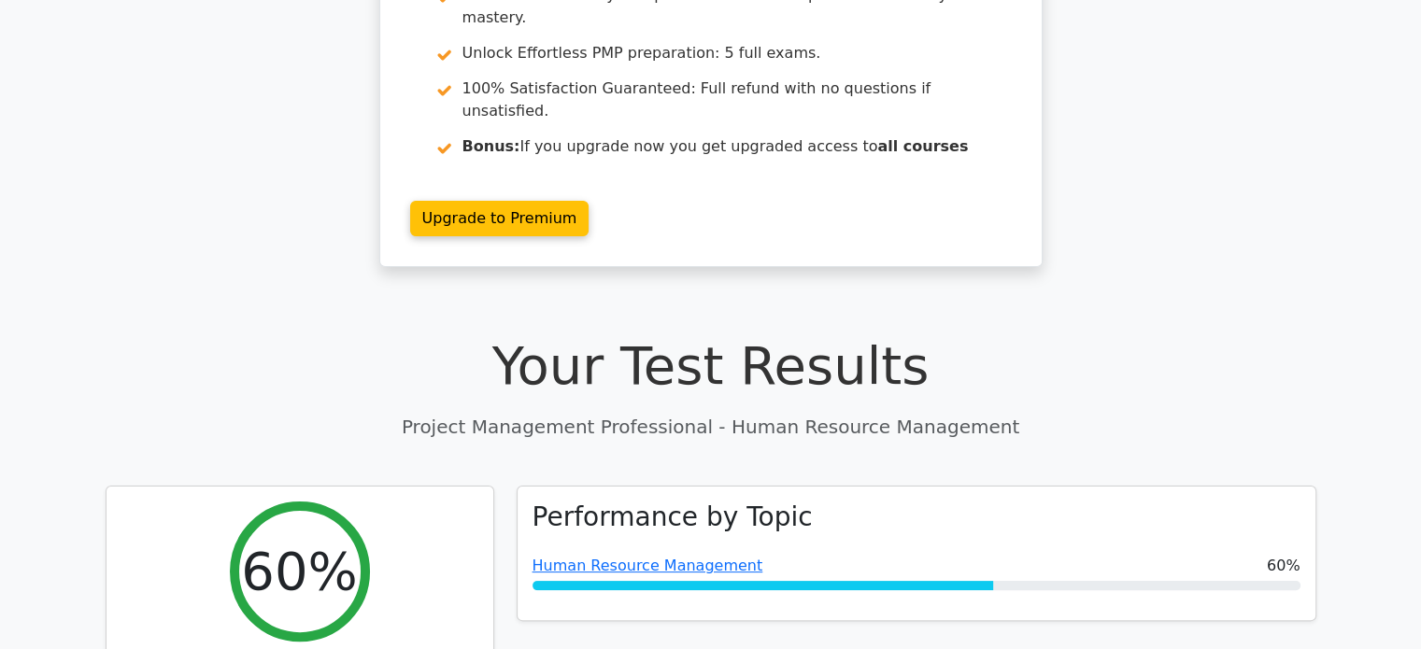
scroll to position [253, 0]
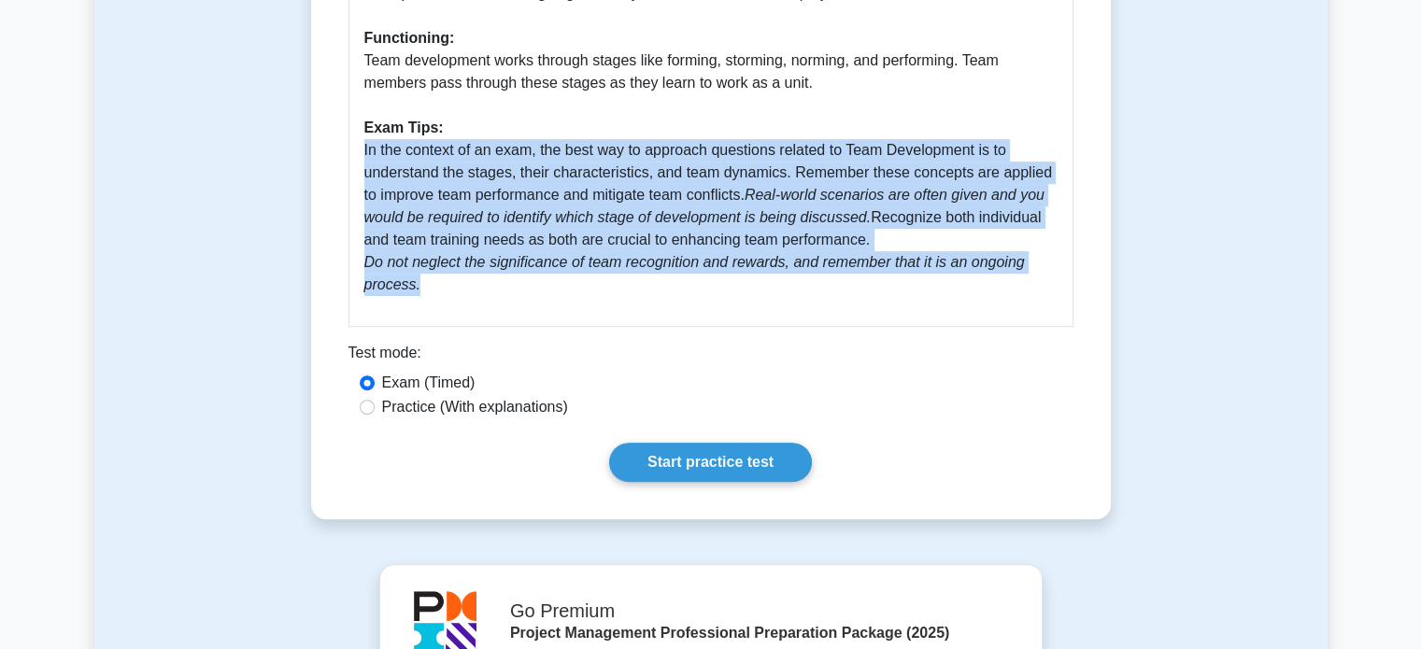
scroll to position [828, 0]
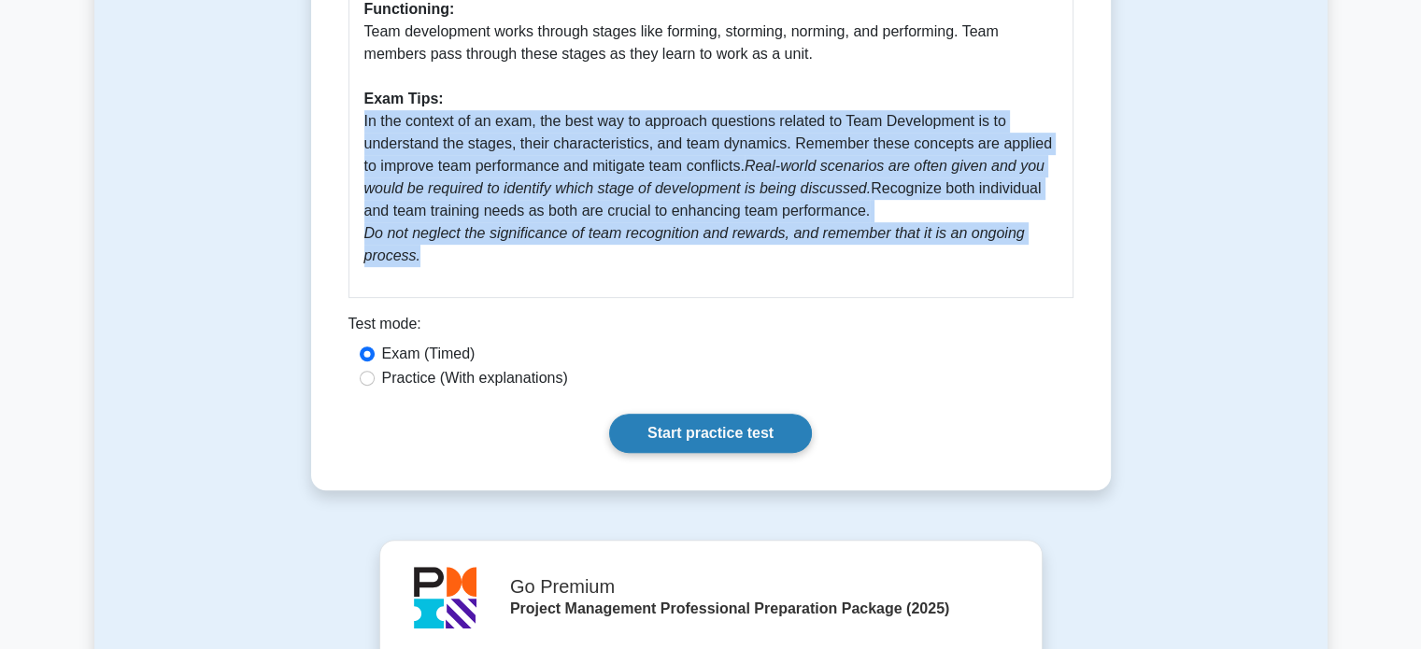
click at [738, 442] on link "Start practice test" at bounding box center [710, 433] width 203 height 39
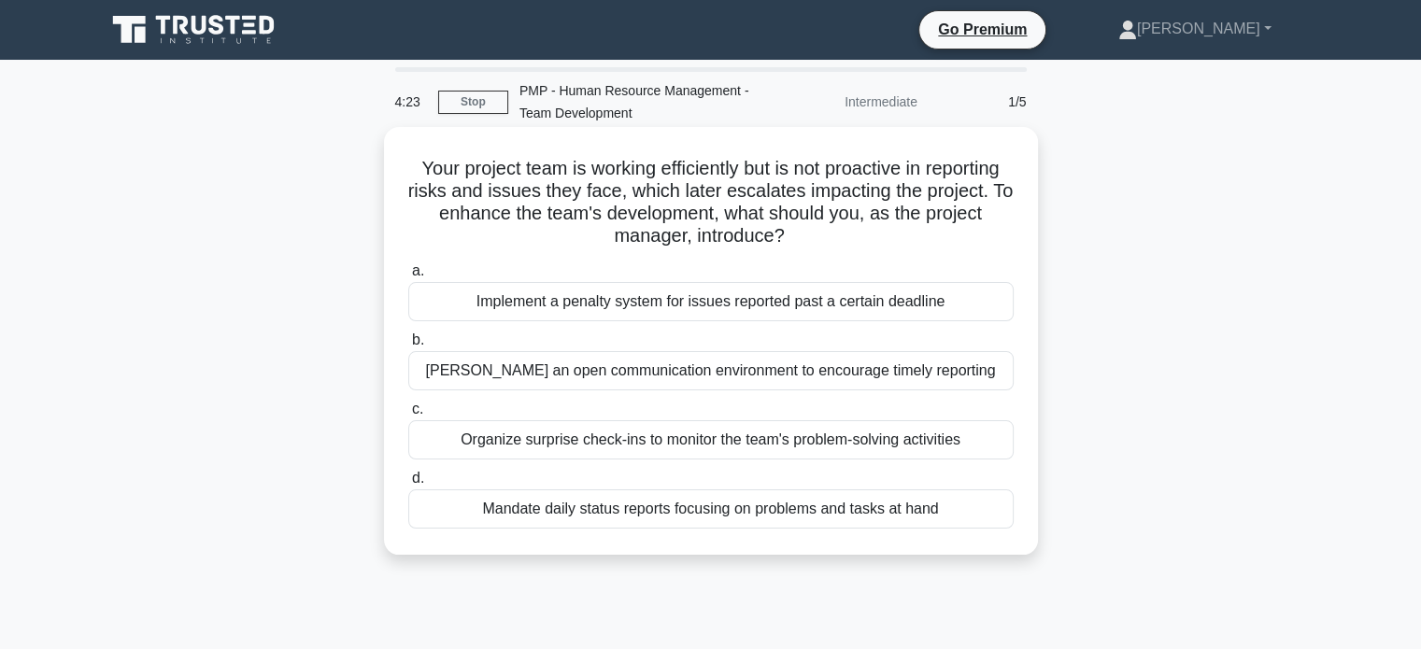
click at [819, 376] on div "[PERSON_NAME] an open communication environment to encourage timely reporting" at bounding box center [710, 370] width 605 height 39
click at [408, 347] on input "[PERSON_NAME] an open communication environment to encourage timely reporting" at bounding box center [408, 340] width 0 height 12
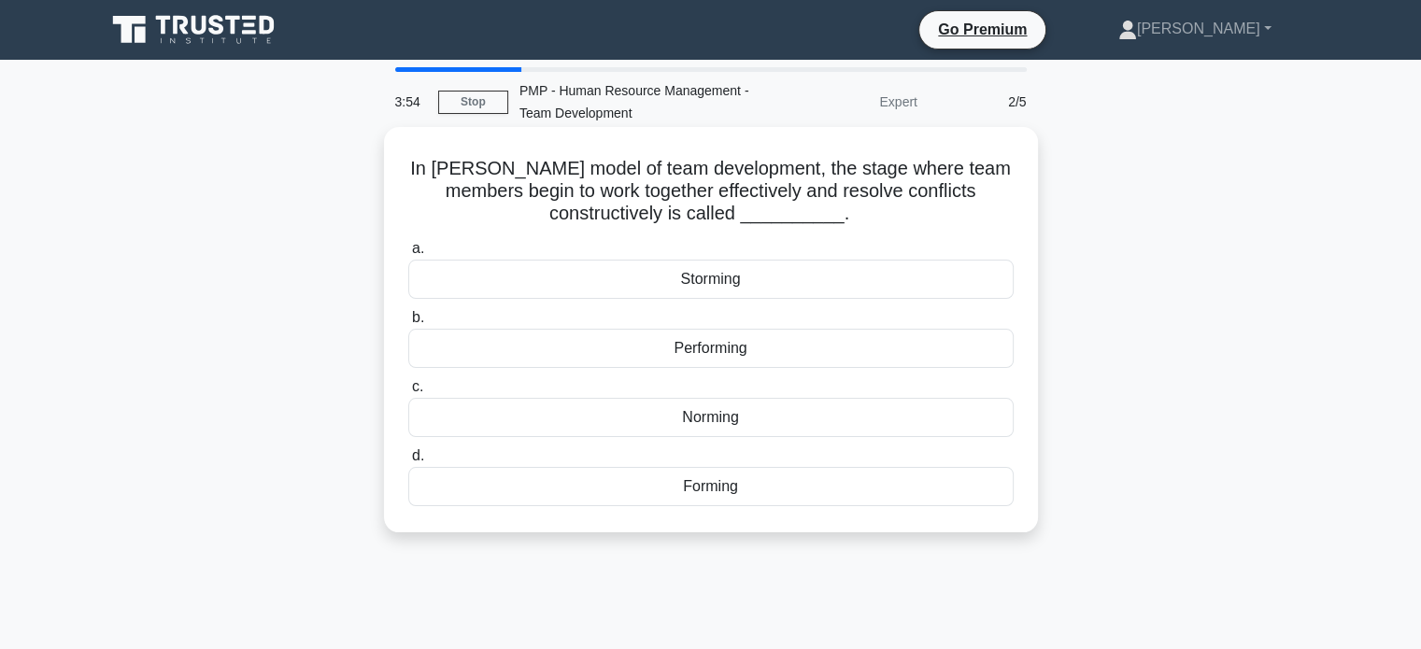
click at [822, 346] on div "Performing" at bounding box center [710, 348] width 605 height 39
click at [408, 324] on input "b. Performing" at bounding box center [408, 318] width 0 height 12
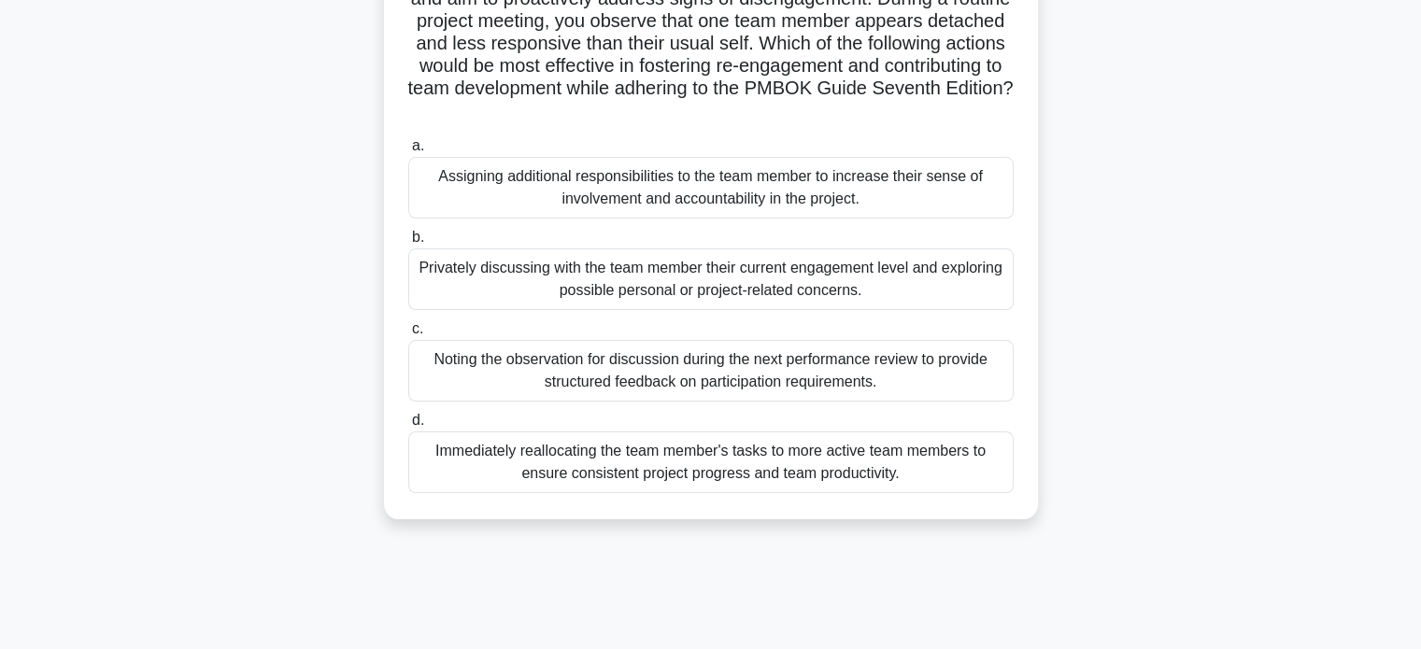
scroll to position [196, 0]
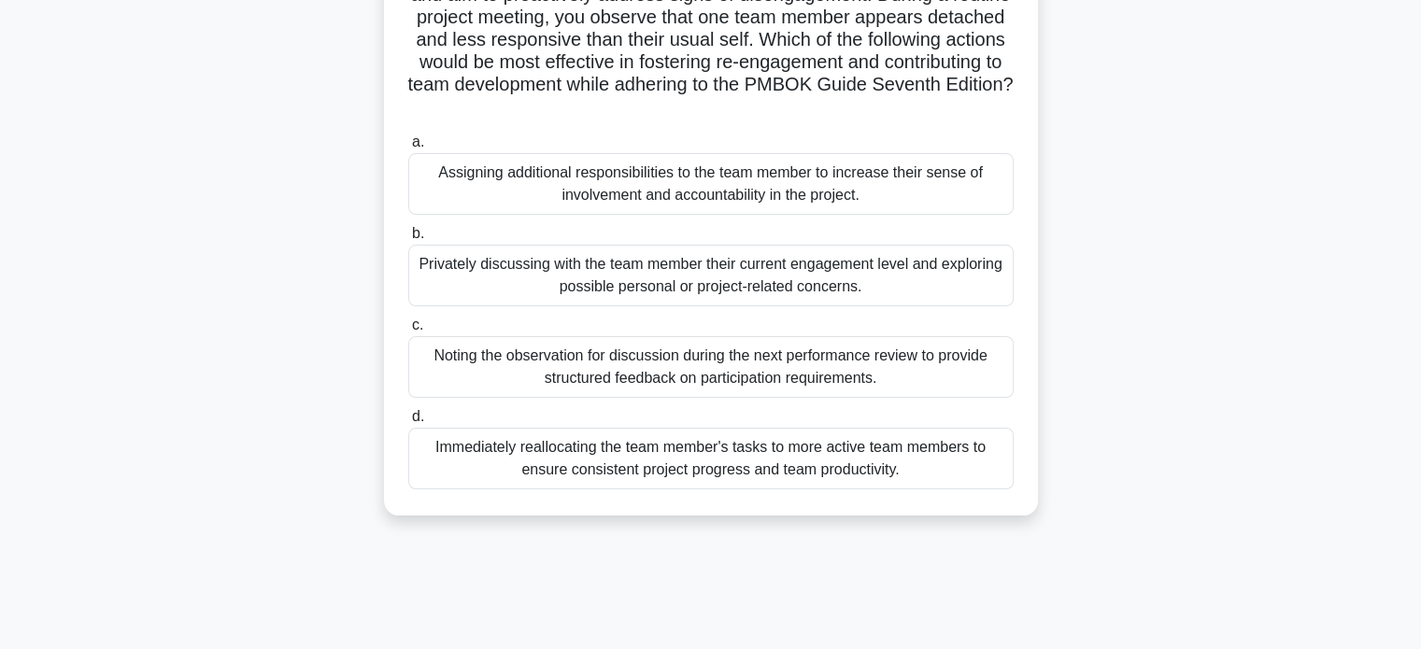
click at [716, 281] on div "Privately discussing with the team member their current engagement level and ex…" at bounding box center [710, 276] width 605 height 62
click at [408, 240] on input "b. Privately discussing with the team member their current engagement level and…" at bounding box center [408, 234] width 0 height 12
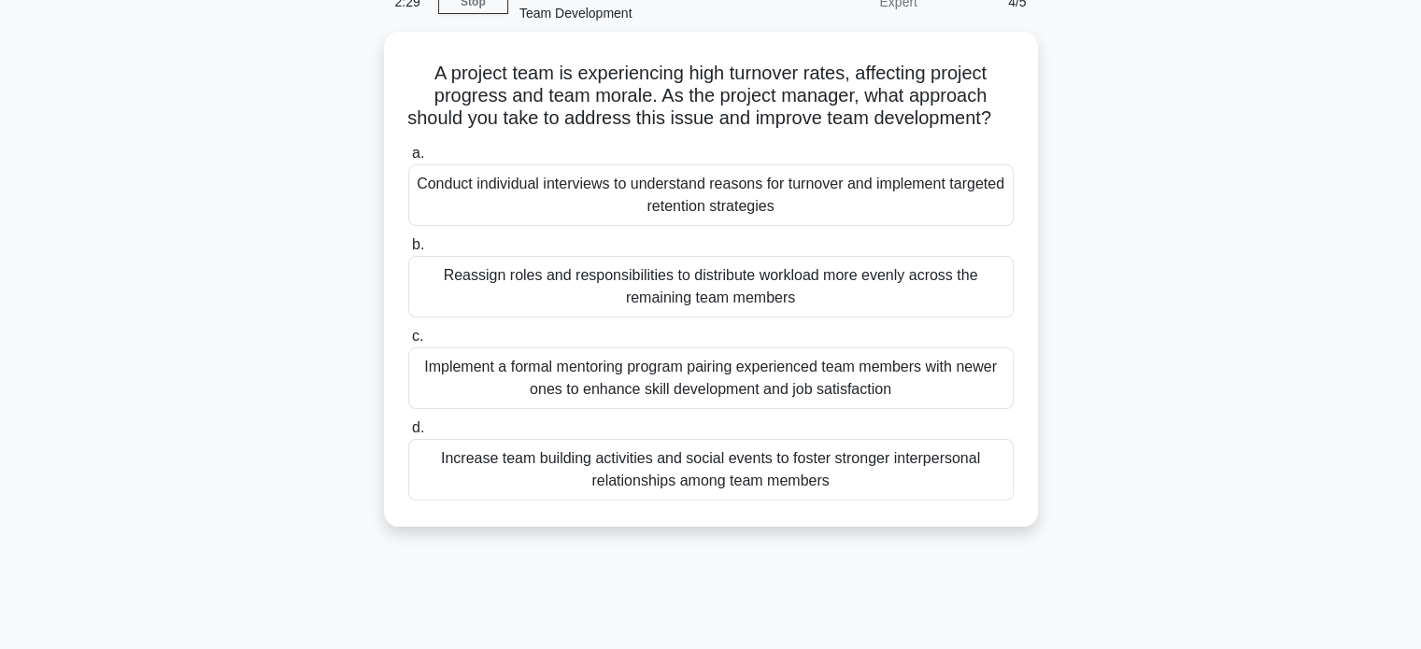
scroll to position [101, 0]
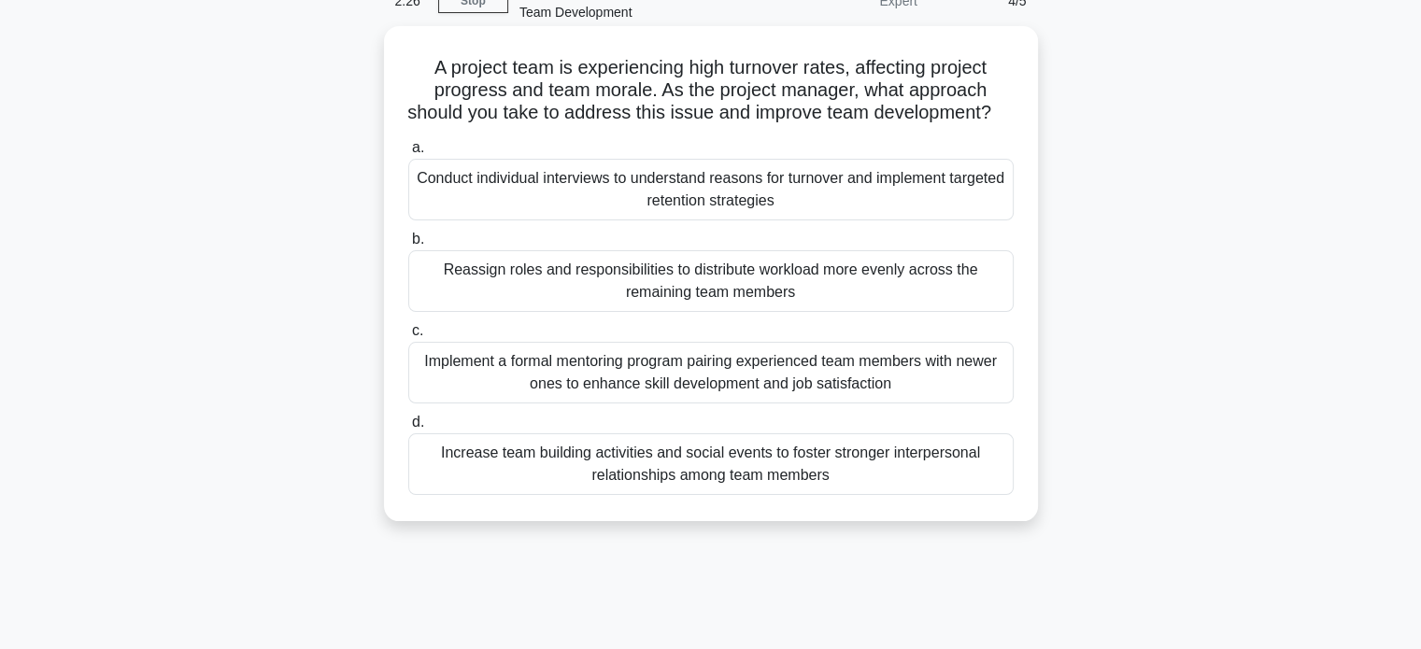
click at [723, 490] on div "Increase team building activities and social events to foster stronger interper…" at bounding box center [710, 464] width 605 height 62
click at [408, 429] on input "d. Increase team building activities and social events to foster stronger inter…" at bounding box center [408, 423] width 0 height 12
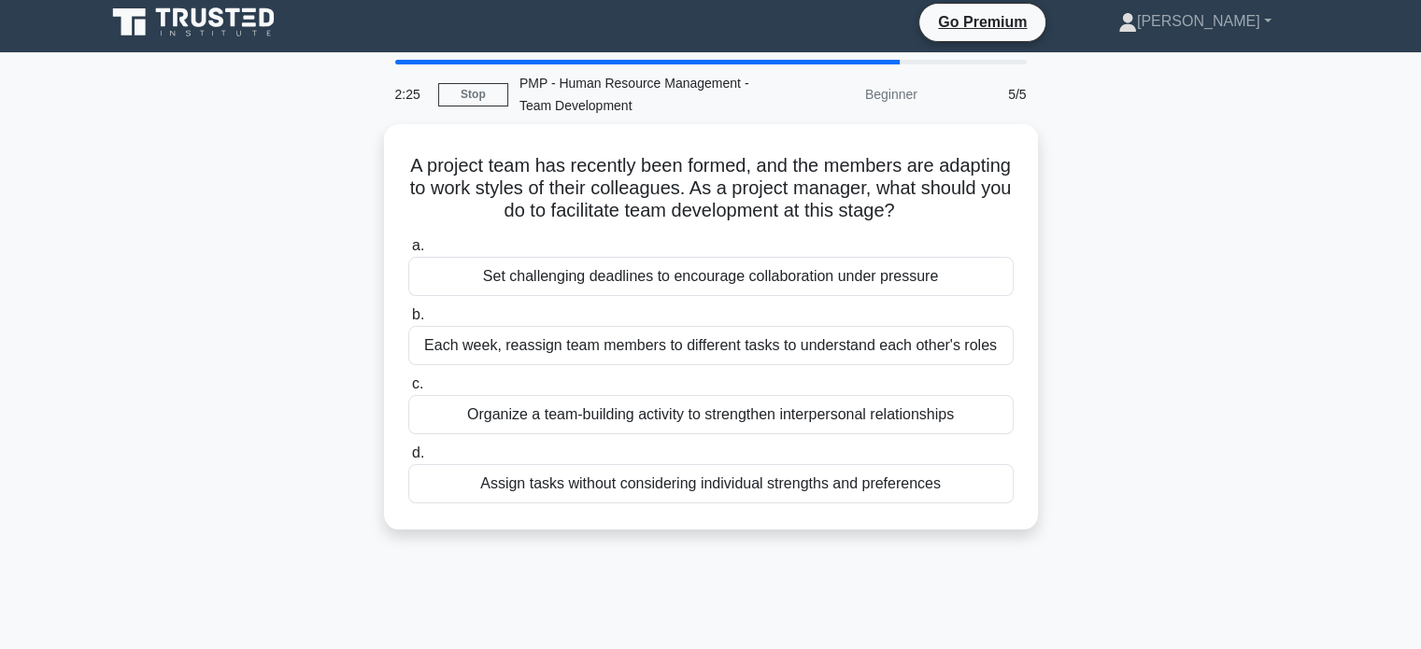
scroll to position [0, 0]
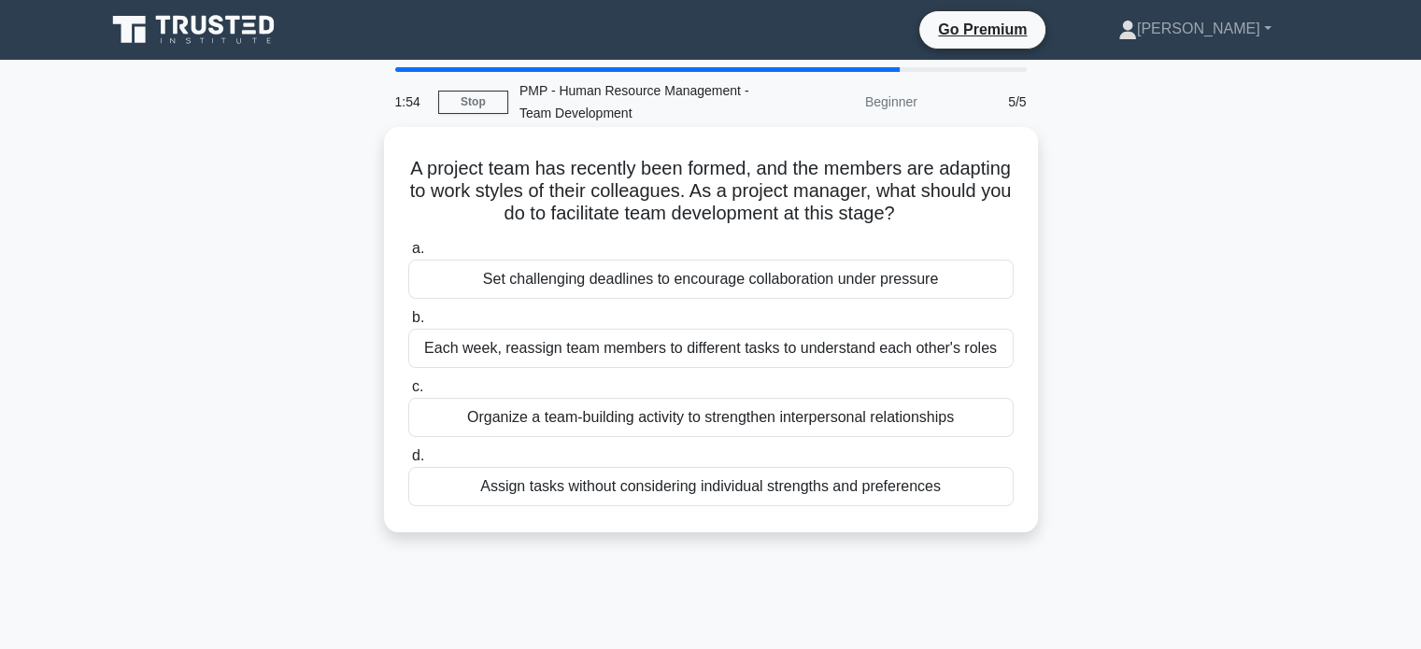
click at [708, 418] on div "Organize a team-building activity to strengthen interpersonal relationships" at bounding box center [710, 417] width 605 height 39
click at [408, 393] on input "c. Organize a team-building activity to strengthen interpersonal relationships" at bounding box center [408, 387] width 0 height 12
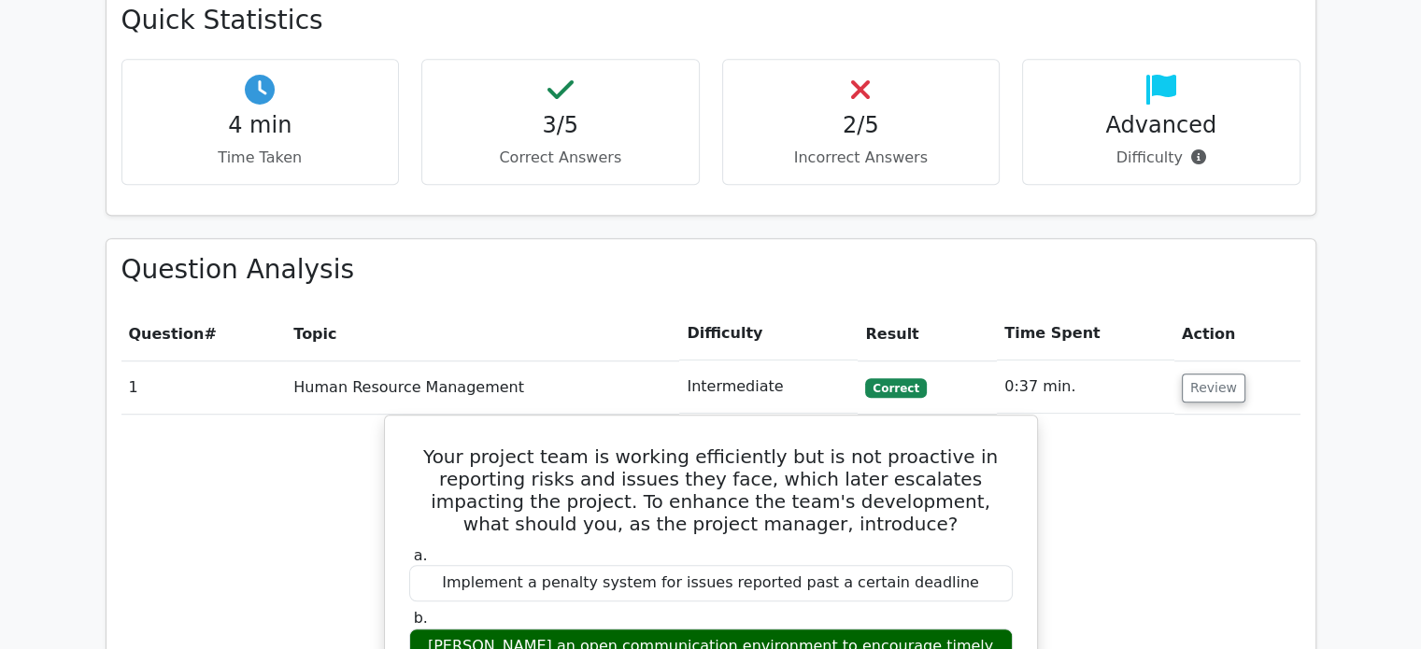
scroll to position [1172, 0]
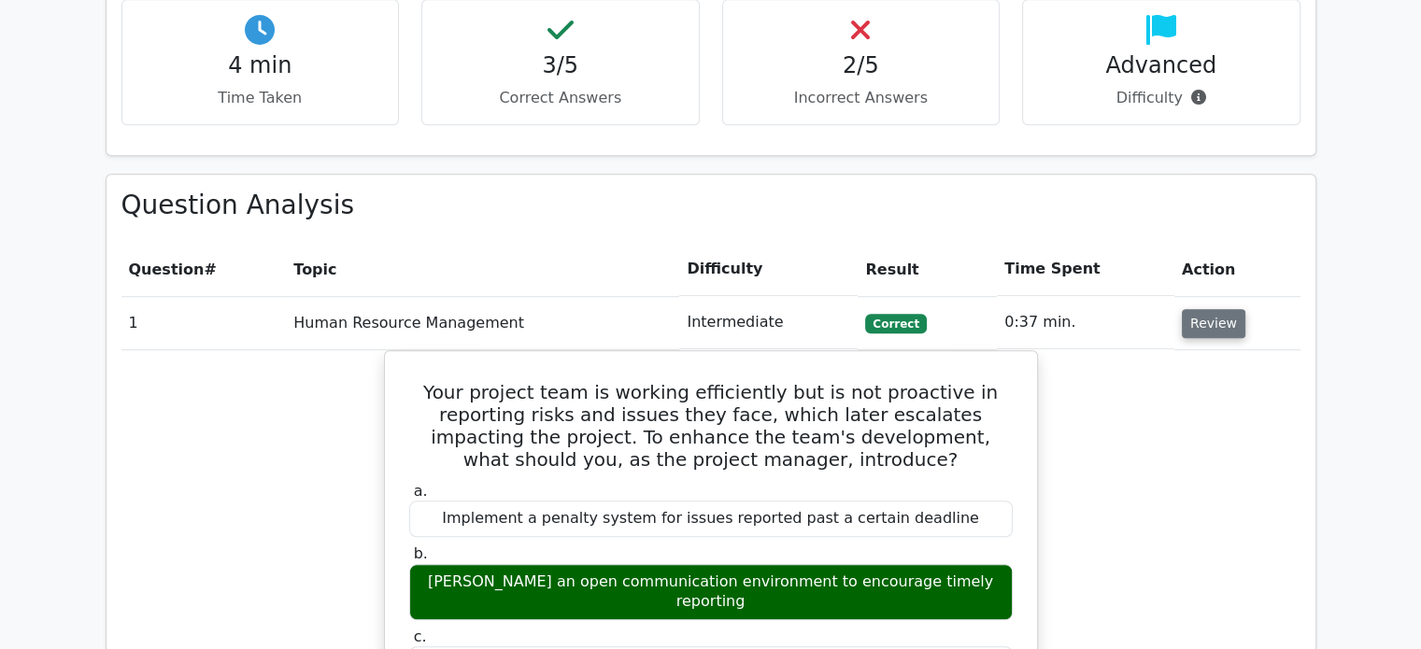
click at [1195, 309] on button "Review" at bounding box center [1214, 323] width 64 height 29
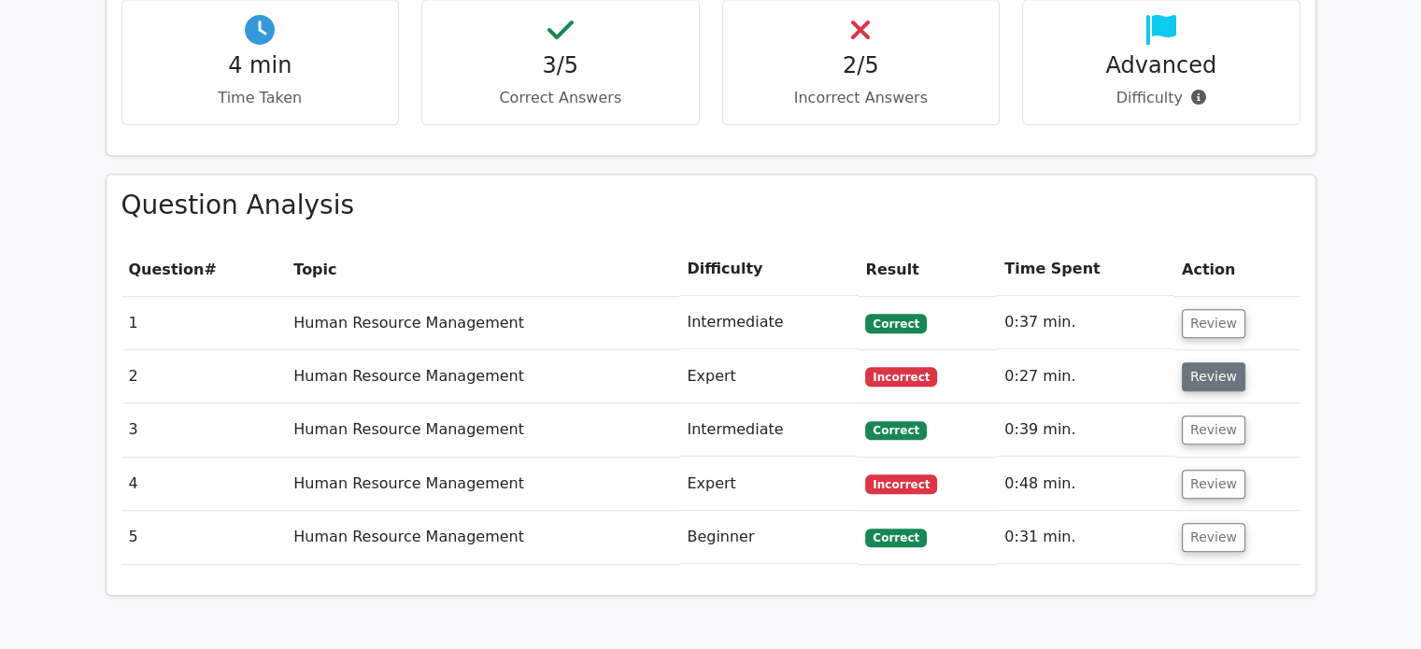
click at [1210, 362] on button "Review" at bounding box center [1214, 376] width 64 height 29
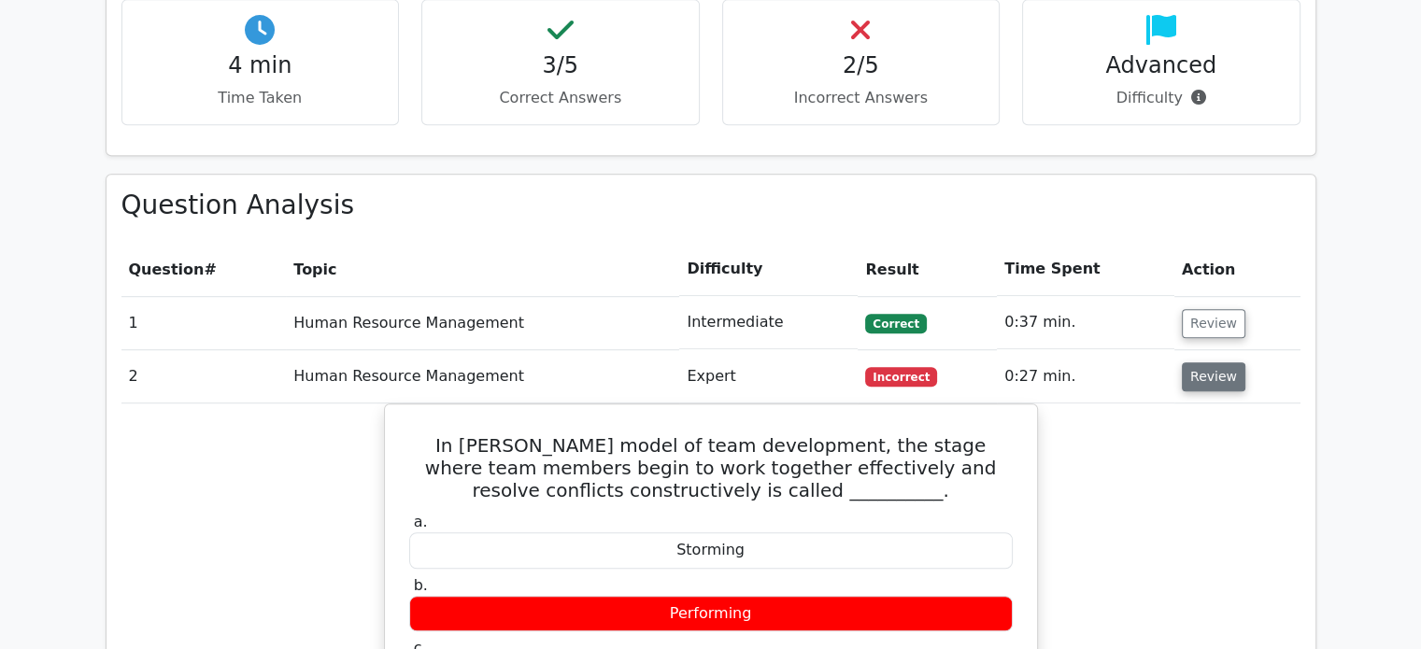
click at [1210, 362] on button "Review" at bounding box center [1214, 376] width 64 height 29
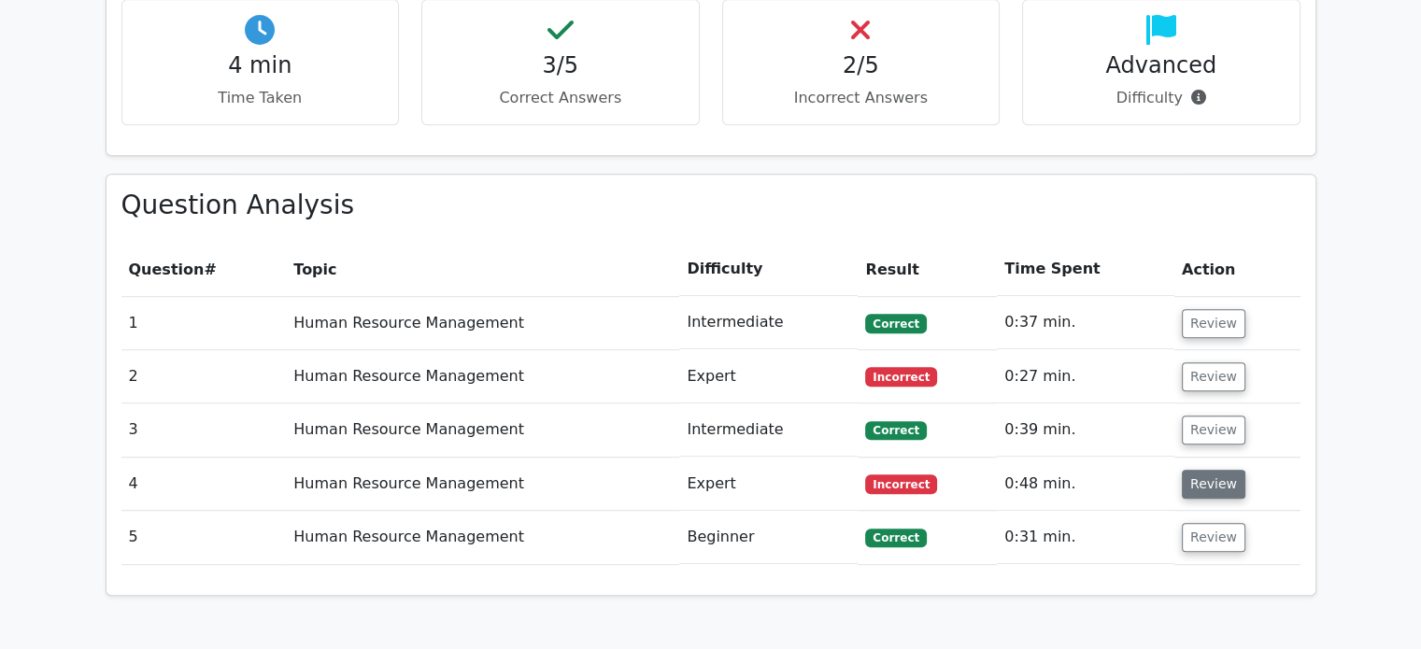
click at [1211, 470] on button "Review" at bounding box center [1214, 484] width 64 height 29
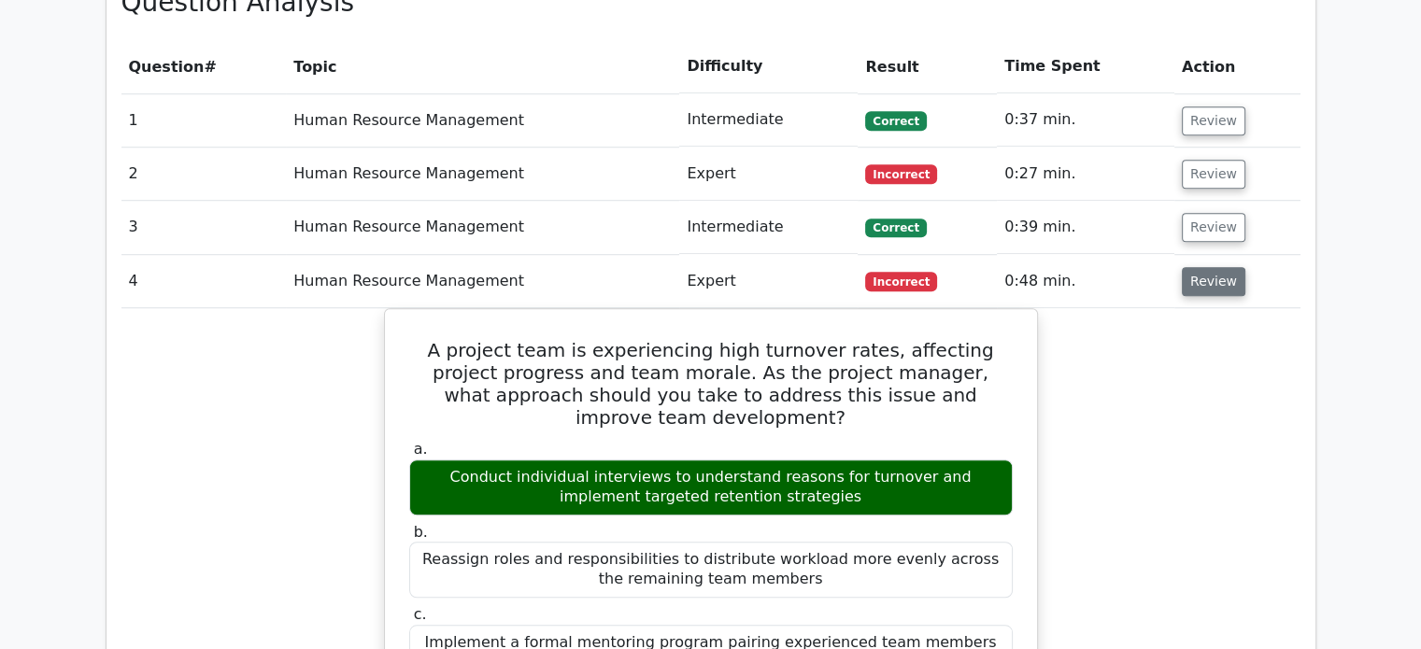
scroll to position [1381, 0]
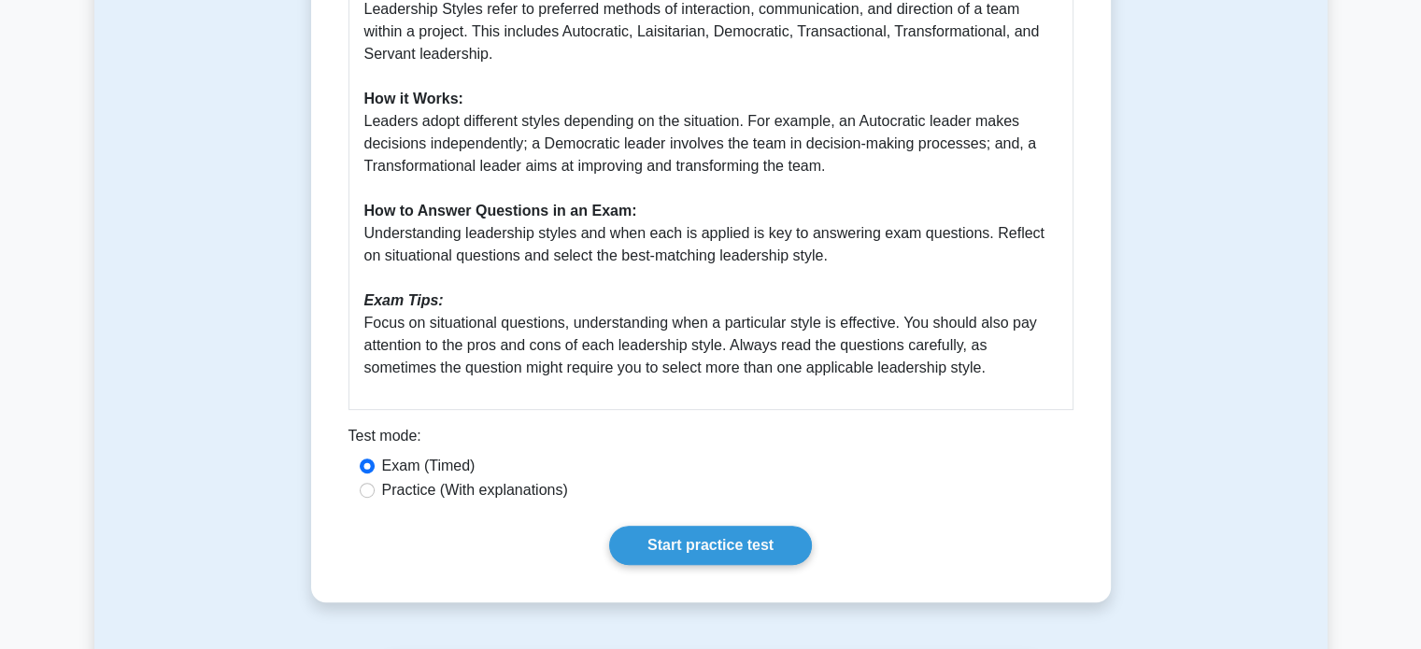
scroll to position [790, 0]
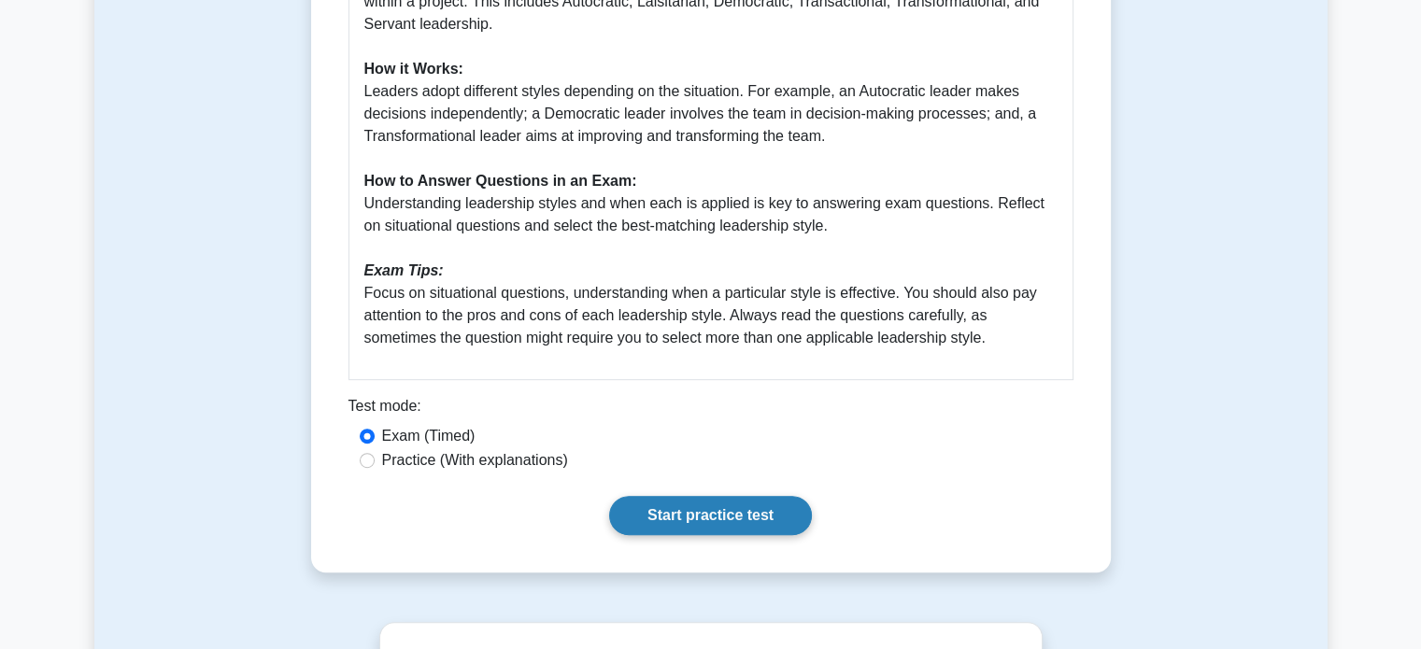
click at [711, 509] on link "Start practice test" at bounding box center [710, 515] width 203 height 39
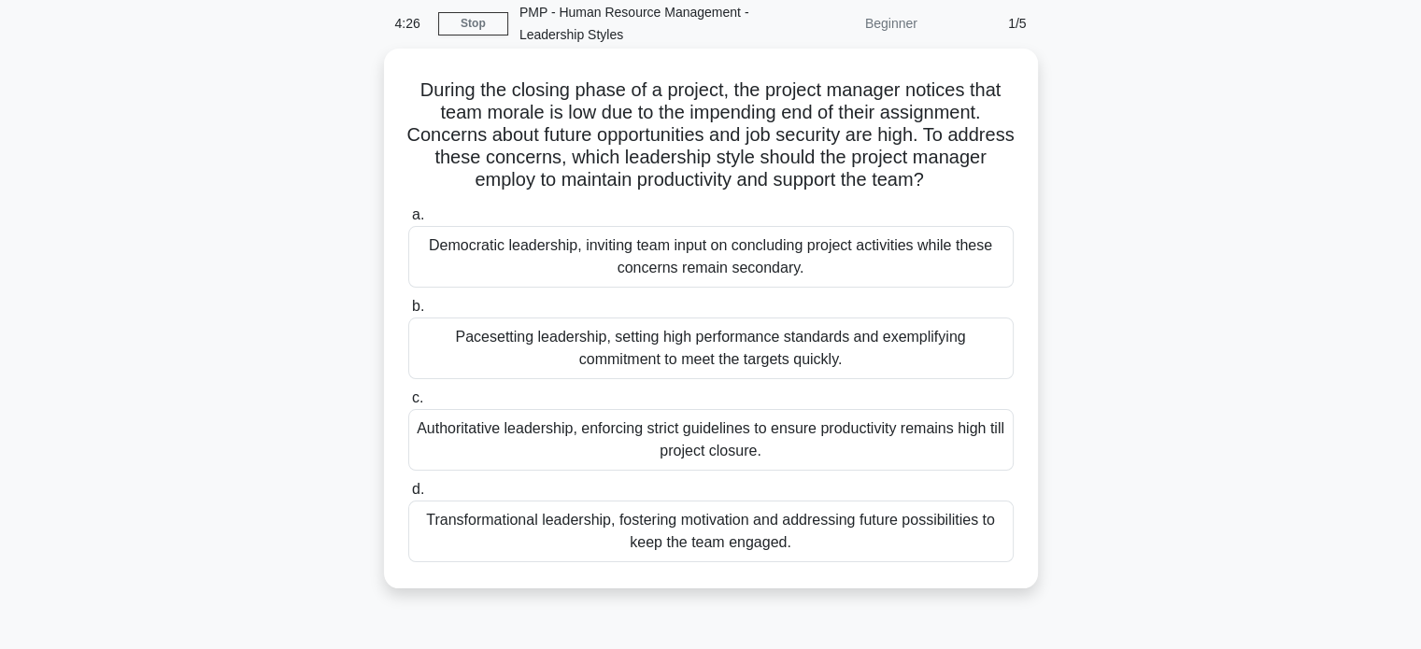
scroll to position [78, 0]
click at [690, 535] on div "Transformational leadership, fostering motivation and addressing future possibi…" at bounding box center [710, 532] width 605 height 62
click at [408, 496] on input "d. Transformational leadership, fostering motivation and addressing future poss…" at bounding box center [408, 490] width 0 height 12
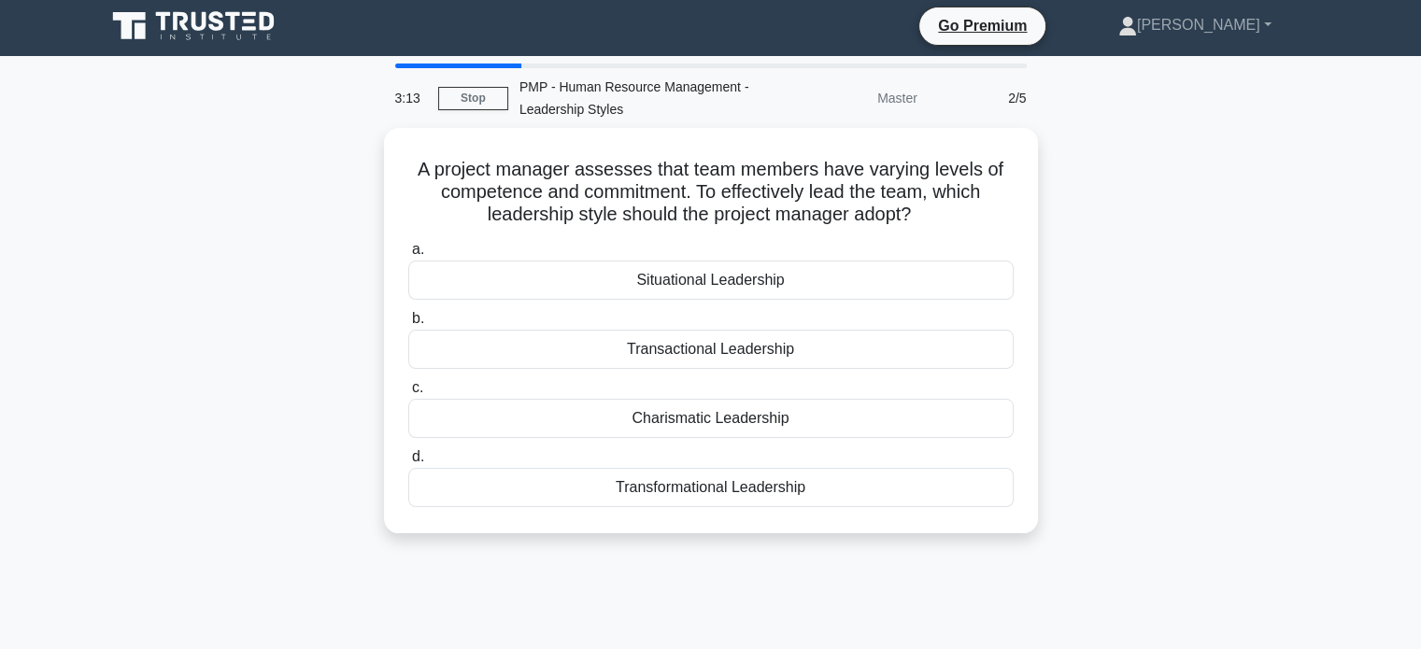
scroll to position [0, 0]
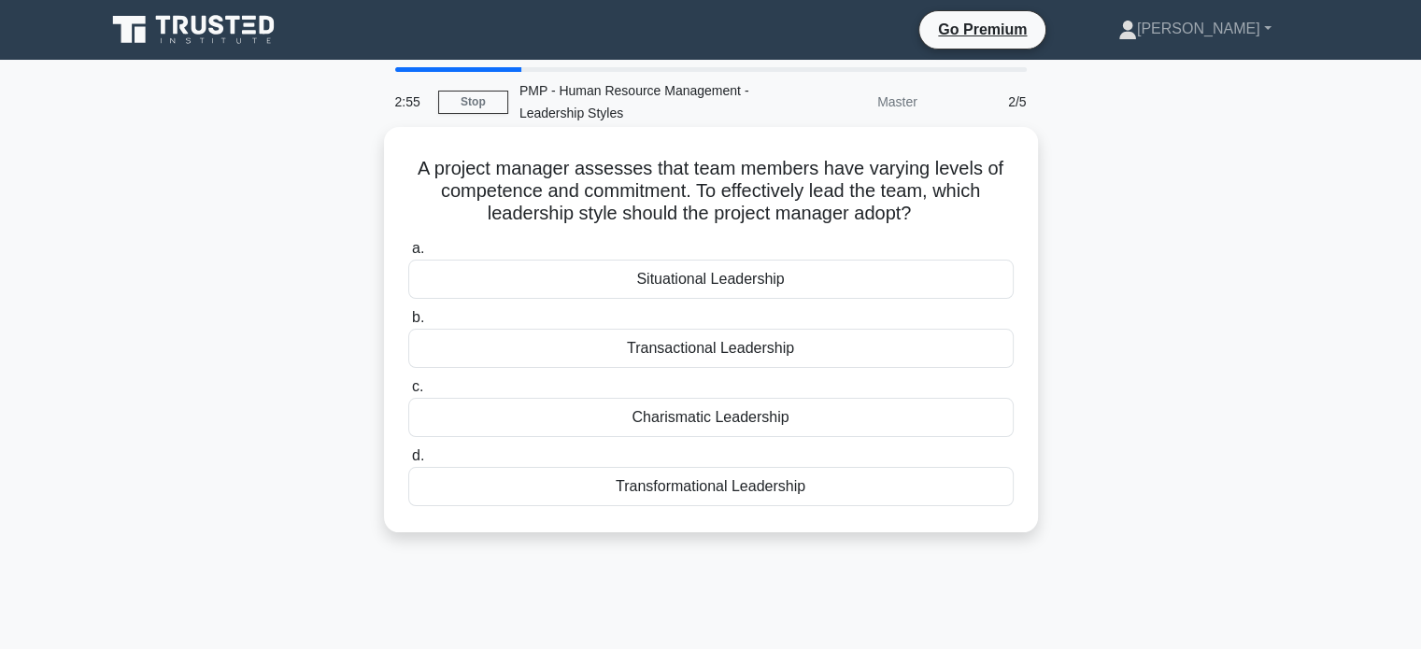
click at [814, 423] on div "Charismatic Leadership" at bounding box center [710, 417] width 605 height 39
click at [408, 393] on input "c. Charismatic Leadership" at bounding box center [408, 387] width 0 height 12
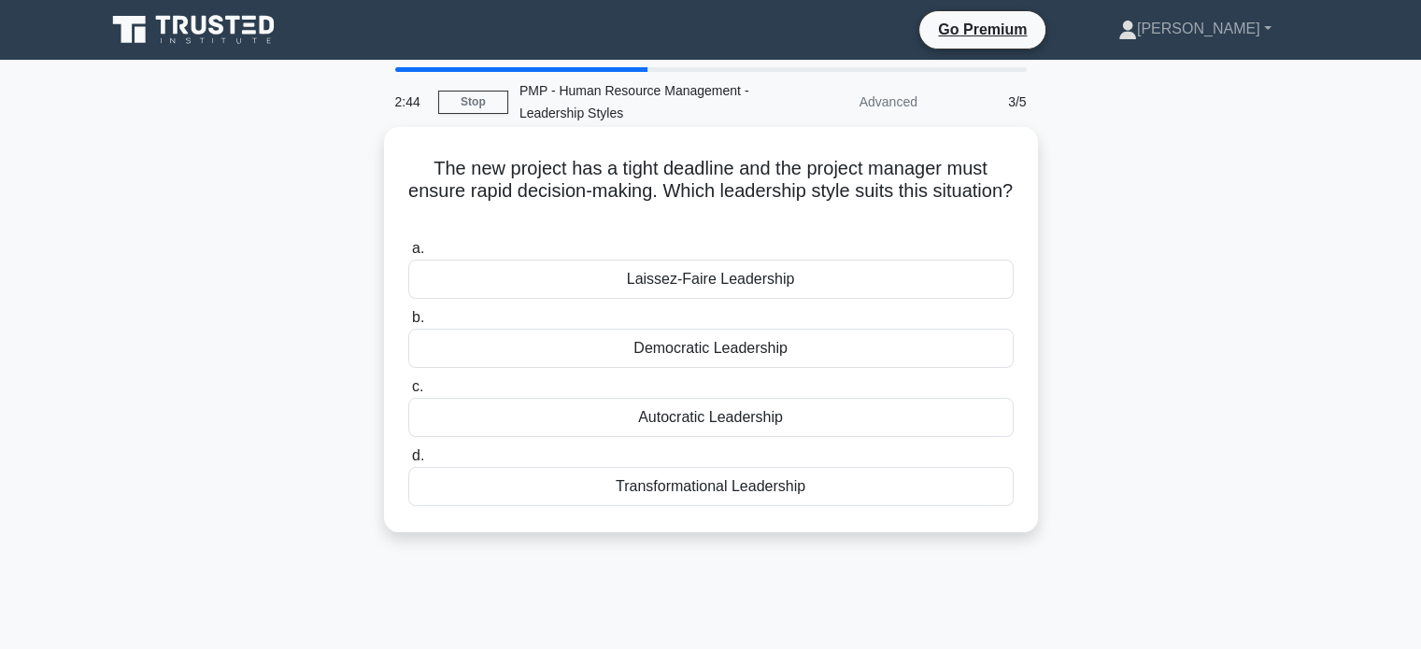
click at [734, 347] on div "Democratic Leadership" at bounding box center [710, 348] width 605 height 39
click at [408, 324] on input "b. Democratic Leadership" at bounding box center [408, 318] width 0 height 12
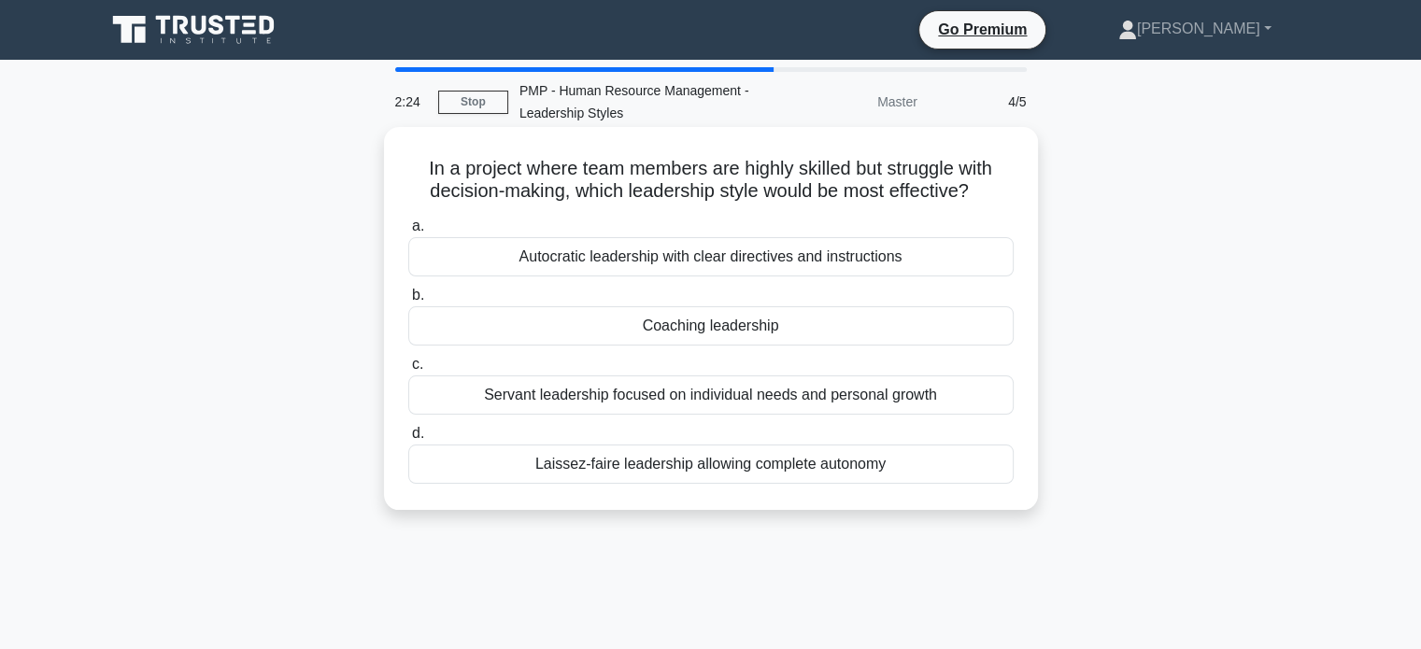
click at [742, 261] on div "Autocratic leadership with clear directives and instructions" at bounding box center [710, 256] width 605 height 39
click at [408, 233] on input "a. Autocratic leadership with clear directives and instructions" at bounding box center [408, 226] width 0 height 12
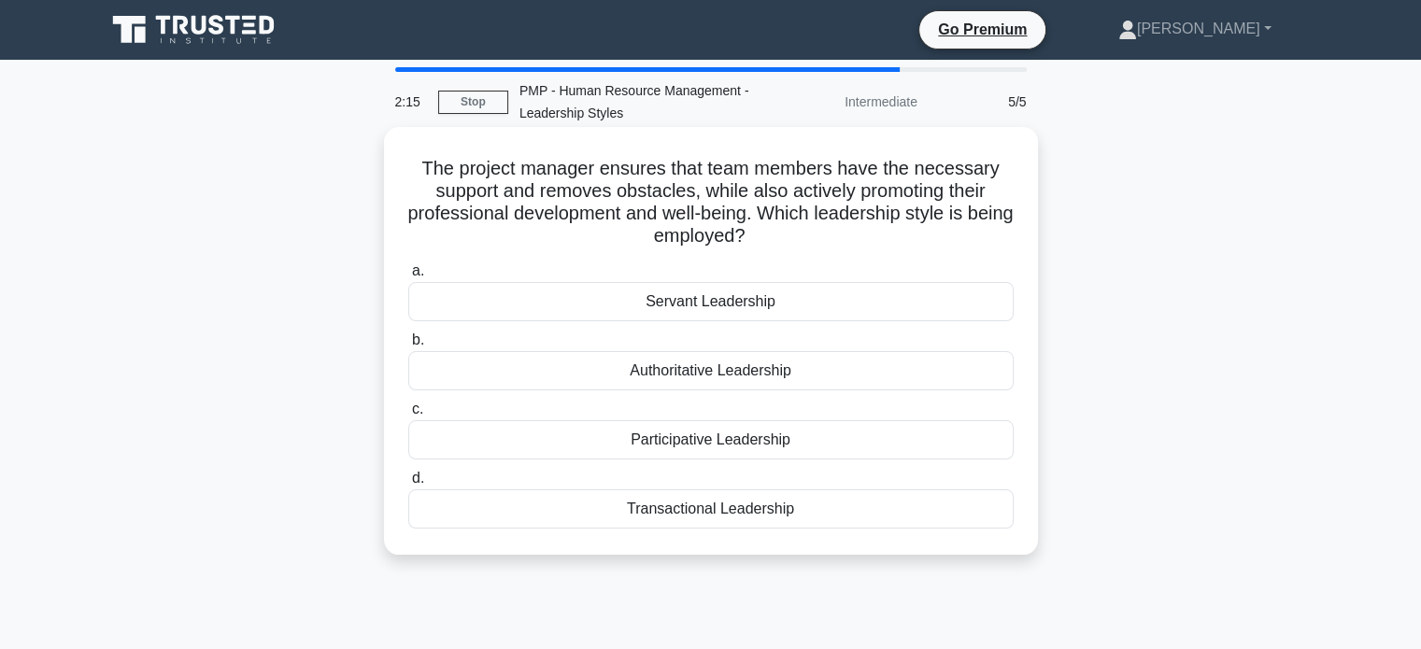
click at [706, 301] on div "Servant Leadership" at bounding box center [710, 301] width 605 height 39
click at [408, 277] on input "a. Servant Leadership" at bounding box center [408, 271] width 0 height 12
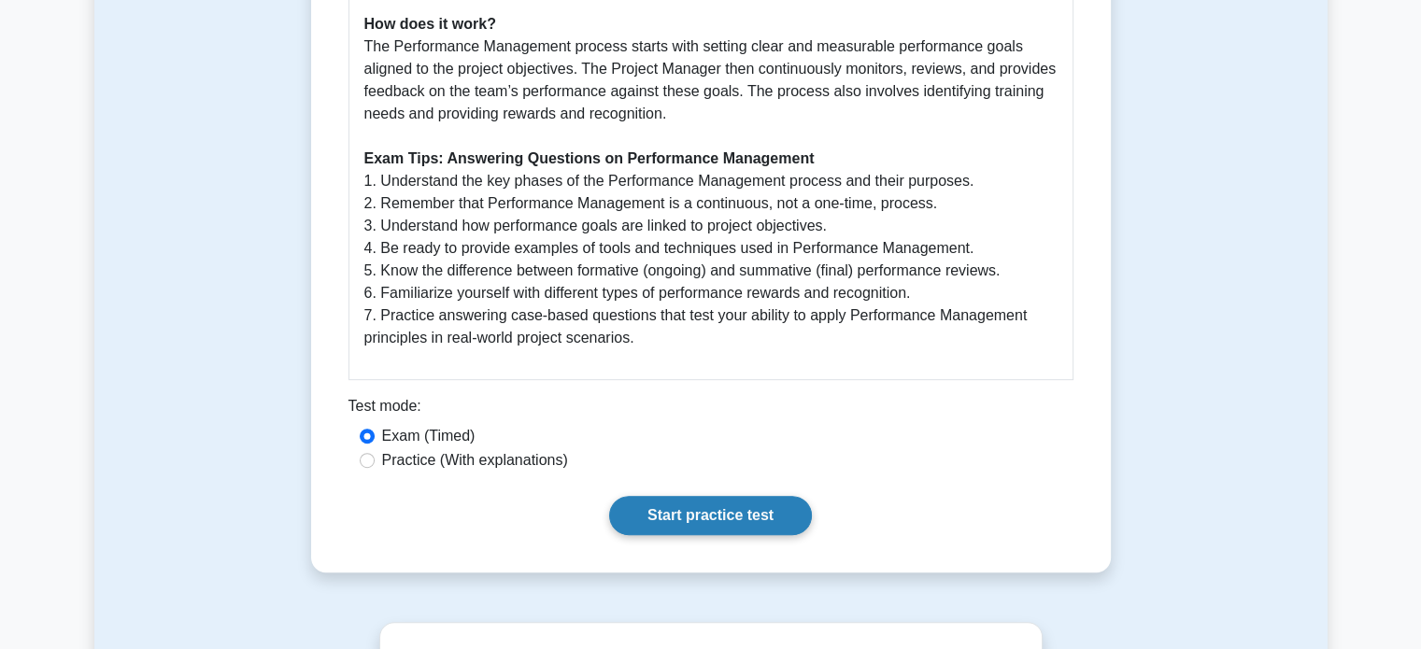
click at [718, 519] on link "Start practice test" at bounding box center [710, 515] width 203 height 39
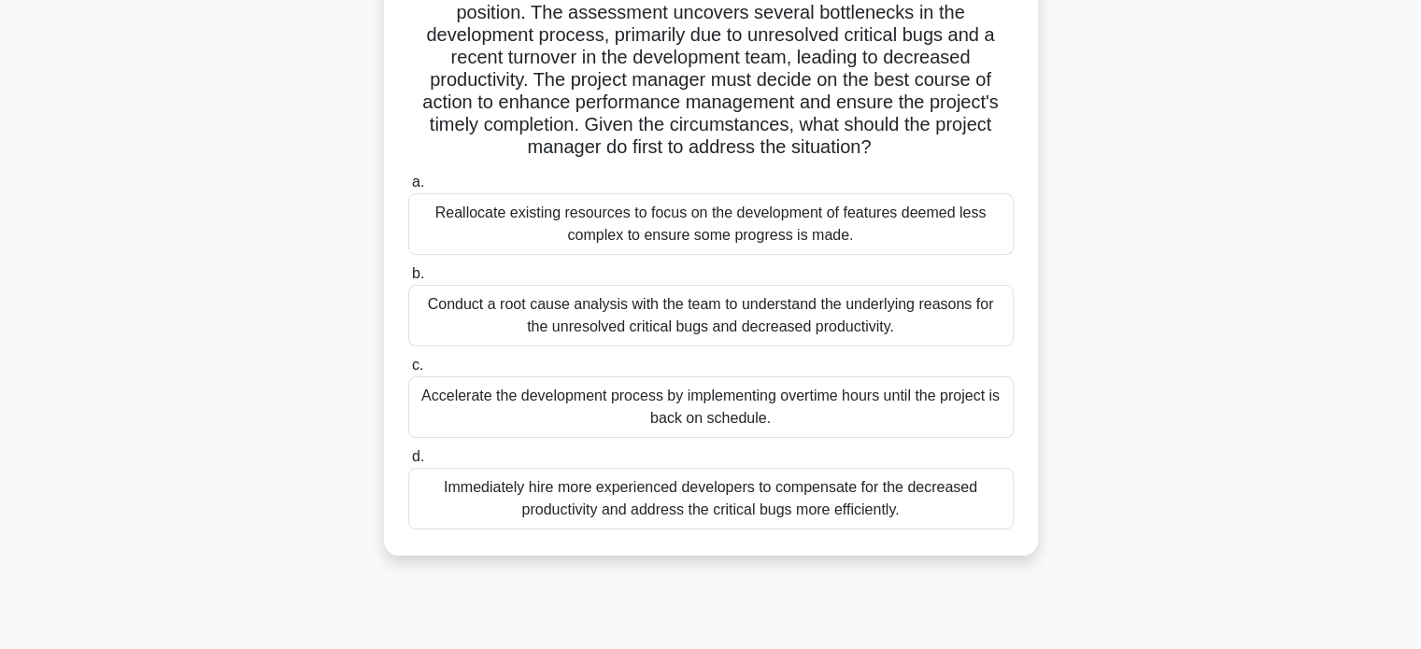
scroll to position [318, 0]
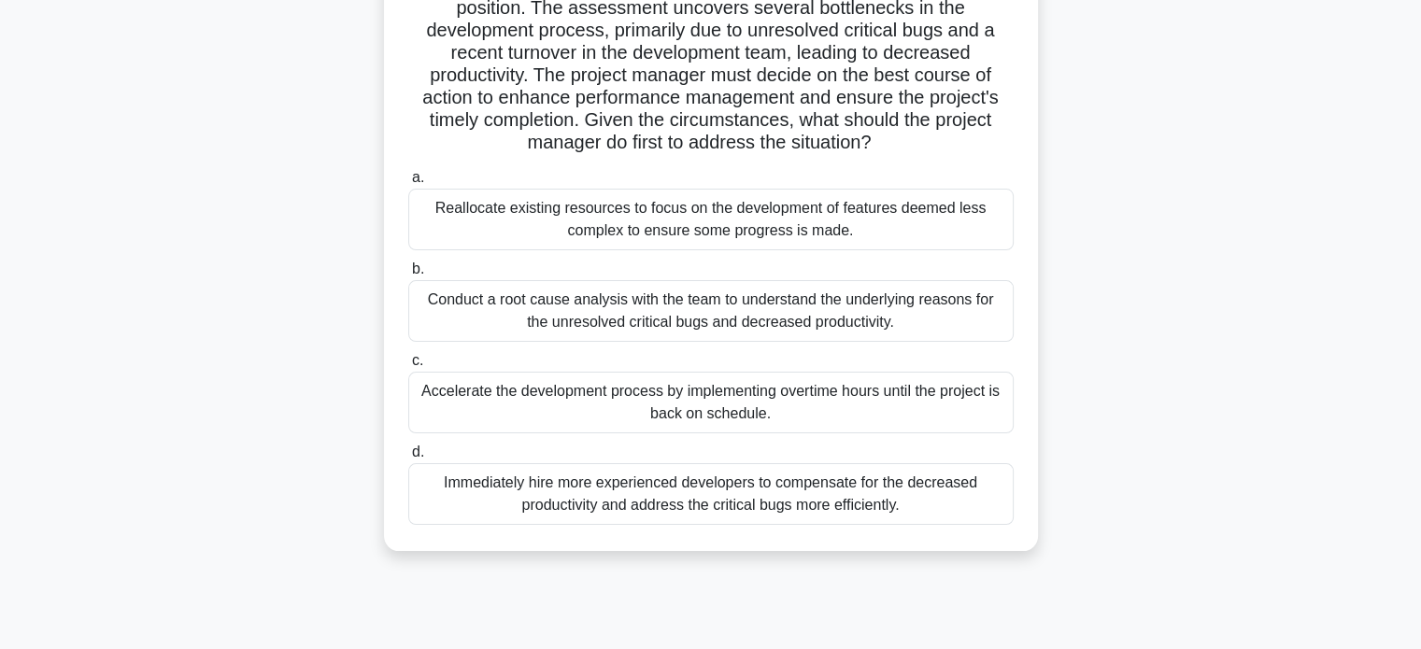
click at [672, 219] on div "Reallocate existing resources to focus on the development of features deemed le…" at bounding box center [710, 220] width 605 height 62
click at [408, 184] on input "a. Reallocate existing resources to focus on the development of features deemed…" at bounding box center [408, 178] width 0 height 12
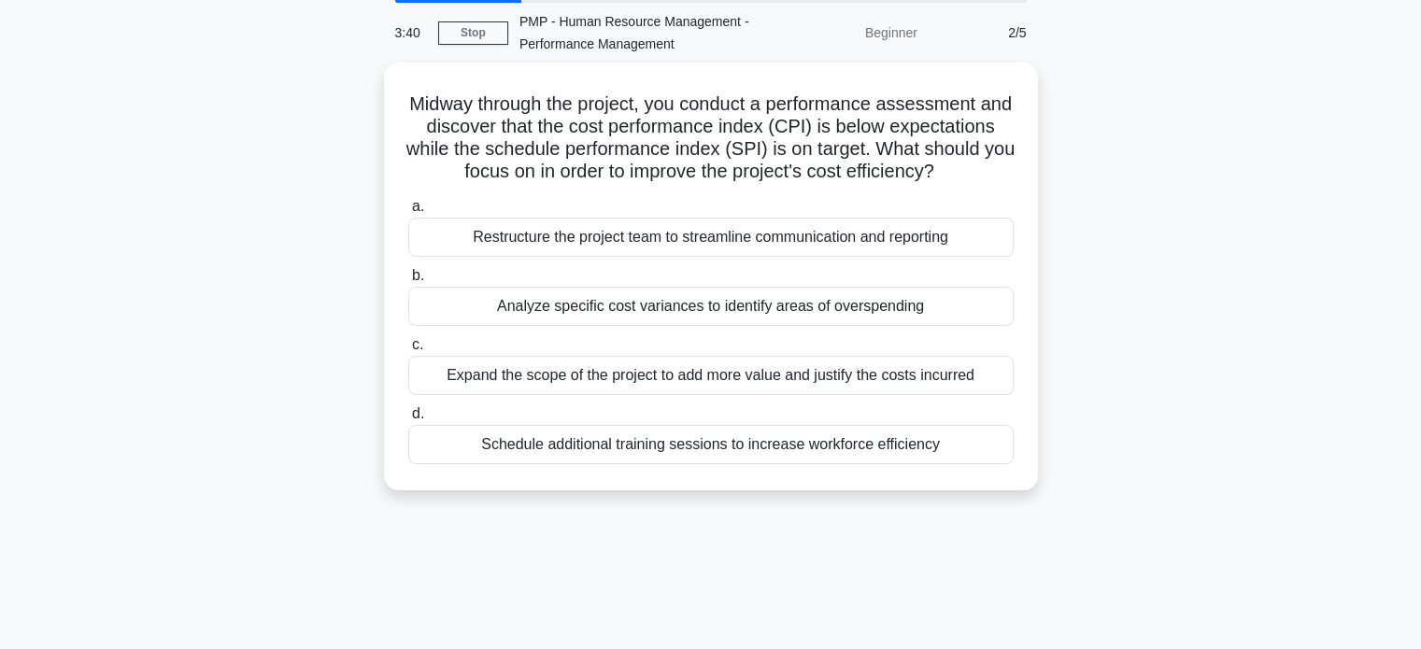
scroll to position [70, 0]
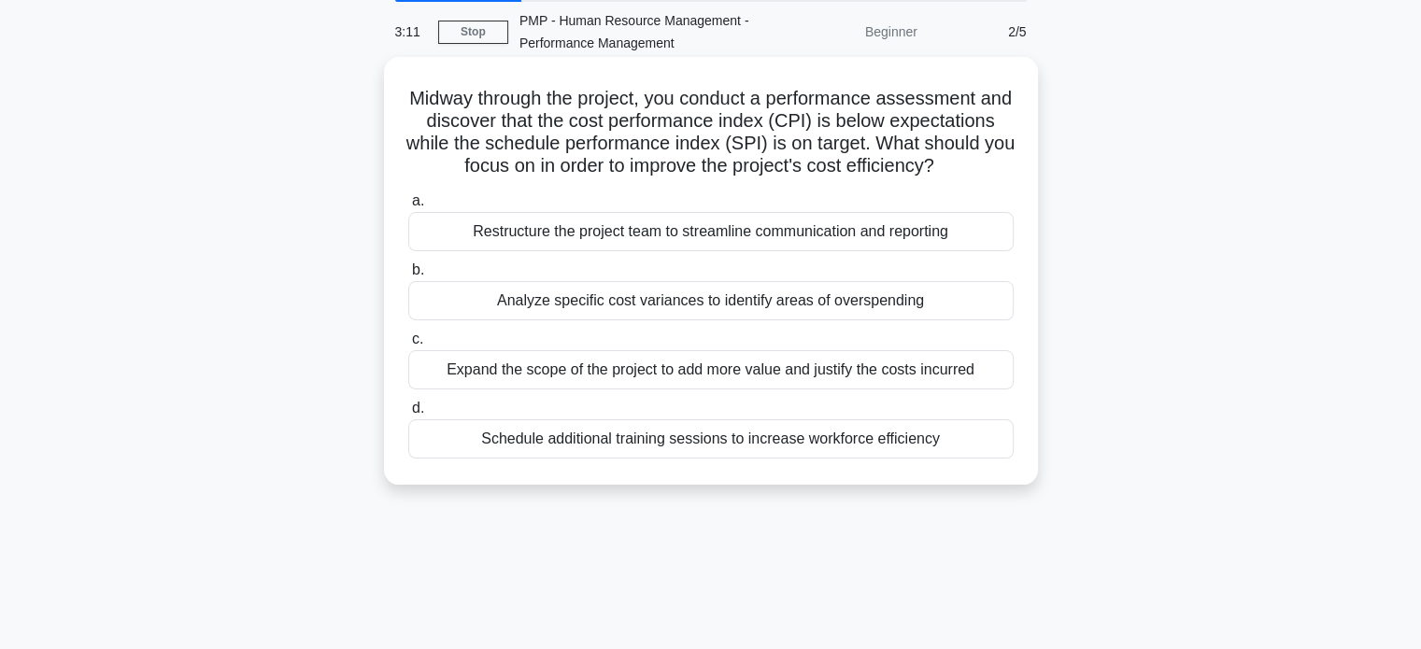
click at [593, 318] on div "Analyze specific cost variances to identify areas of overspending" at bounding box center [710, 300] width 605 height 39
click at [408, 276] on input "b. Analyze specific cost variances to identify areas of overspending" at bounding box center [408, 270] width 0 height 12
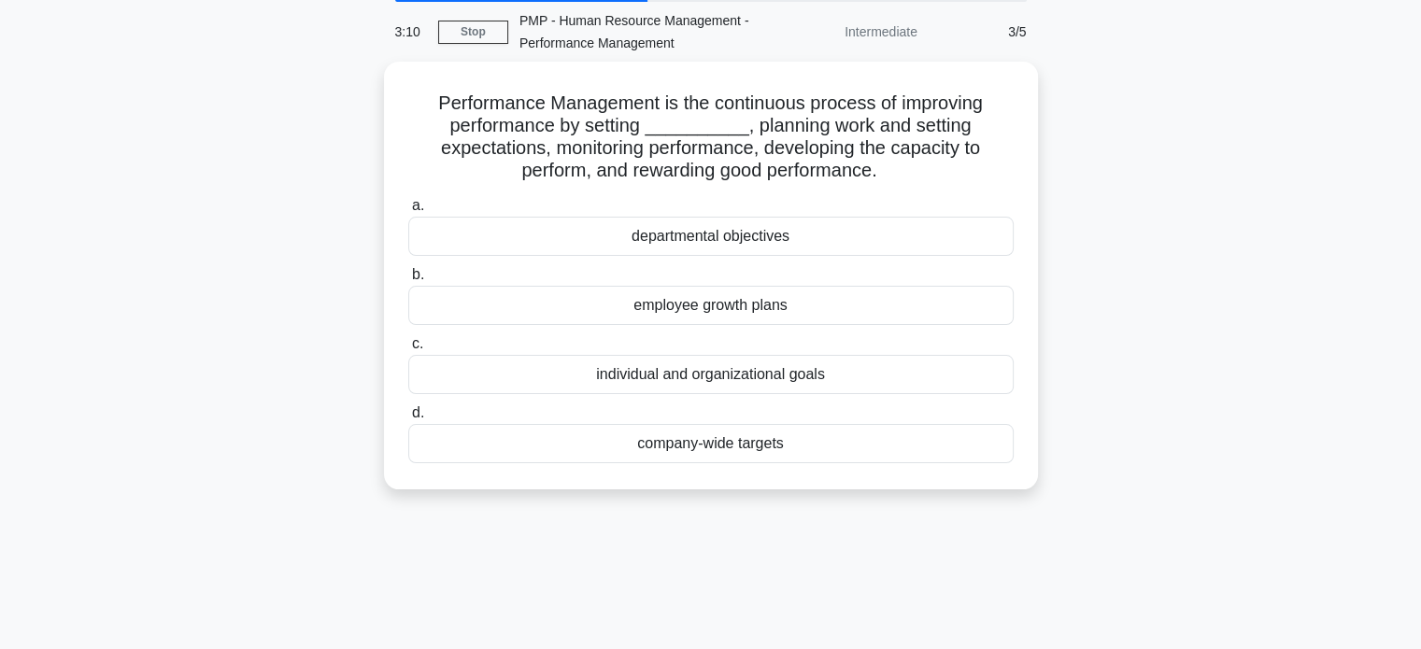
scroll to position [0, 0]
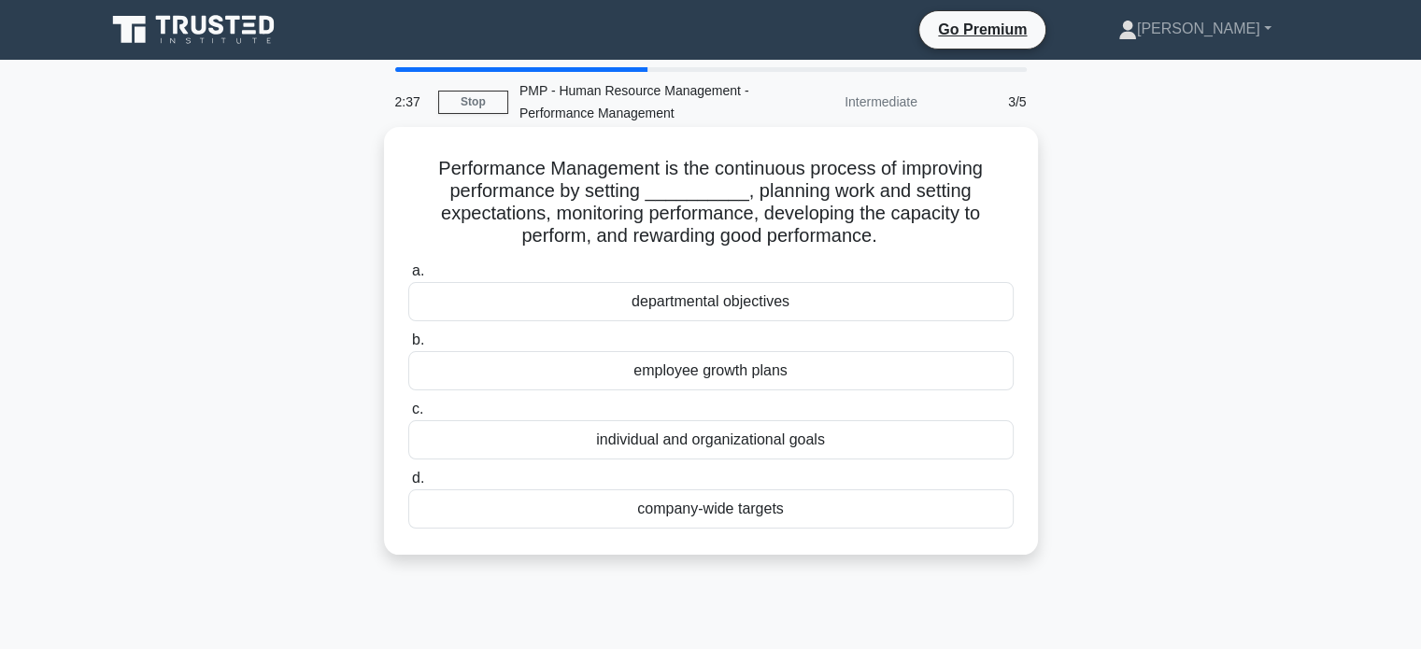
click at [672, 440] on div "individual and organizational goals" at bounding box center [710, 439] width 605 height 39
click at [408, 416] on input "c. individual and organizational goals" at bounding box center [408, 410] width 0 height 12
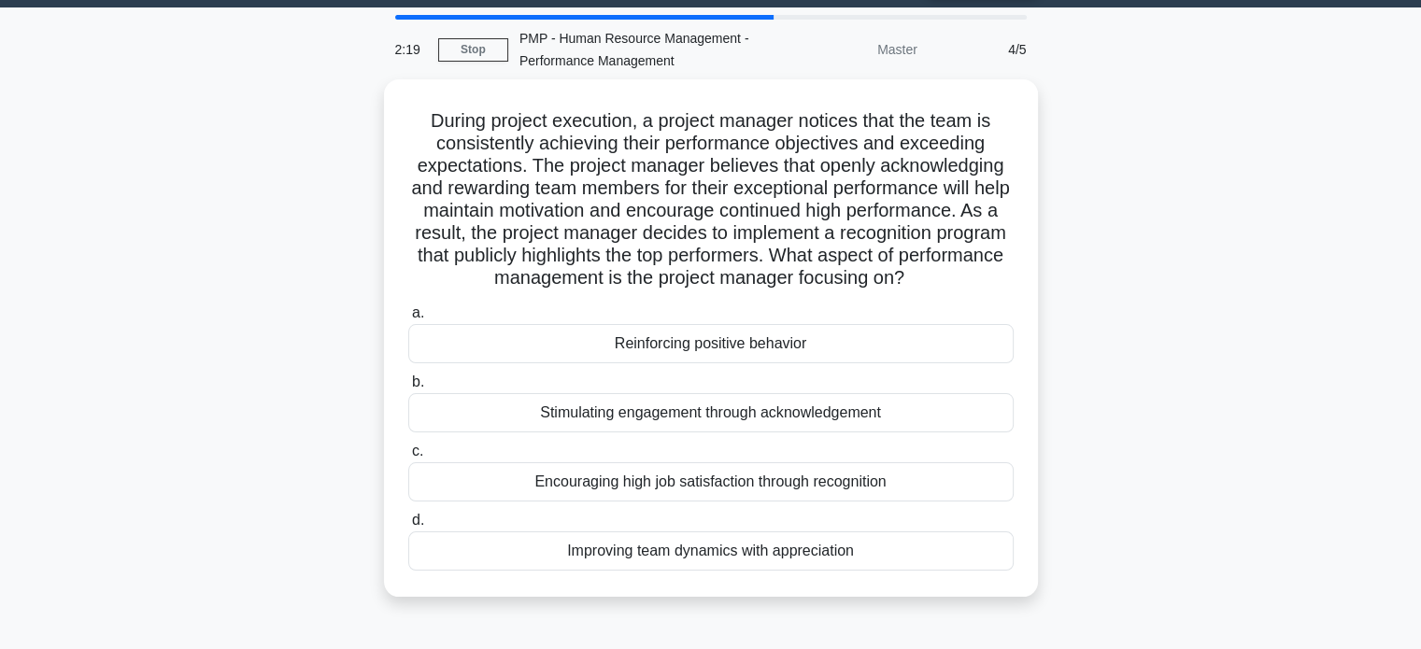
scroll to position [54, 0]
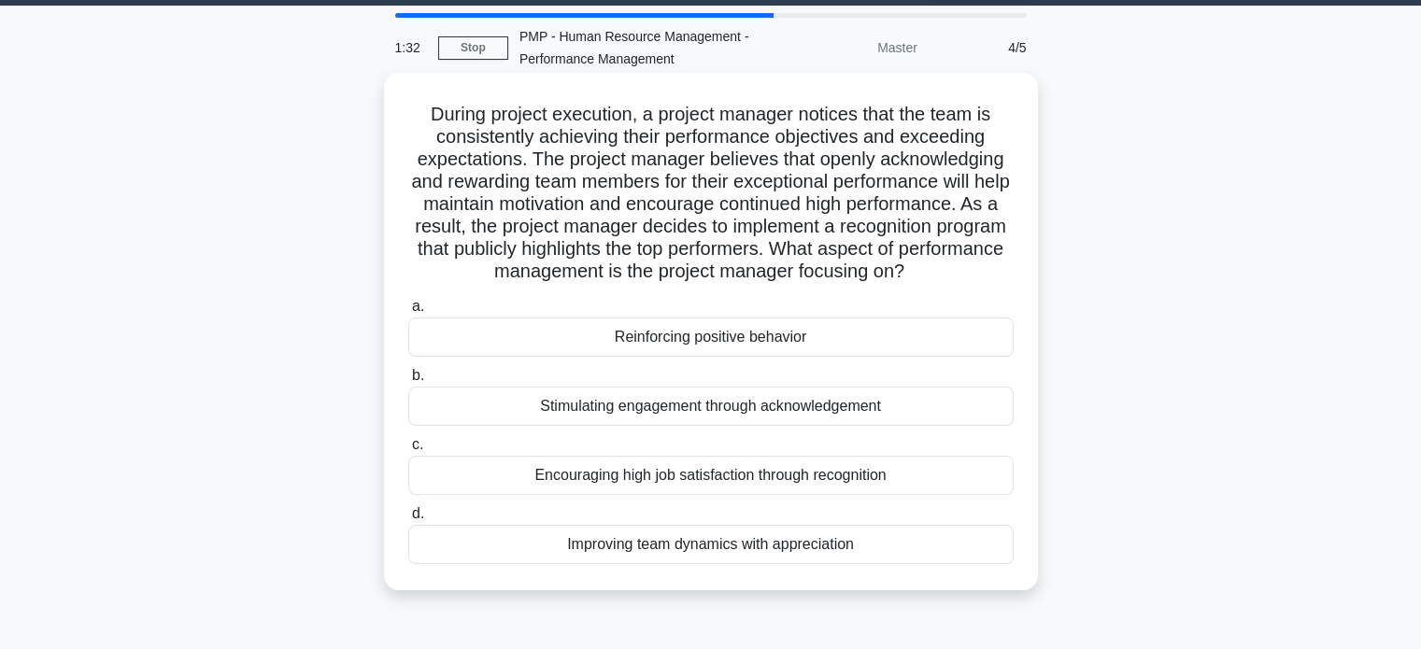
click at [692, 477] on div "Encouraging high job satisfaction through recognition" at bounding box center [710, 475] width 605 height 39
click at [408, 451] on input "c. Encouraging high job satisfaction through recognition" at bounding box center [408, 445] width 0 height 12
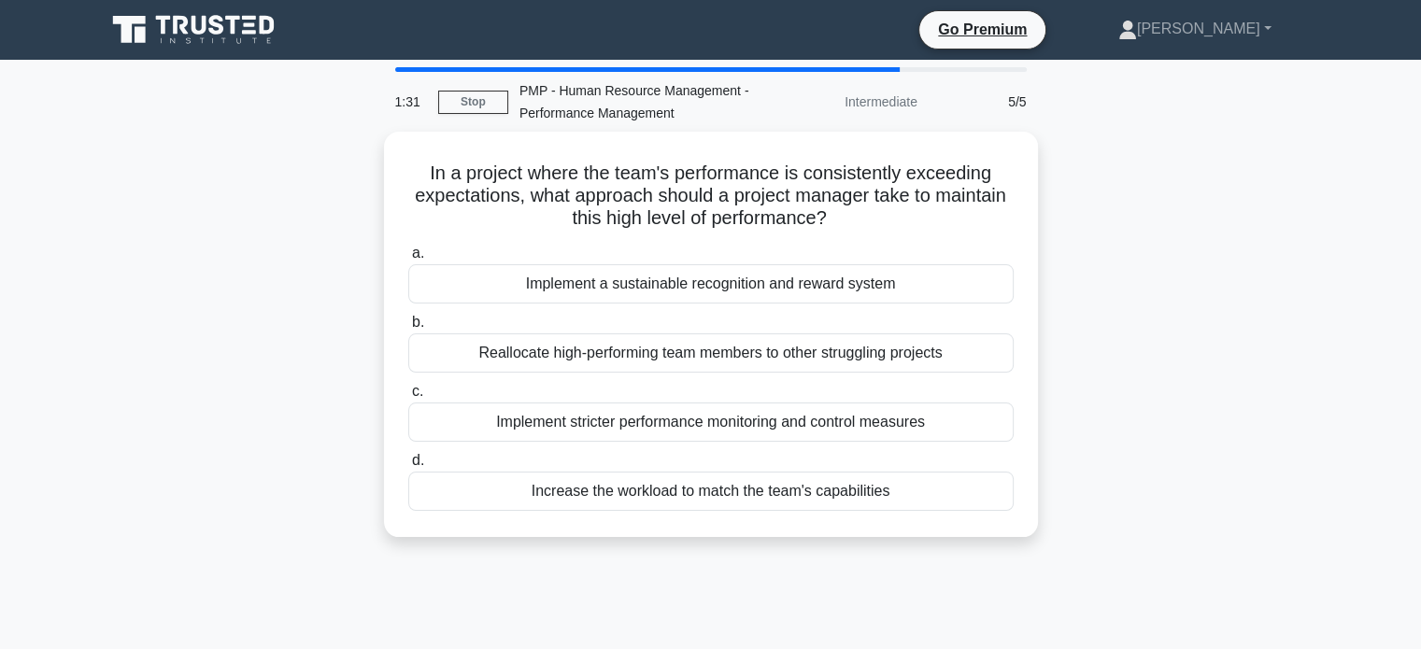
scroll to position [0, 0]
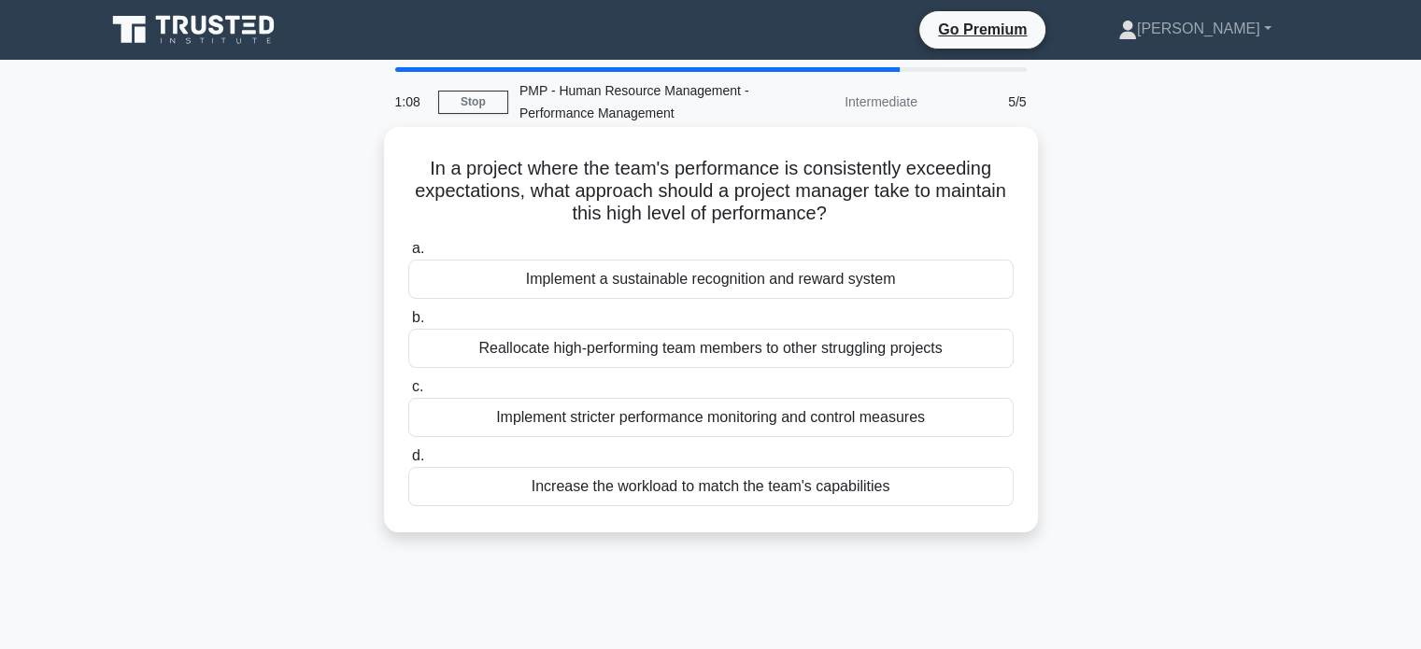
click at [685, 283] on div "Implement a sustainable recognition and reward system" at bounding box center [710, 279] width 605 height 39
click at [408, 255] on input "a. Implement a sustainable recognition and reward system" at bounding box center [408, 249] width 0 height 12
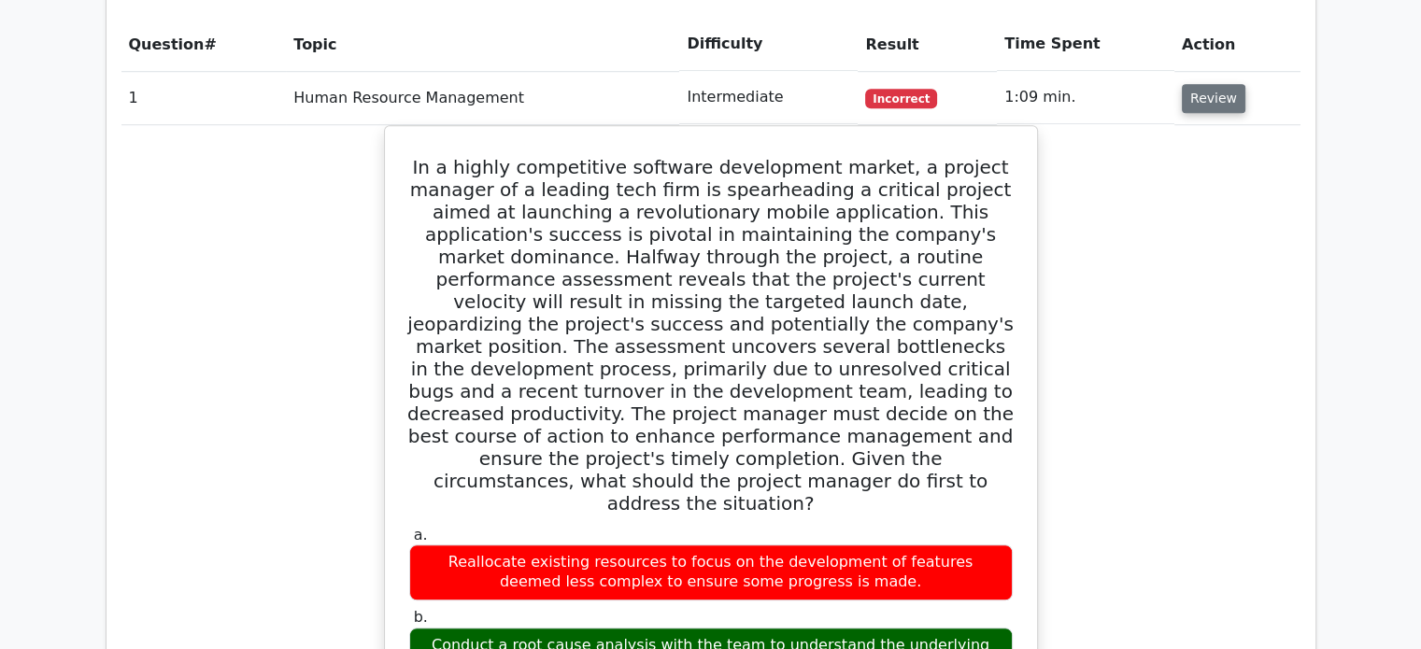
scroll to position [1399, 0]
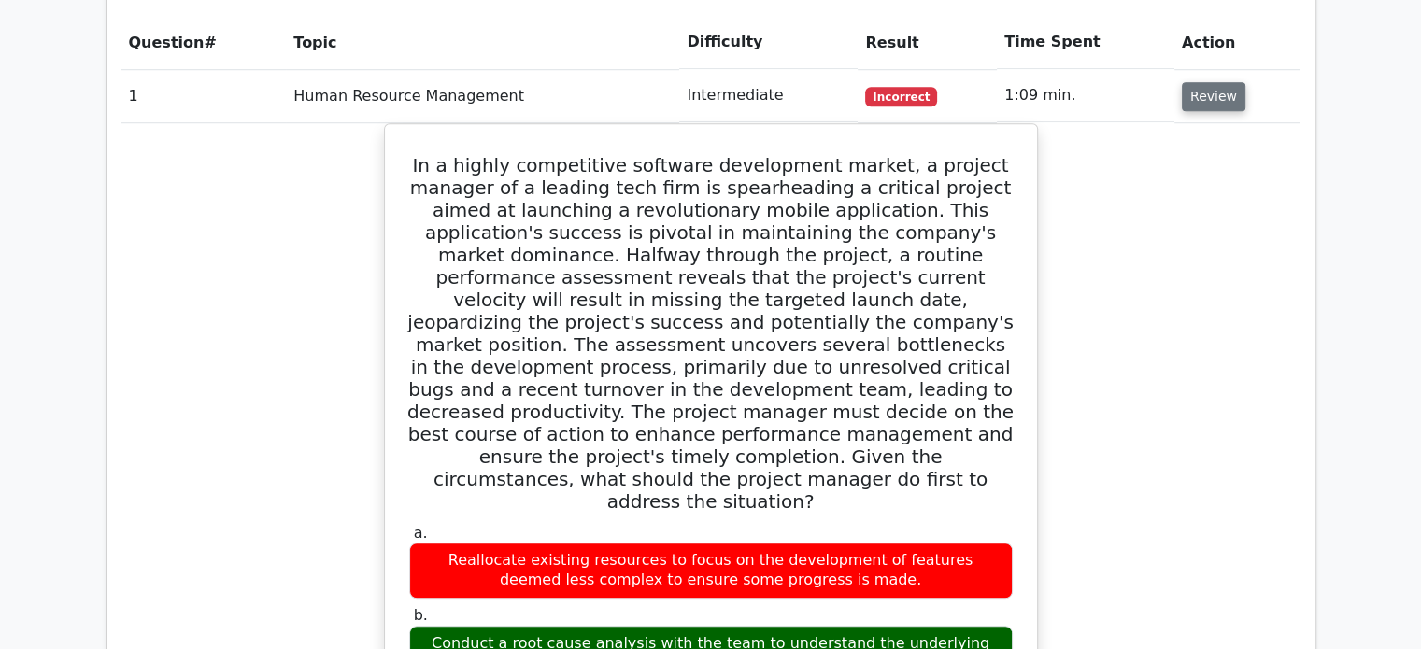
click at [1199, 82] on button "Review" at bounding box center [1214, 96] width 64 height 29
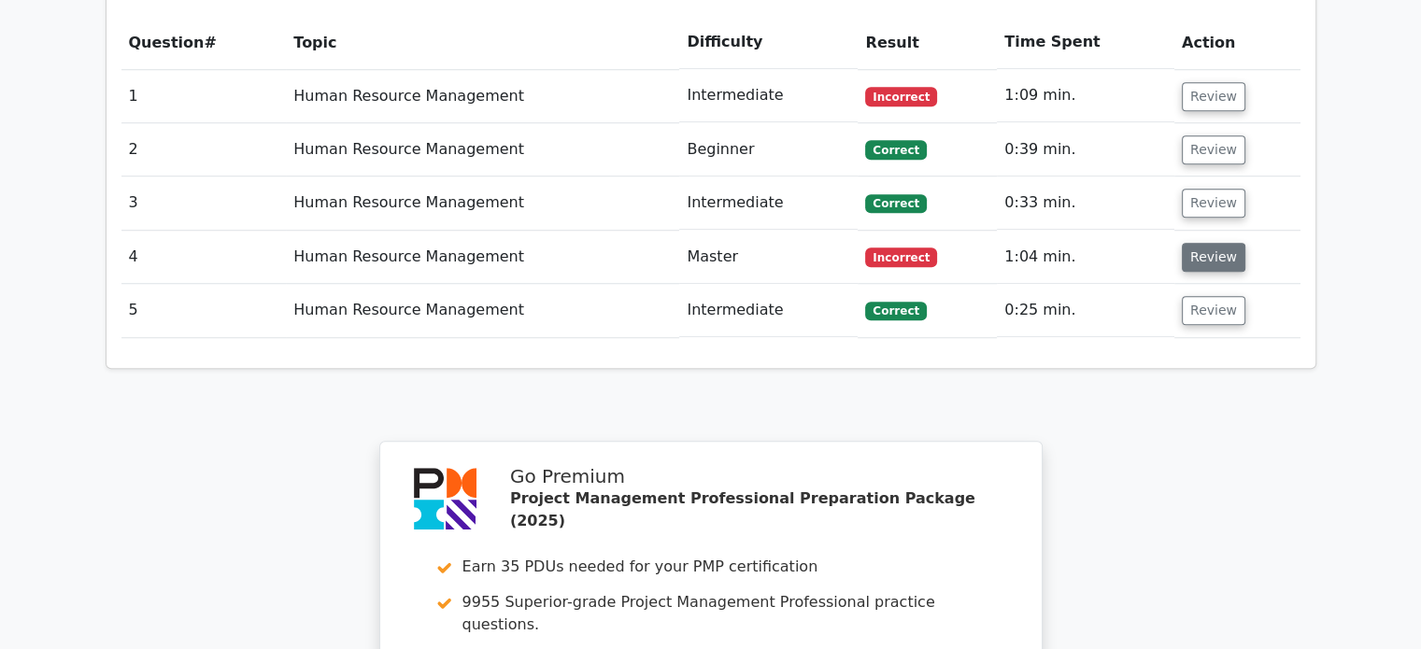
click at [1218, 243] on button "Review" at bounding box center [1214, 257] width 64 height 29
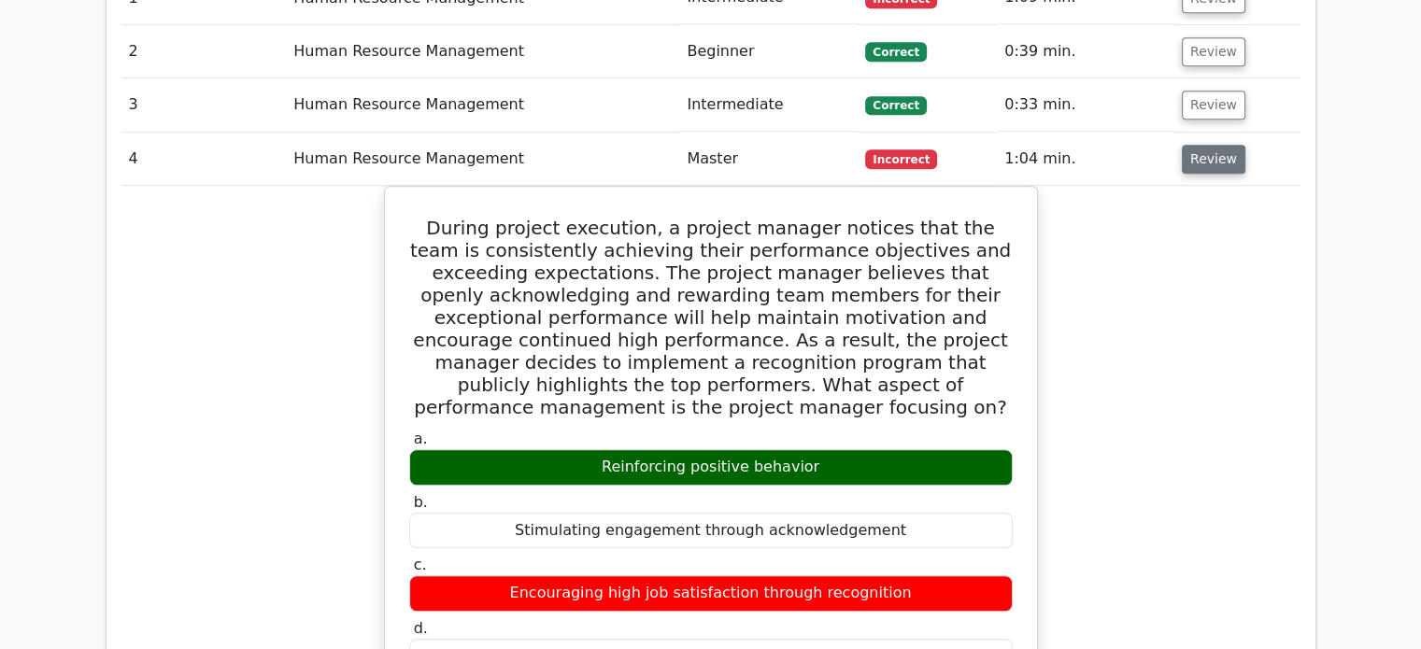
scroll to position [1496, 0]
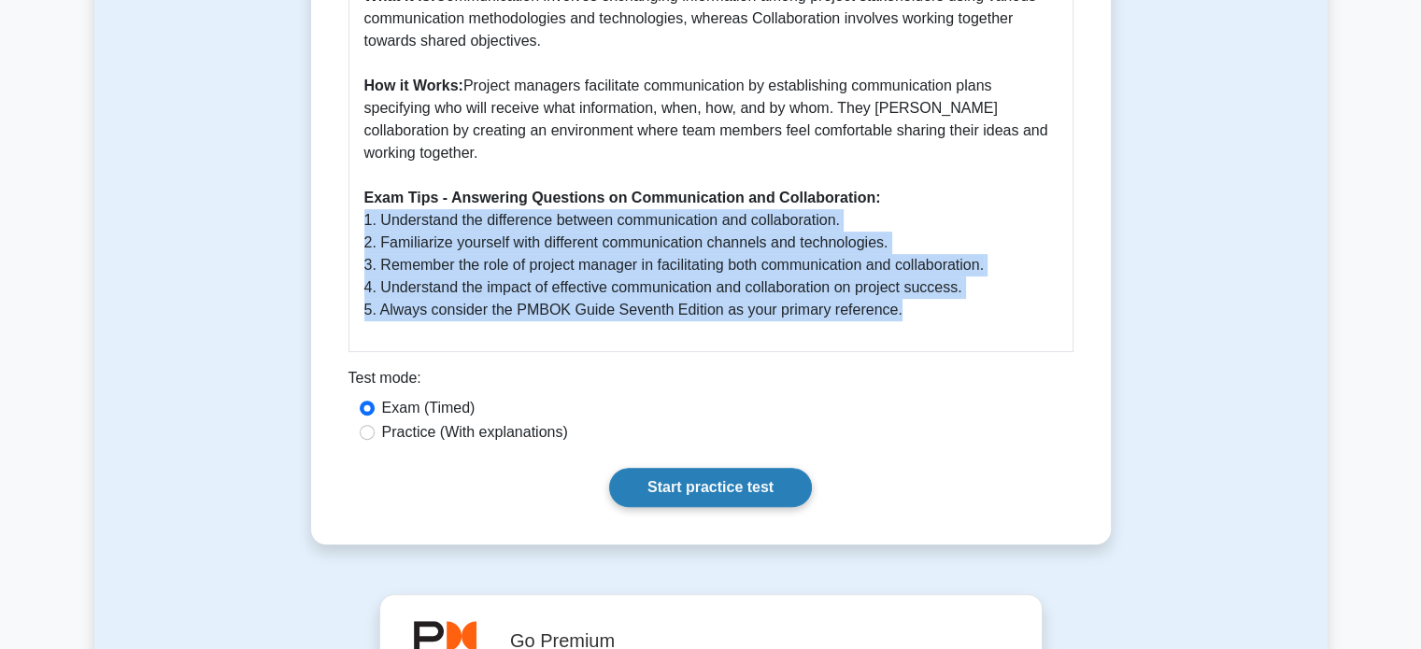
click at [691, 500] on link "Start practice test" at bounding box center [710, 487] width 203 height 39
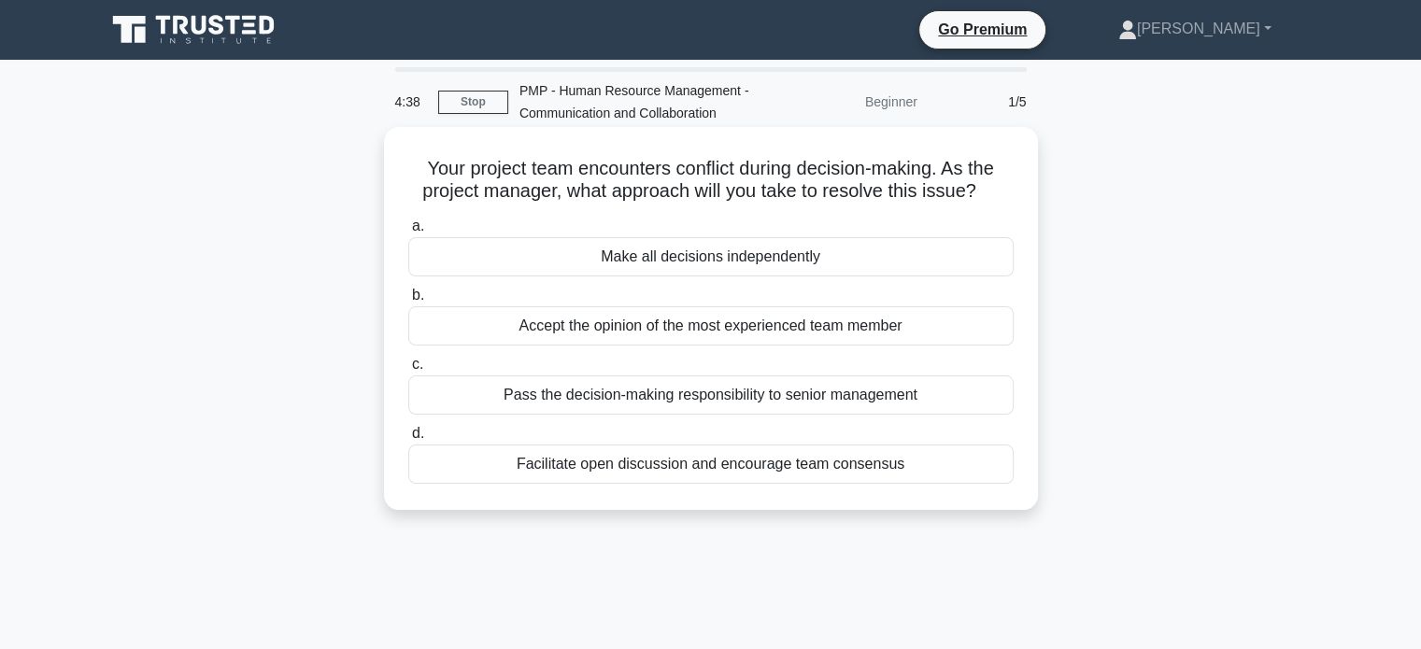
click at [689, 464] on div "Facilitate open discussion and encourage team consensus" at bounding box center [710, 464] width 605 height 39
click at [408, 440] on input "d. Facilitate open discussion and encourage team consensus" at bounding box center [408, 434] width 0 height 12
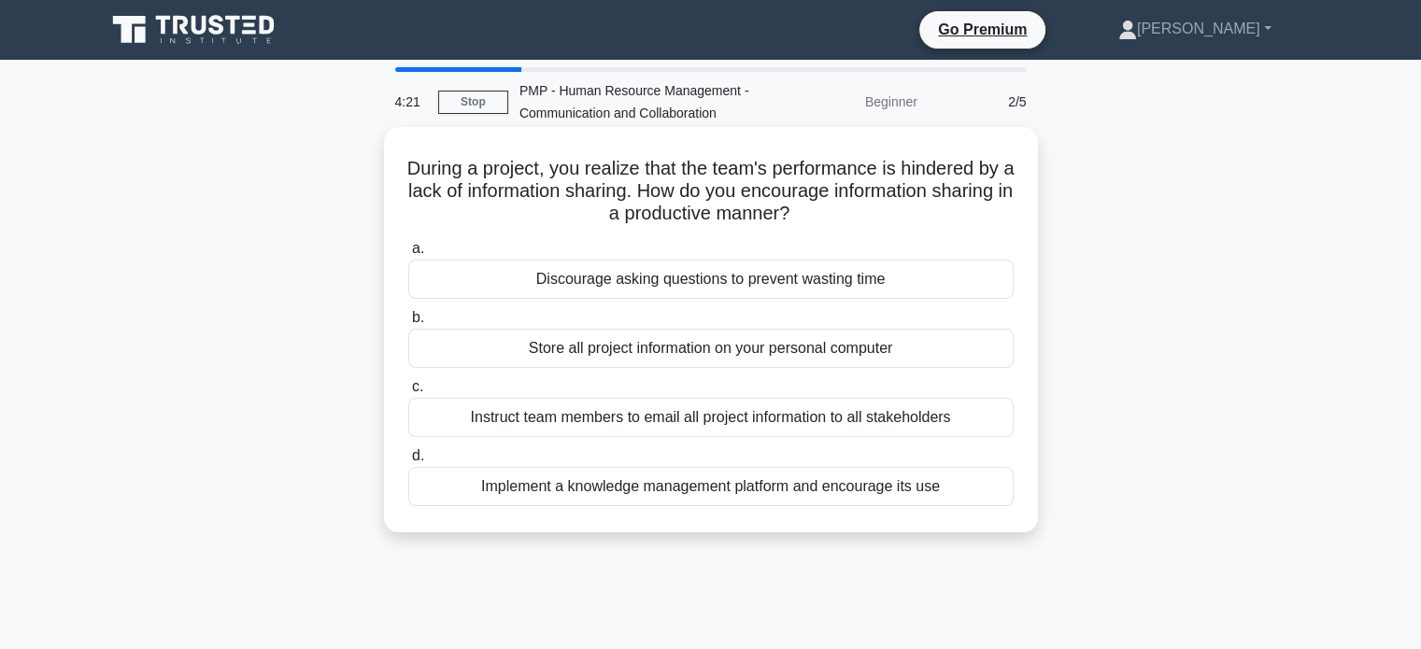
click at [729, 490] on div "Implement a knowledge management platform and encourage its use" at bounding box center [710, 486] width 605 height 39
click at [408, 462] on input "d. Implement a knowledge management platform and encourage its use" at bounding box center [408, 456] width 0 height 12
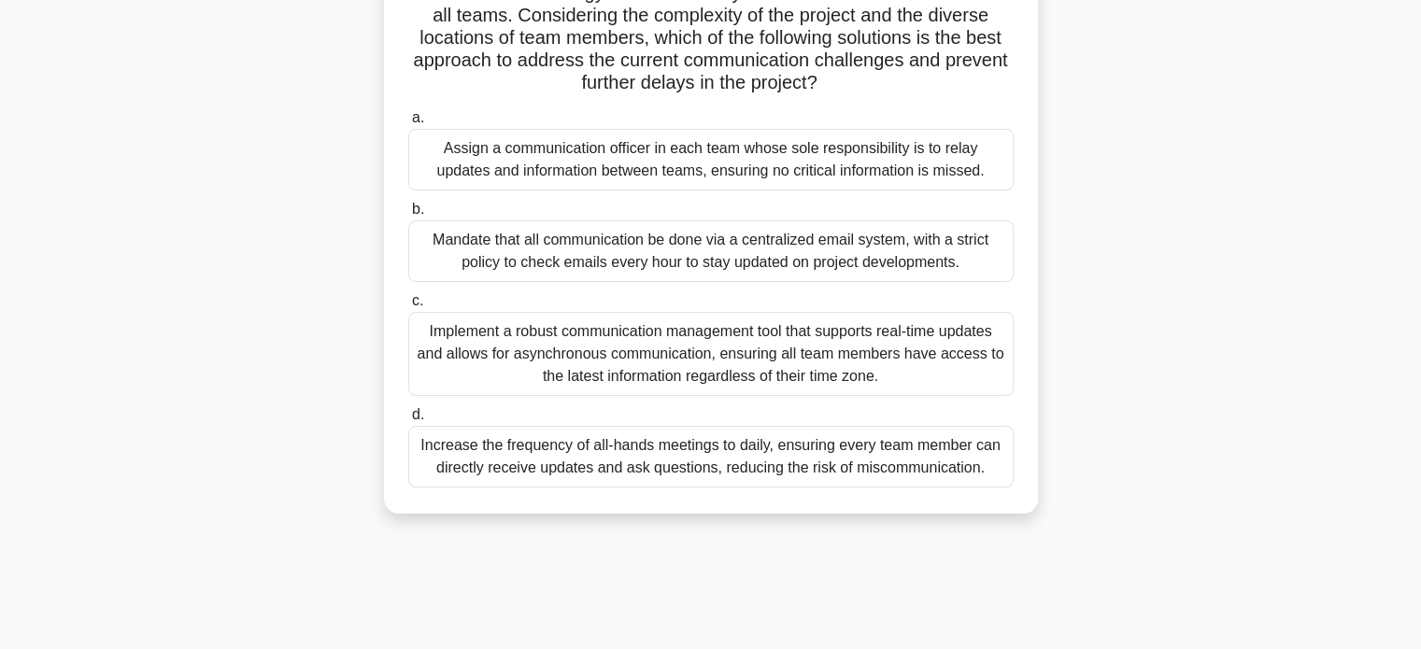
scroll to position [333, 0]
click at [775, 387] on div "Implement a robust communication management tool that supports real-time update…" at bounding box center [710, 354] width 605 height 84
click at [408, 307] on input "c. Implement a robust communication management tool that supports real-time upd…" at bounding box center [408, 301] width 0 height 12
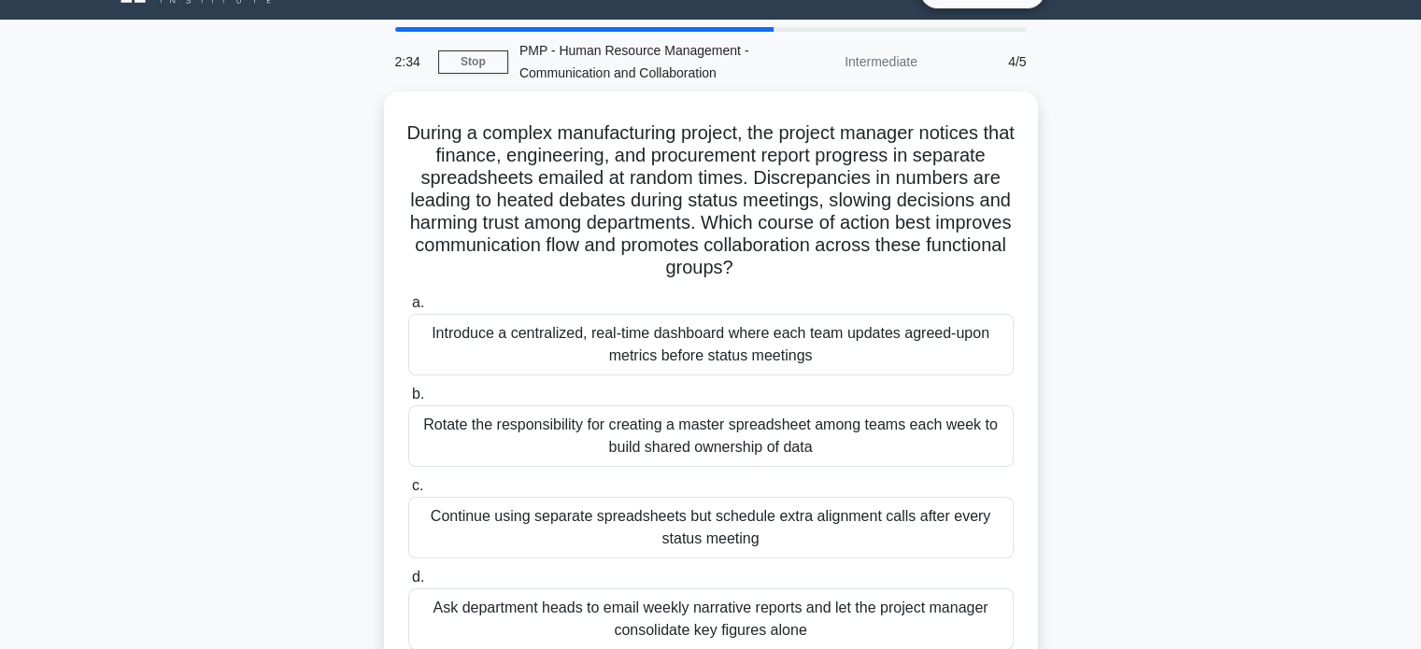
scroll to position [41, 0]
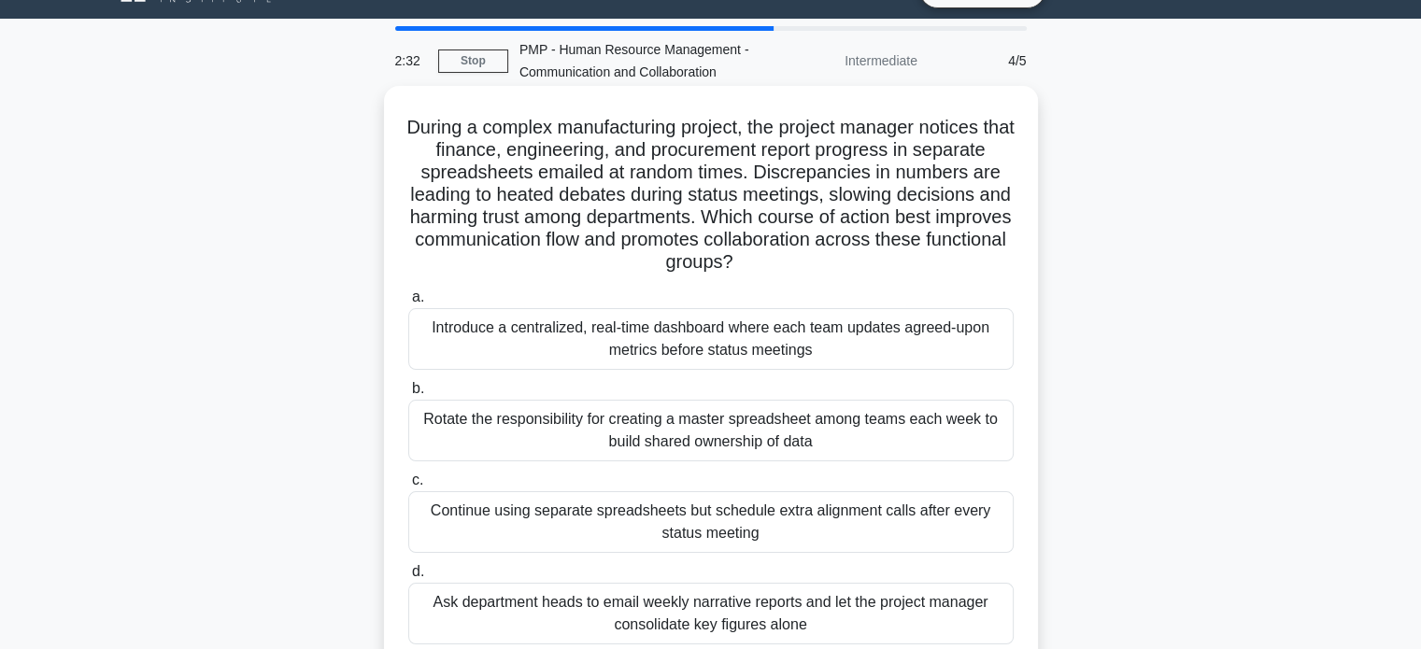
click at [767, 341] on div "Introduce a centralized, real-time dashboard where each team updates agreed-upo…" at bounding box center [710, 339] width 605 height 62
click at [408, 304] on input "a. Introduce a centralized, real-time dashboard where each team updates agreed-…" at bounding box center [408, 297] width 0 height 12
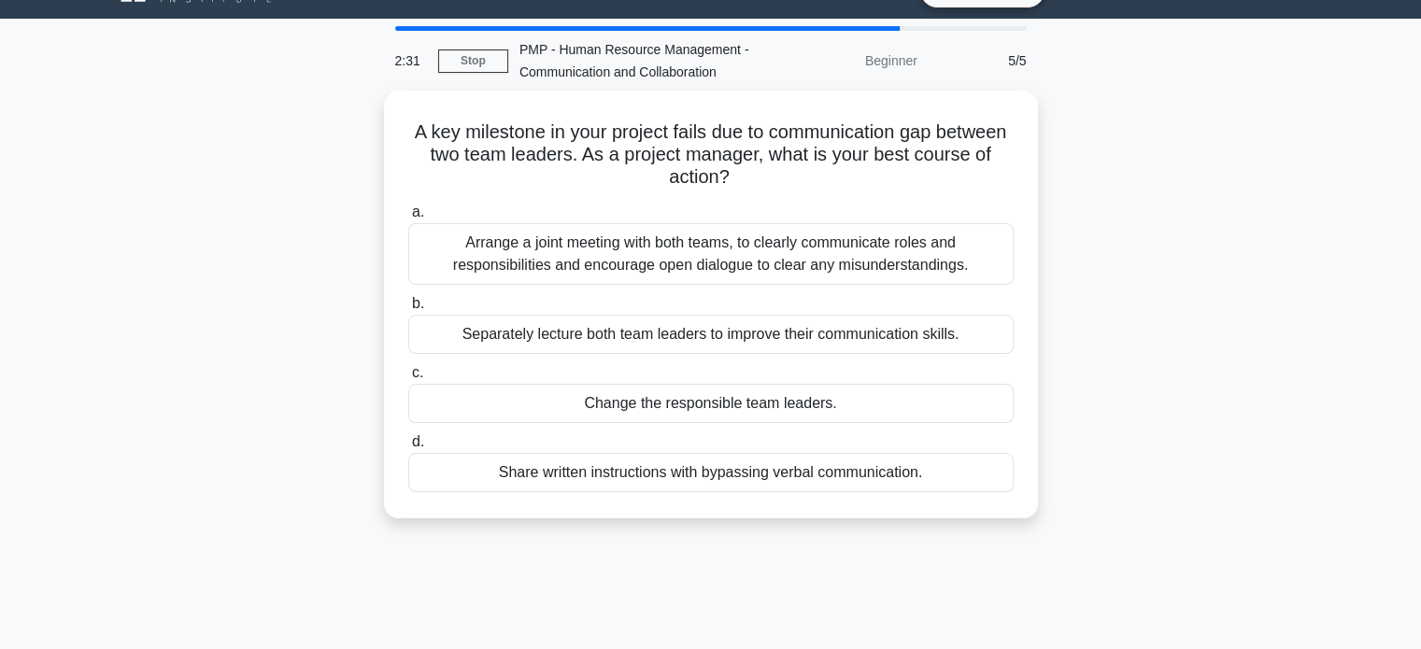
scroll to position [0, 0]
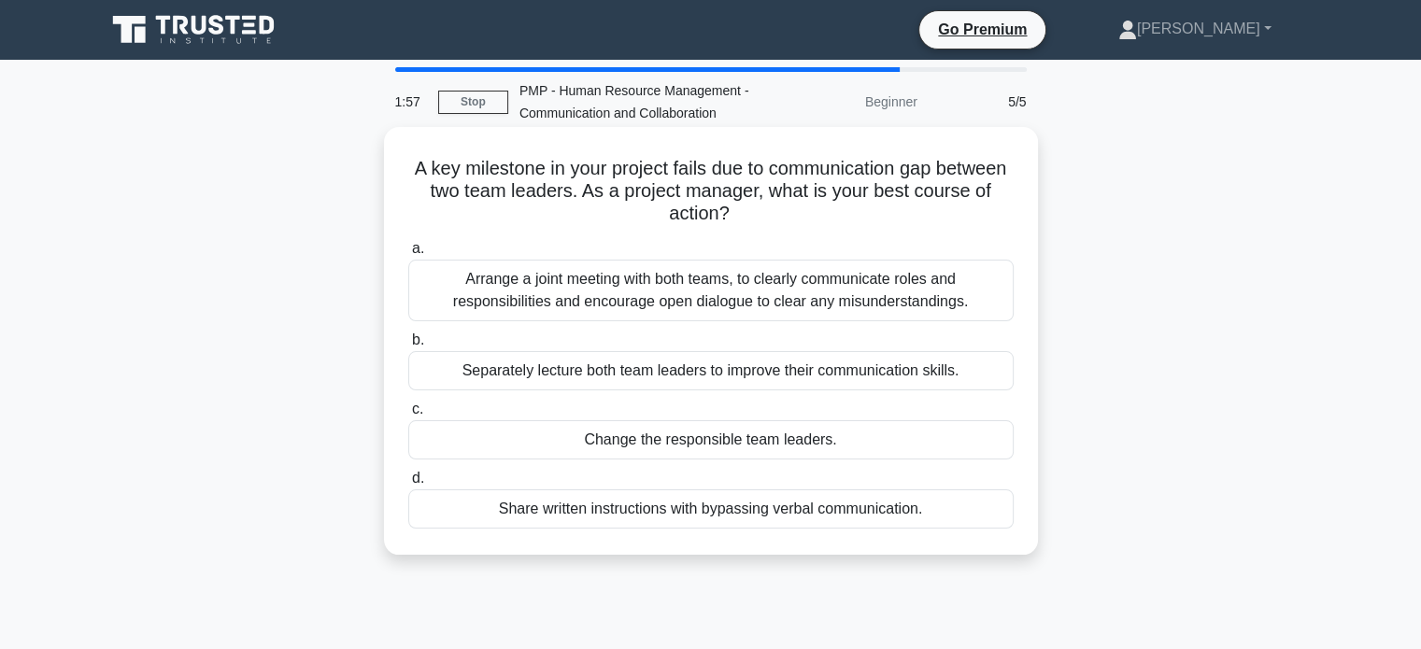
click at [820, 303] on div "Arrange a joint meeting with both teams, to clearly communicate roles and respo…" at bounding box center [710, 291] width 605 height 62
click at [408, 255] on input "a. Arrange a joint meeting with both teams, to clearly communicate roles and re…" at bounding box center [408, 249] width 0 height 12
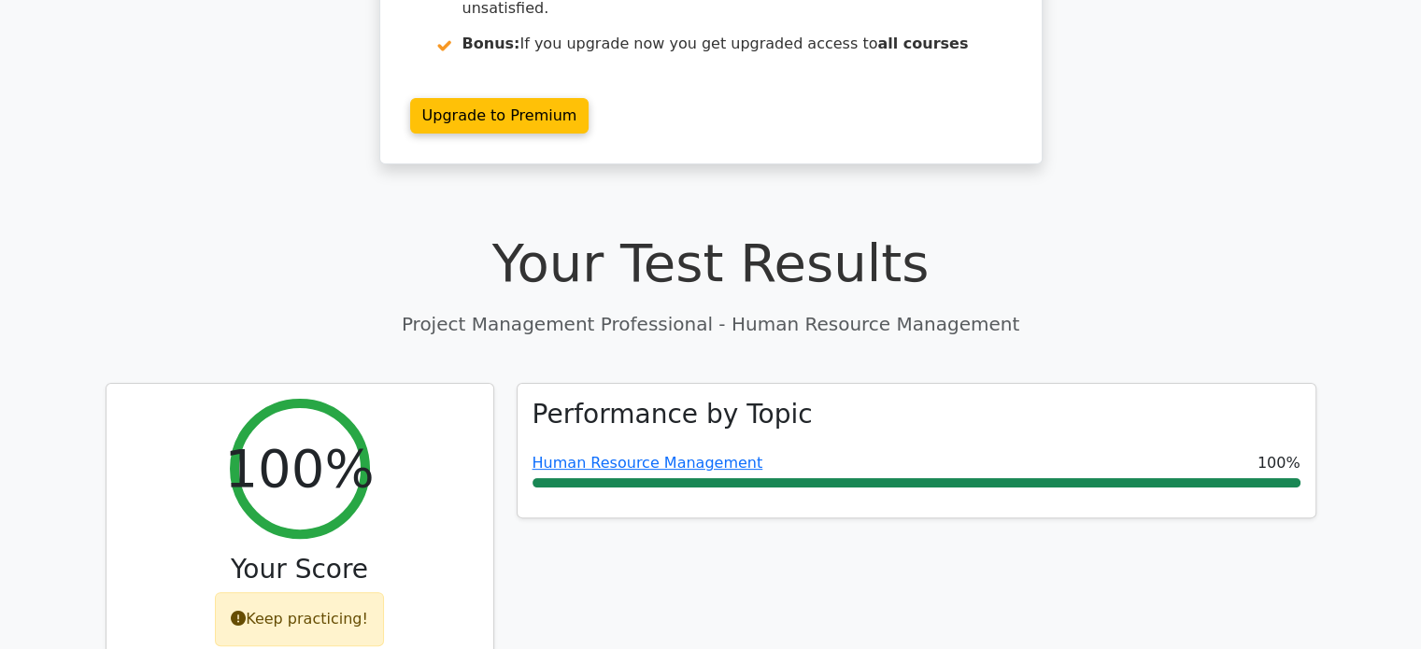
scroll to position [403, 0]
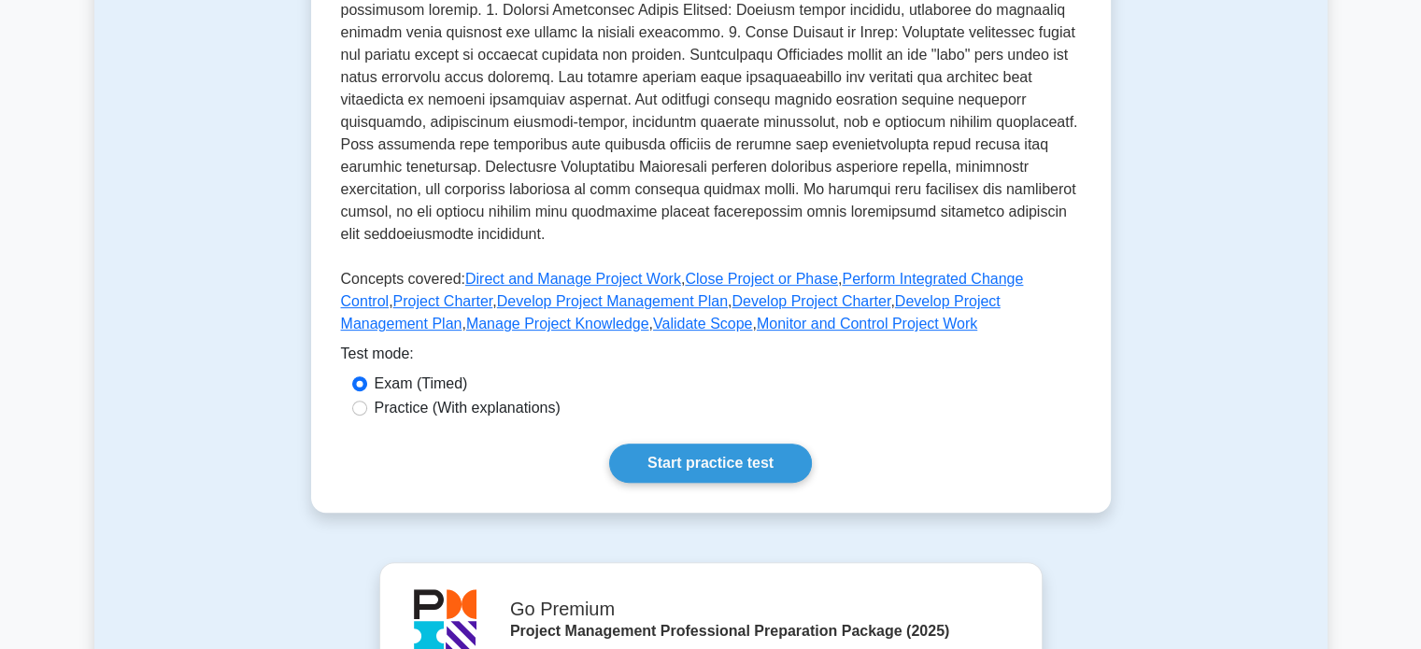
scroll to position [646, 0]
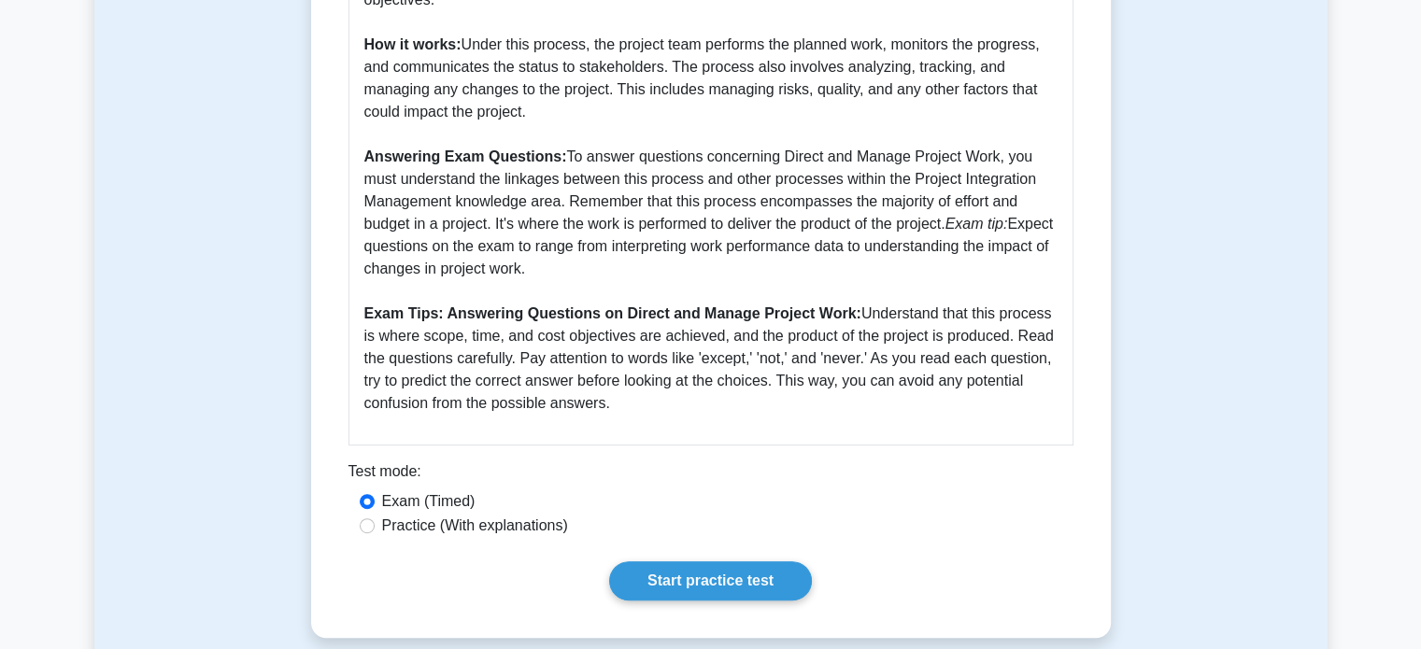
scroll to position [772, 0]
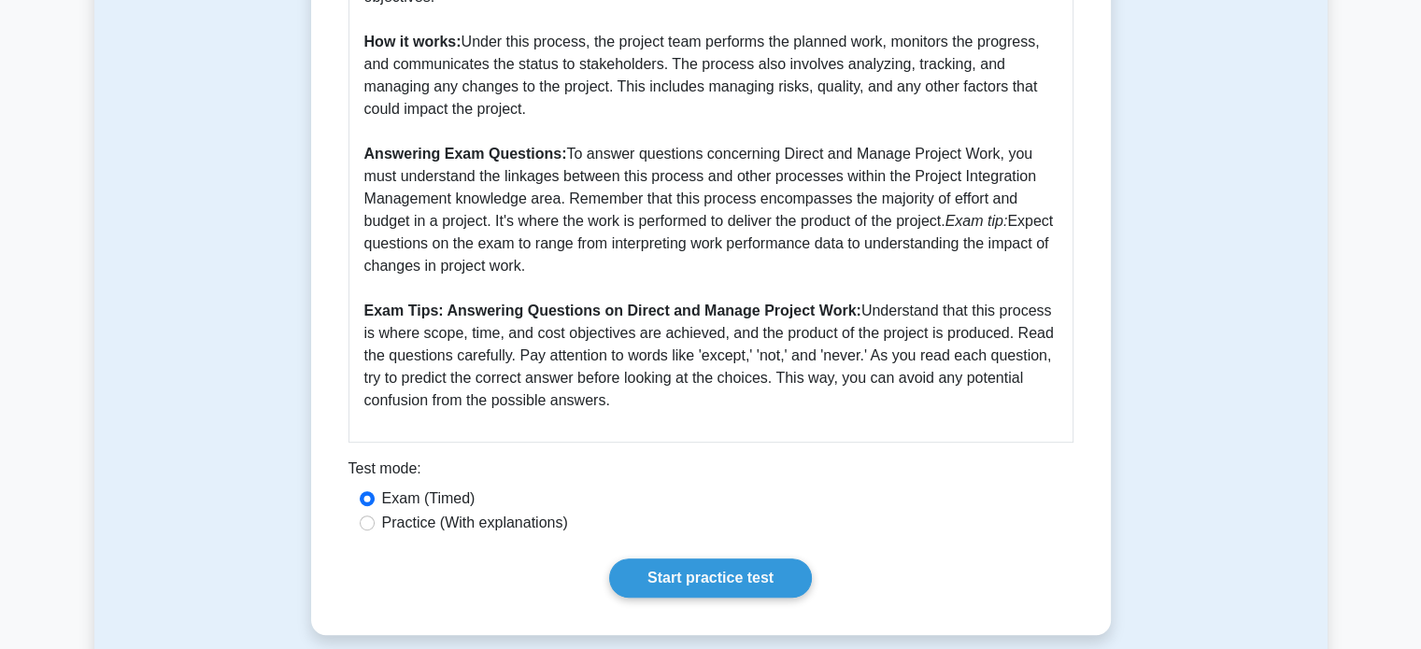
drag, startPoint x: 564, startPoint y: 130, endPoint x: 636, endPoint y: 253, distance: 142.7
click at [636, 253] on p "Importance: The Direct and Manage Project Work process plays a crucial role in …" at bounding box center [710, 98] width 693 height 628
copy p "To answer questions concerning Direct and Manage Project Work, you must underst…"
drag, startPoint x: 858, startPoint y: 285, endPoint x: 874, endPoint y: 380, distance: 96.6
click at [874, 380] on p "Importance: The Direct and Manage Project Work process plays a crucial role in …" at bounding box center [710, 98] width 693 height 628
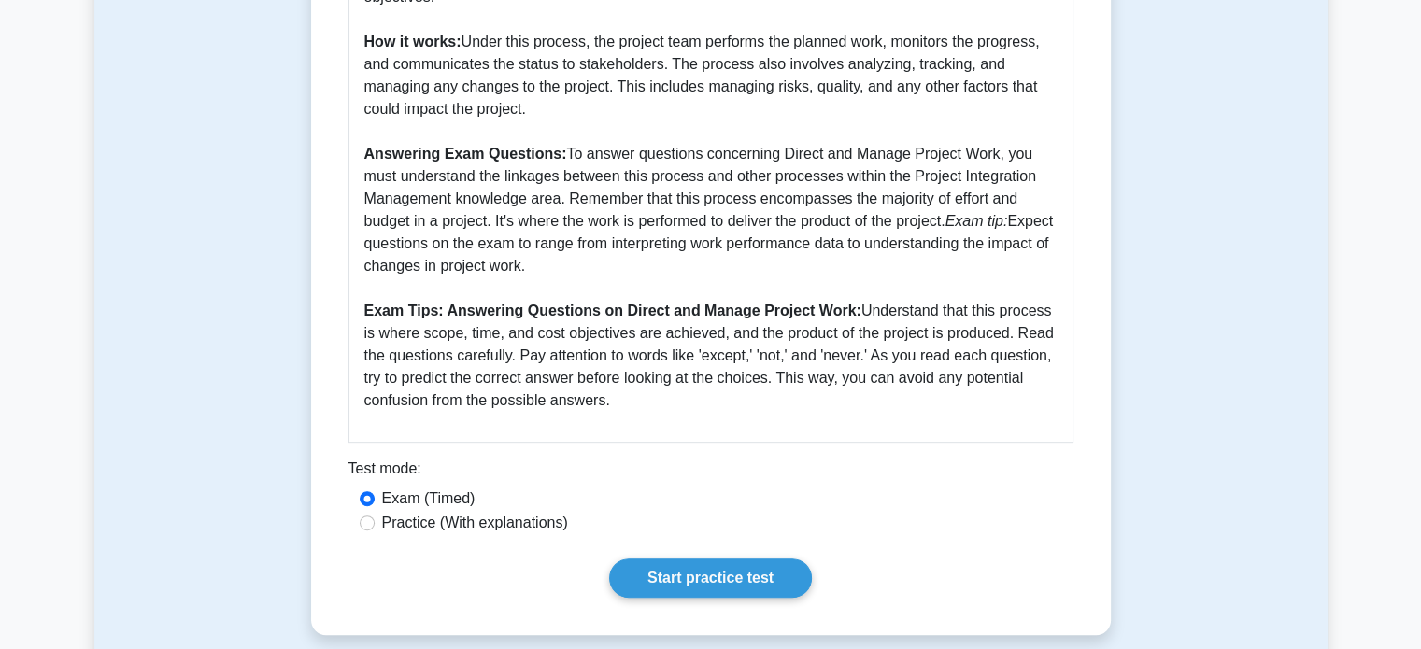
copy p "Understand that this process is where scope, time, and cost objectives are achi…"
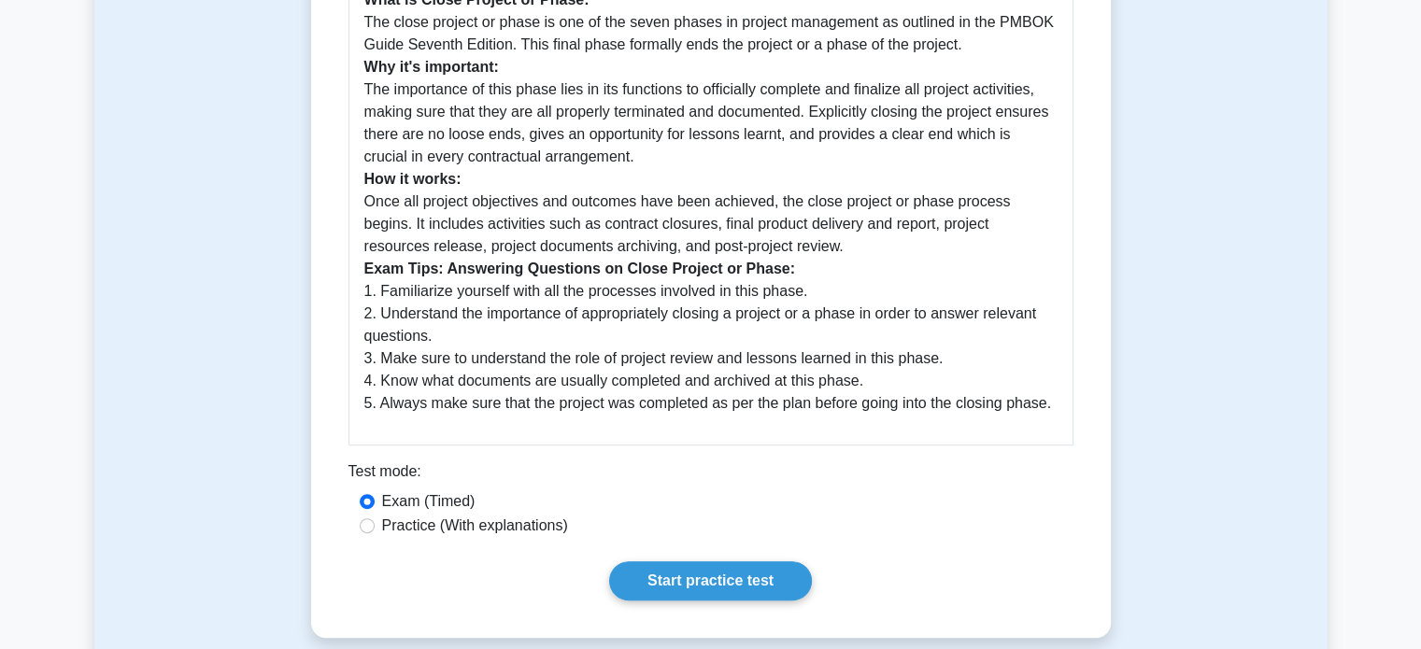
scroll to position [545, 0]
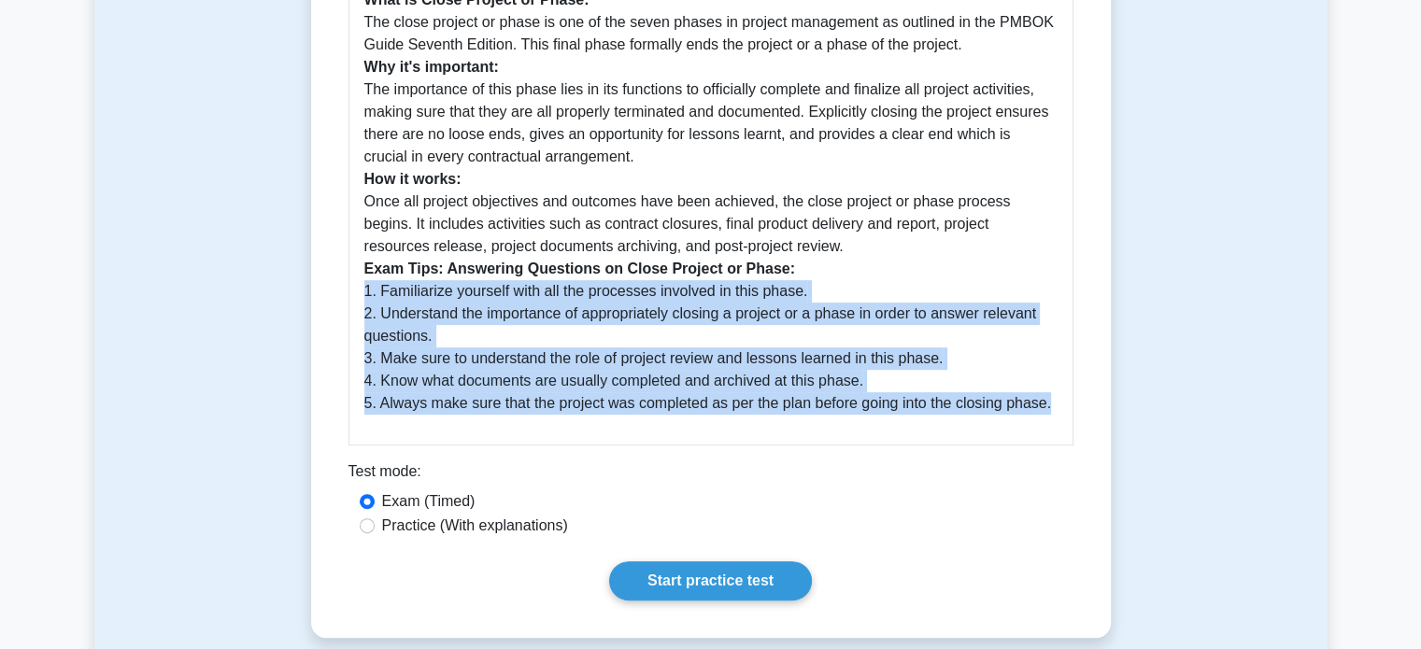
drag, startPoint x: 362, startPoint y: 287, endPoint x: 1054, endPoint y: 411, distance: 702.3
click at [1054, 411] on p "What is Close Project or Phase: The close project or phase is one of the seven …" at bounding box center [710, 202] width 693 height 426
copy p "1. Familiarize yourself with all the processes involved in this phase. 2. Under…"
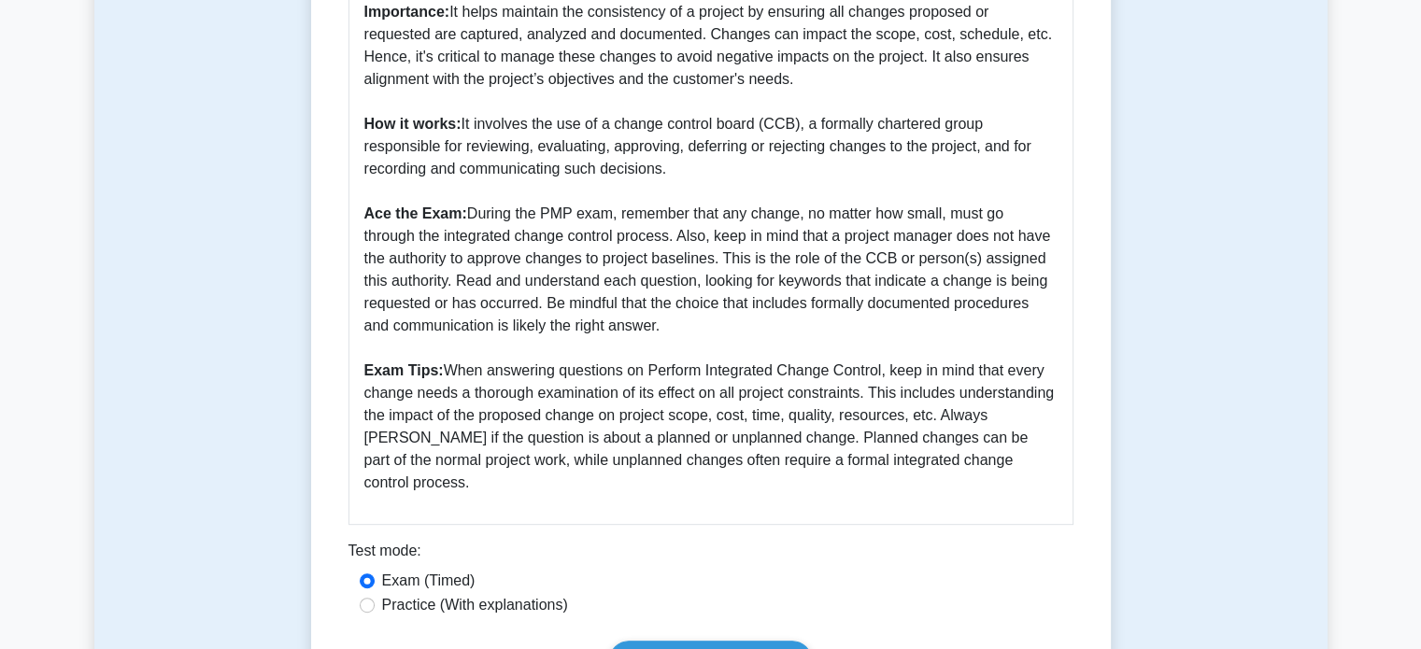
scroll to position [736, 0]
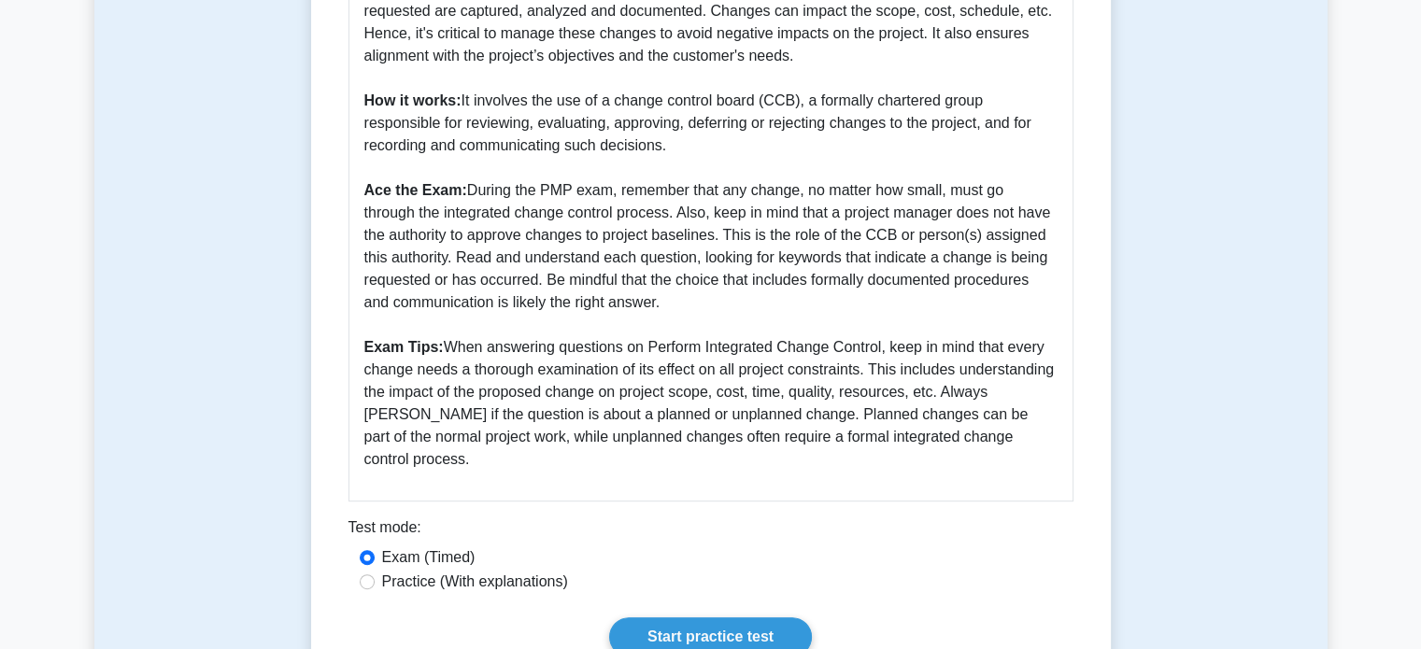
drag, startPoint x: 467, startPoint y: 191, endPoint x: 684, endPoint y: 302, distance: 243.1
click at [684, 302] on p "Perform Integrated Change Control is one of the most critical processes under t…" at bounding box center [710, 167] width 693 height 605
copy p "During the PMP exam, remember that any change, no matter how small, must go thr…"
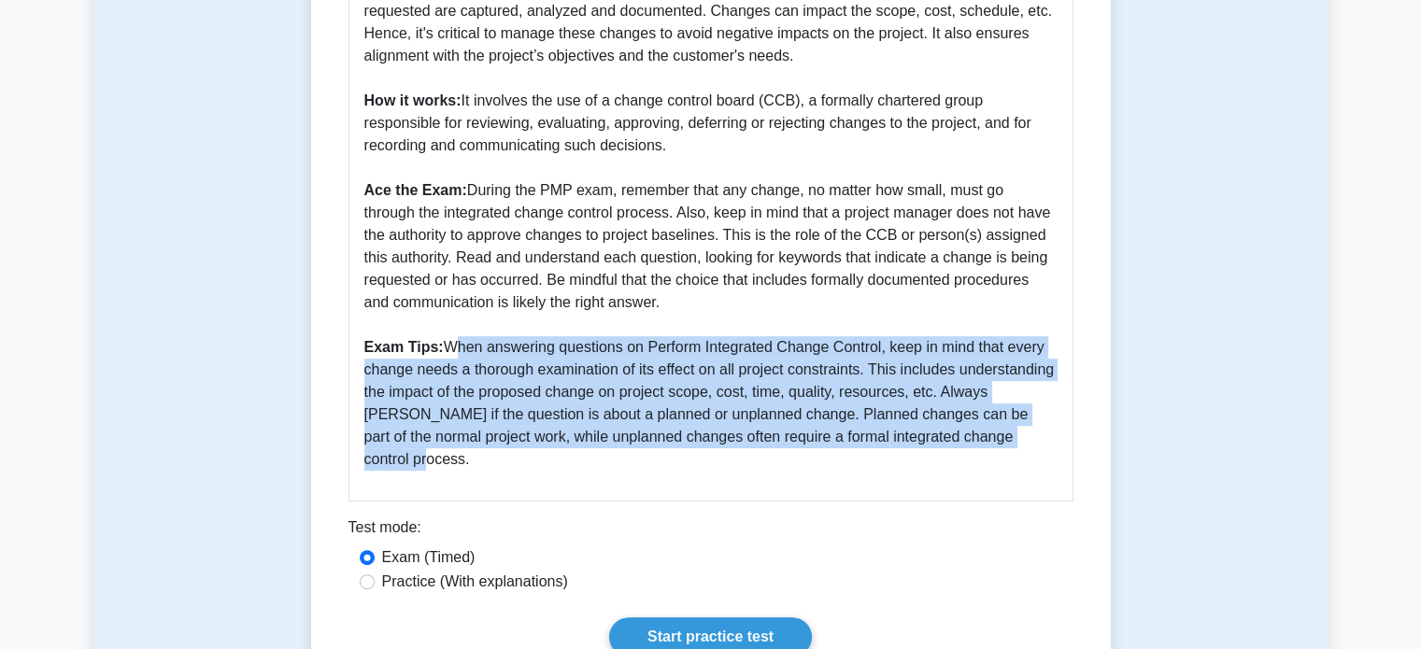
drag, startPoint x: 445, startPoint y: 347, endPoint x: 1021, endPoint y: 430, distance: 582.1
click at [1021, 430] on p "Perform Integrated Change Control is one of the most critical processes under t…" at bounding box center [710, 167] width 693 height 605
copy p "When answering questions on Perform Integrated Change Control, keep in mind tha…"
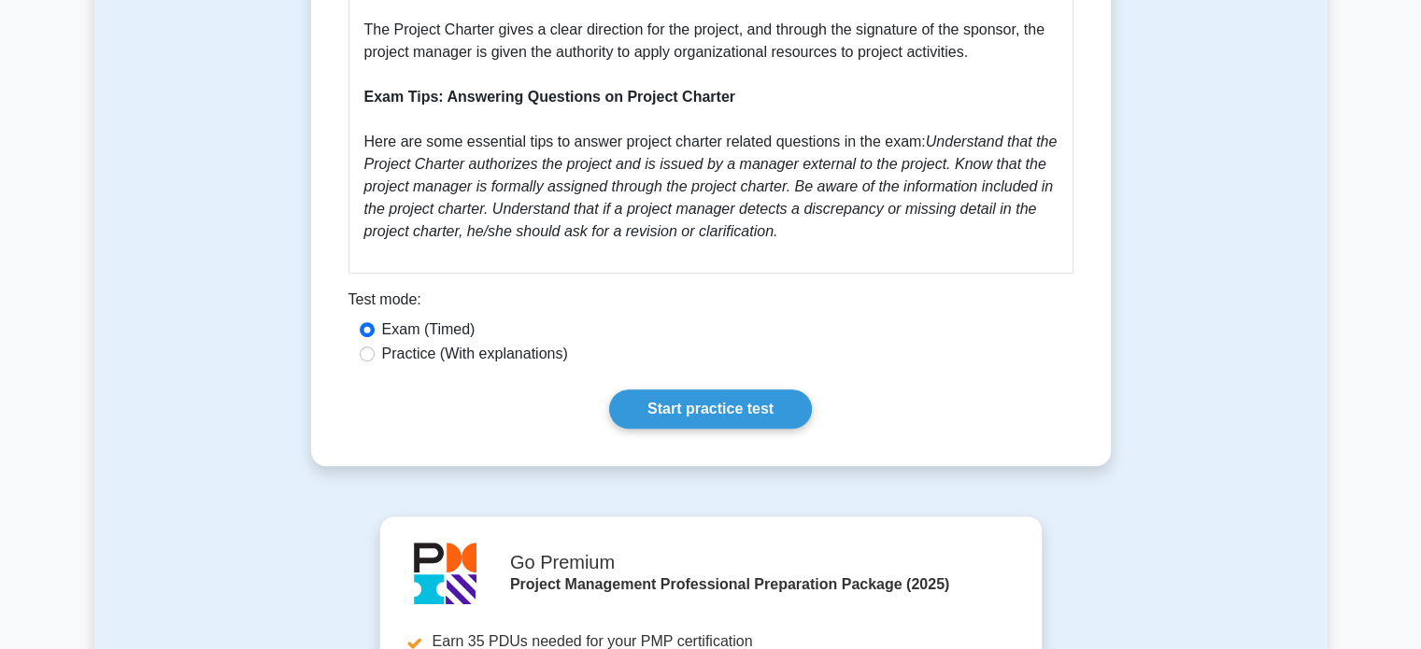
scroll to position [919, 0]
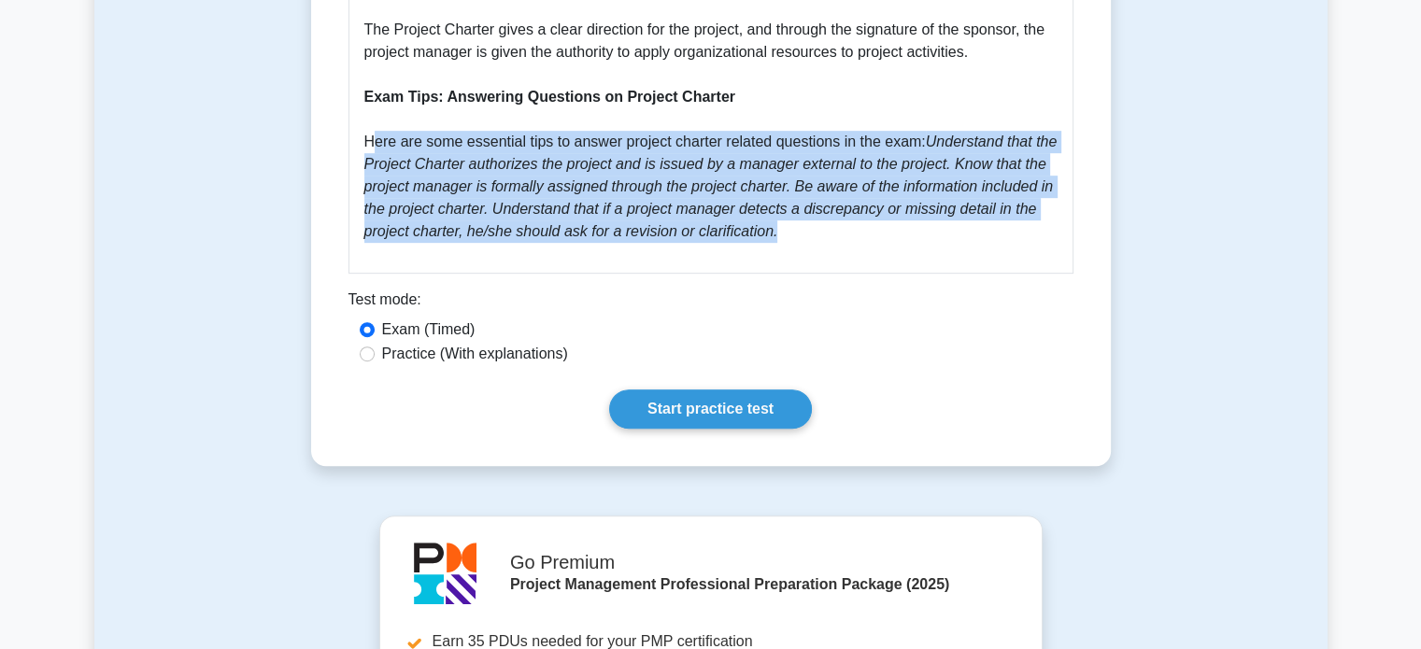
drag, startPoint x: 366, startPoint y: 120, endPoint x: 814, endPoint y: 211, distance: 456.7
copy p "Here are some essential tips to answer project charter related questions in the…"
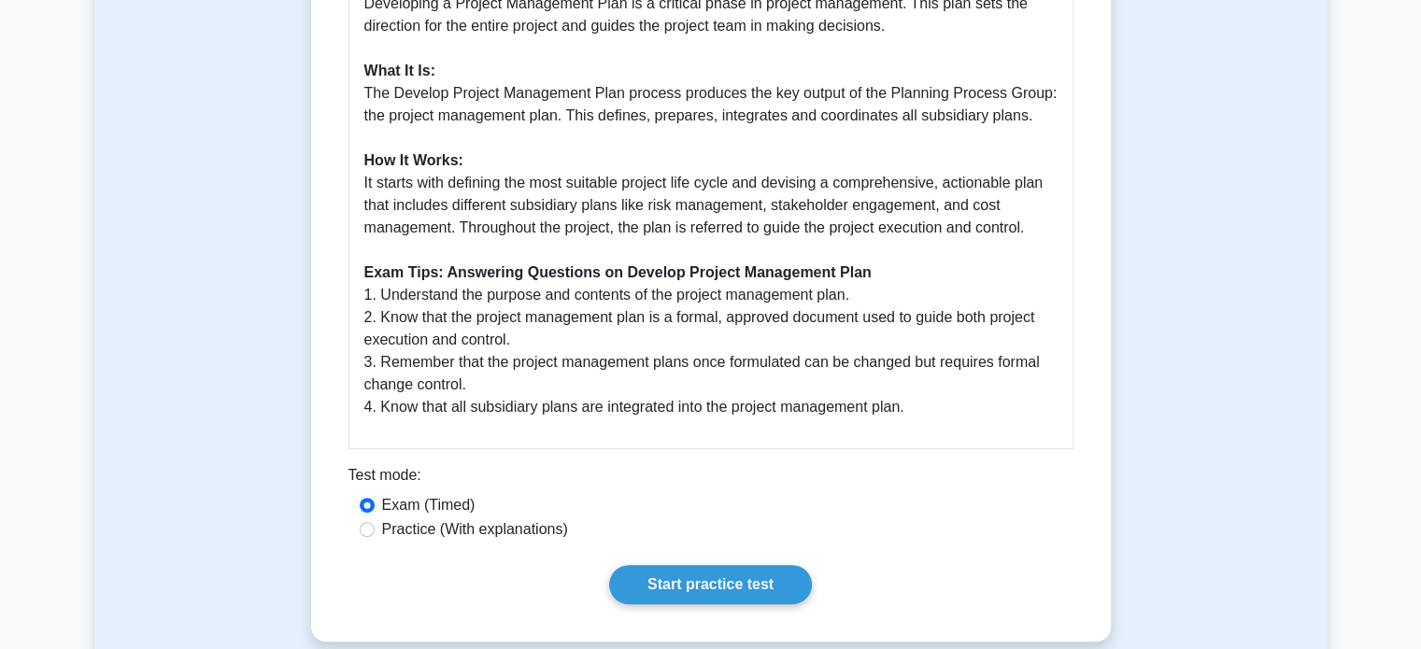
scroll to position [622, 0]
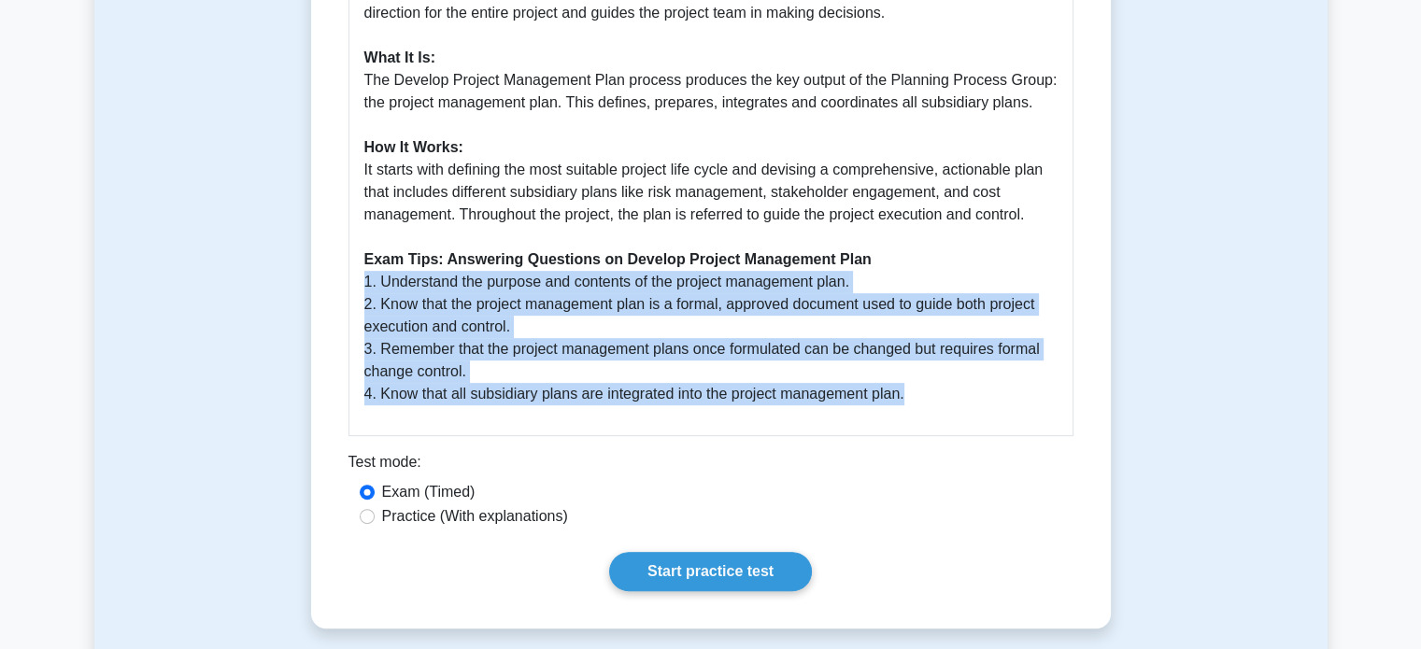
drag, startPoint x: 360, startPoint y: 282, endPoint x: 959, endPoint y: 384, distance: 608.2
click at [959, 384] on div "A Comprehensive Guide: Develop Project Management Plan Why It is Important: Dev…" at bounding box center [710, 162] width 725 height 547
copy p "1. Understand the purpose and contents of the project management plan. 2. Know …"
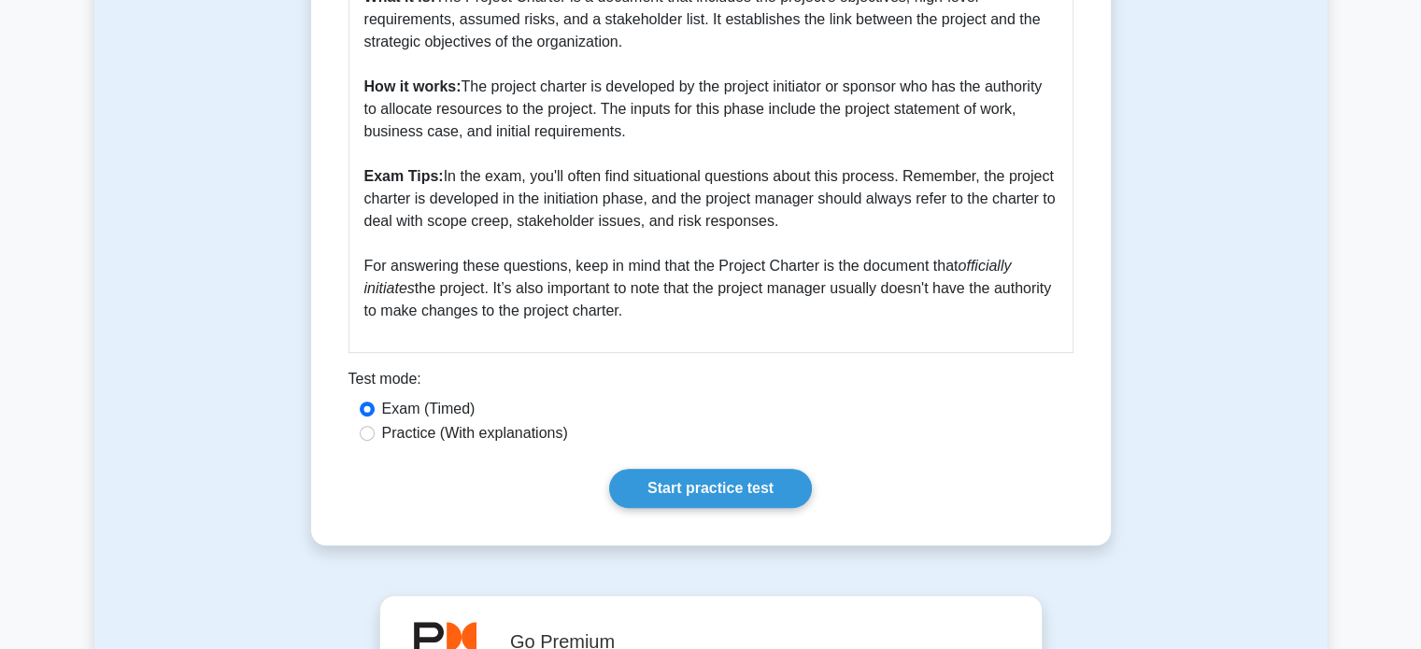
scroll to position [661, 0]
drag, startPoint x: 440, startPoint y: 176, endPoint x: 821, endPoint y: 317, distance: 406.4
click at [821, 317] on p "Develop Project Charter is a crucial process in Project Integration Management.…" at bounding box center [710, 97] width 693 height 448
copy p "In the exam, you'll often find situational questions about this process. Rememb…"
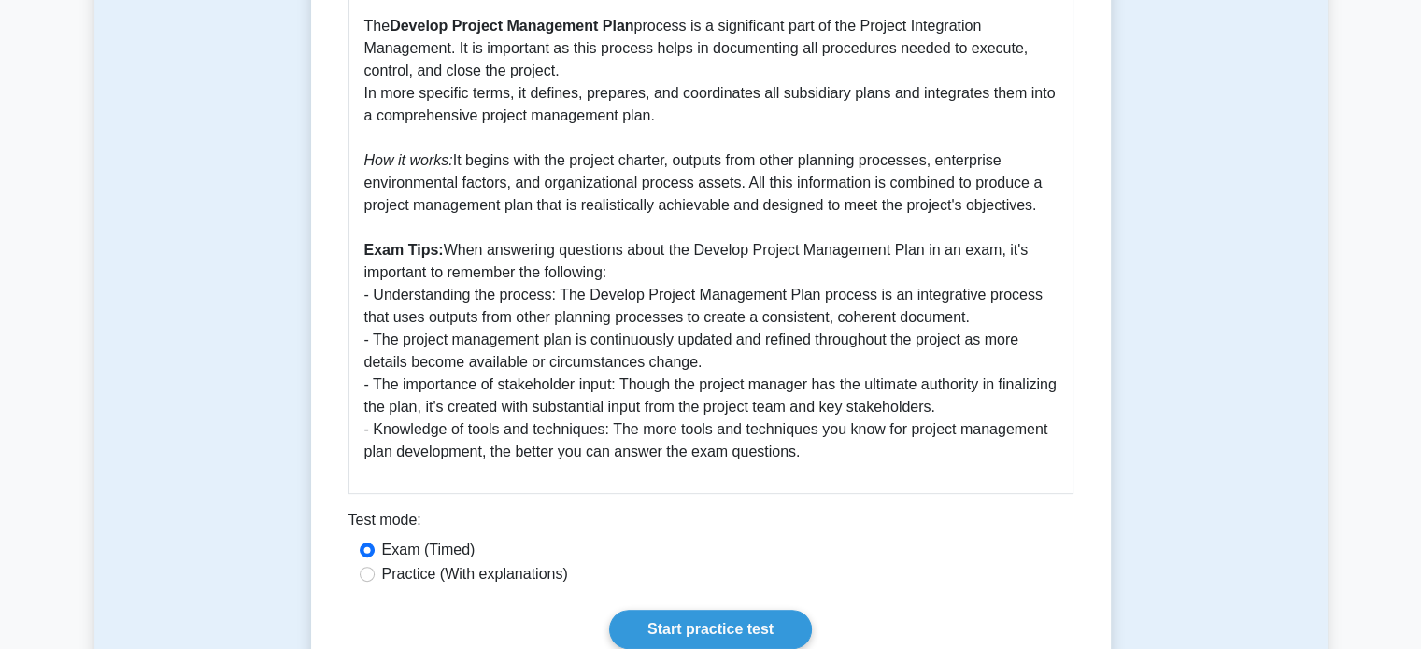
scroll to position [540, 0]
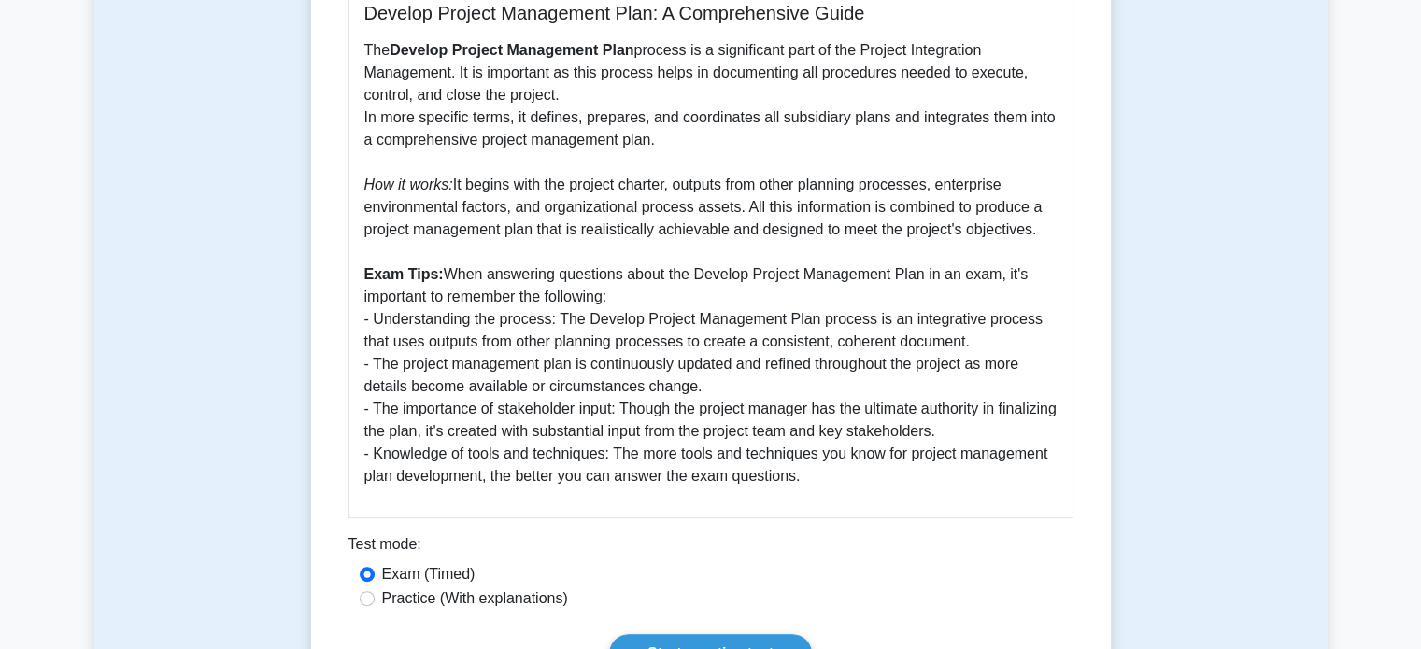
drag, startPoint x: 453, startPoint y: 186, endPoint x: 1097, endPoint y: 238, distance: 645.7
click at [1097, 238] on div "Develop Project Management Plan 5 minutes 5 Questions Develop Project Managemen…" at bounding box center [711, 177] width 785 height 1054
copy p "It begins with the project charter, outputs from other planning processes, ente…"
drag, startPoint x: 443, startPoint y: 278, endPoint x: 990, endPoint y: 503, distance: 591.8
click at [990, 503] on div "Develop Project Management Plan: A Comprehensive Guide The Develop Project Mana…" at bounding box center [710, 244] width 725 height 547
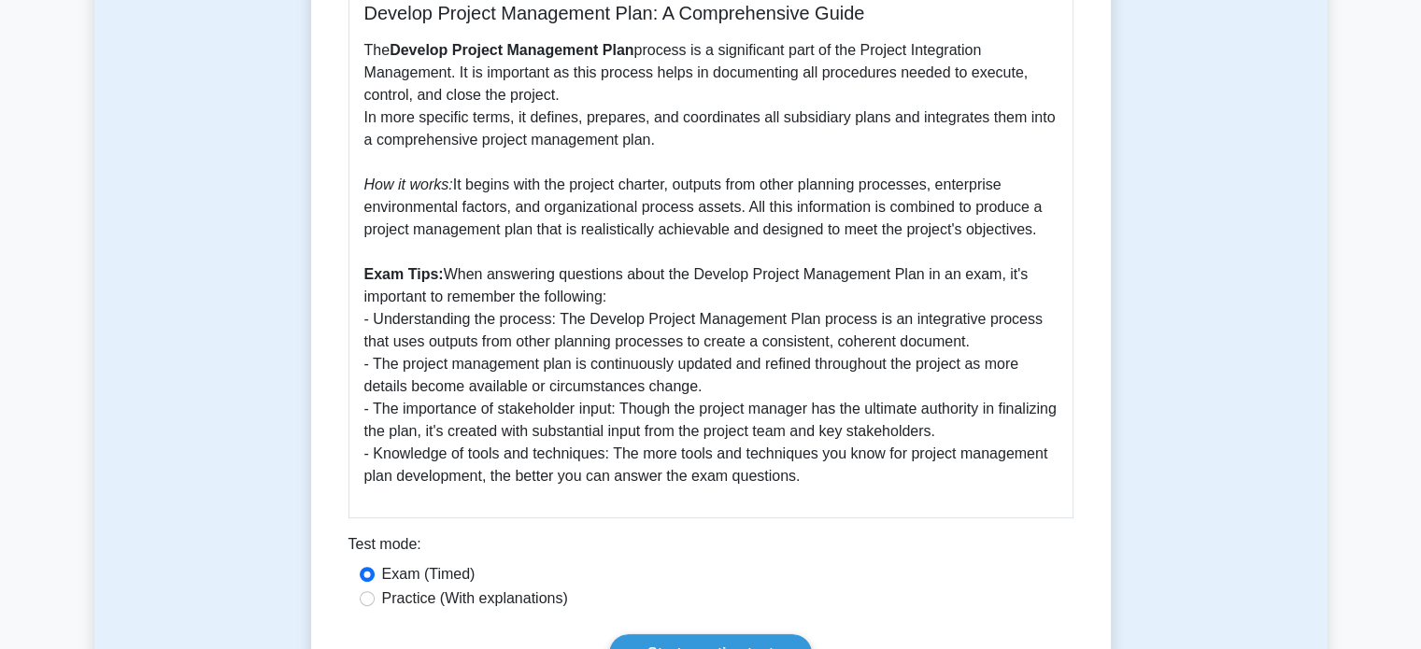
copy p "When answering questions about the Develop Project Management Plan in an exam, …"
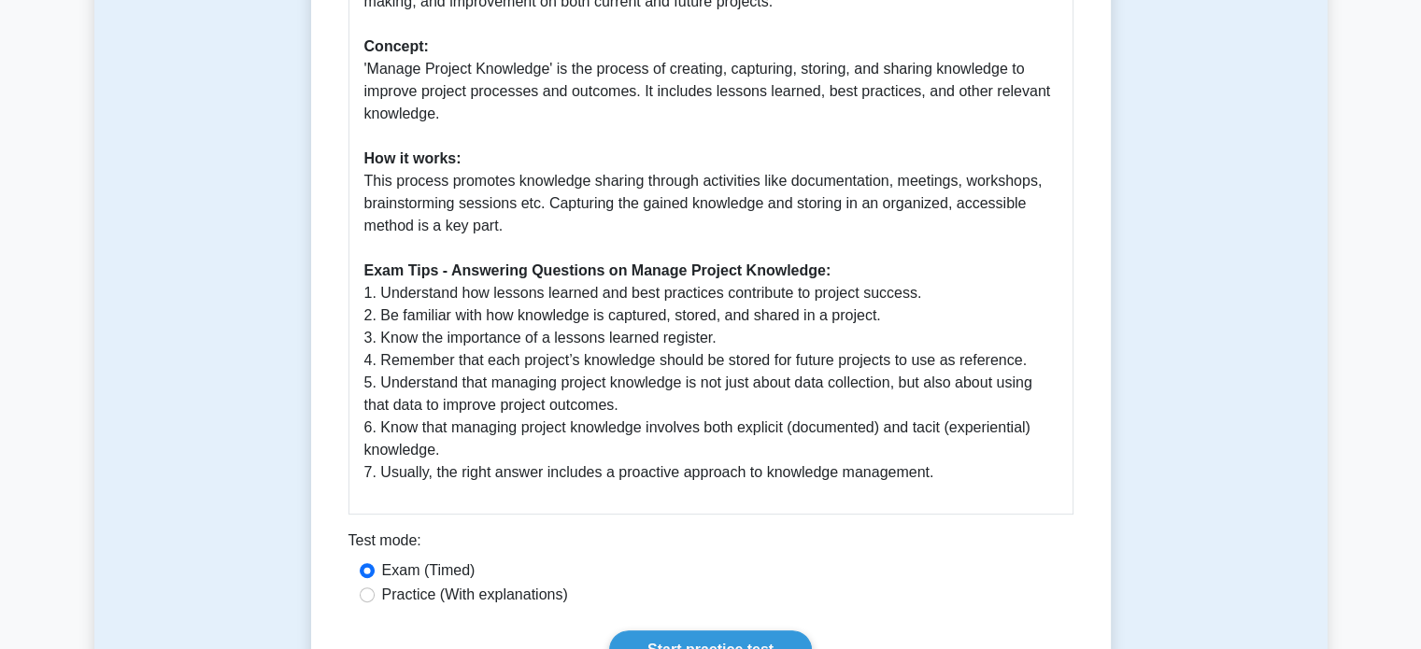
scroll to position [615, 0]
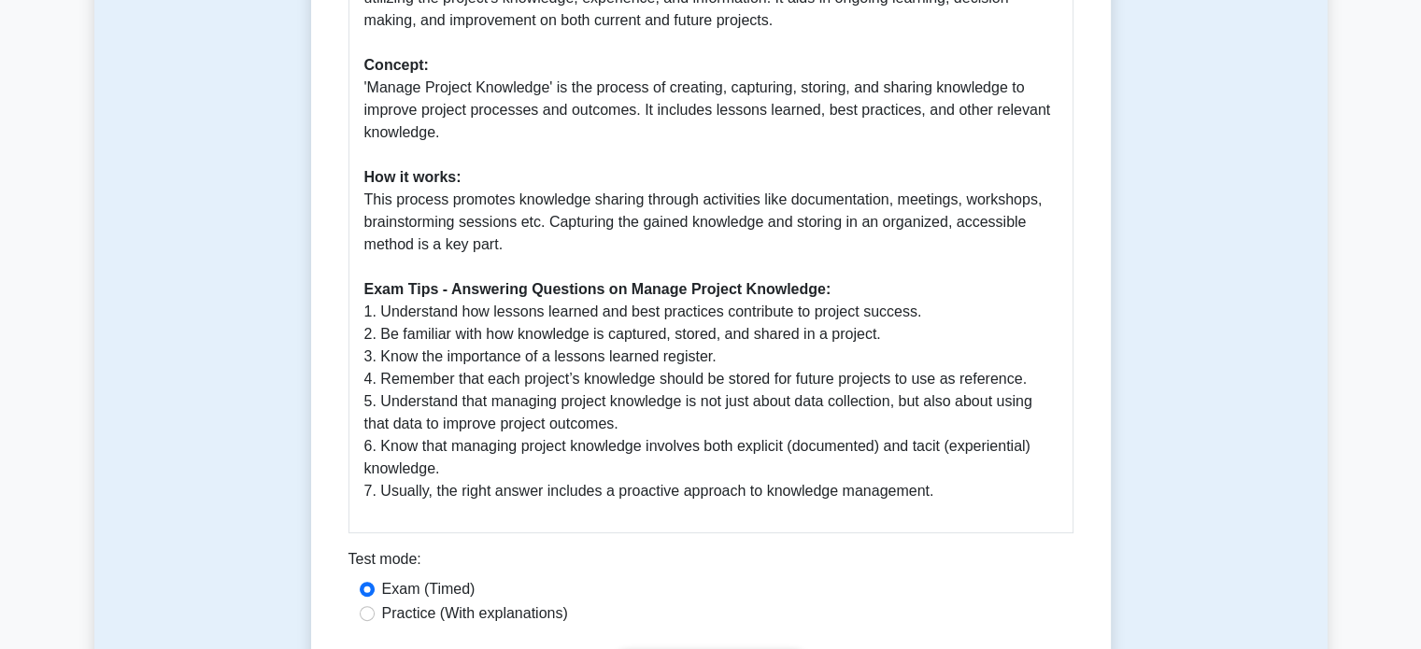
drag, startPoint x: 358, startPoint y: 319, endPoint x: 963, endPoint y: 490, distance: 628.9
click at [963, 490] on div "Guide to Manage Project Knowledge - PMBOK Seventh Edition Importance: The 'Mana…" at bounding box center [710, 203] width 725 height 659
copy p "1. Understand how lessons learned and best practices contribute to project succ…"
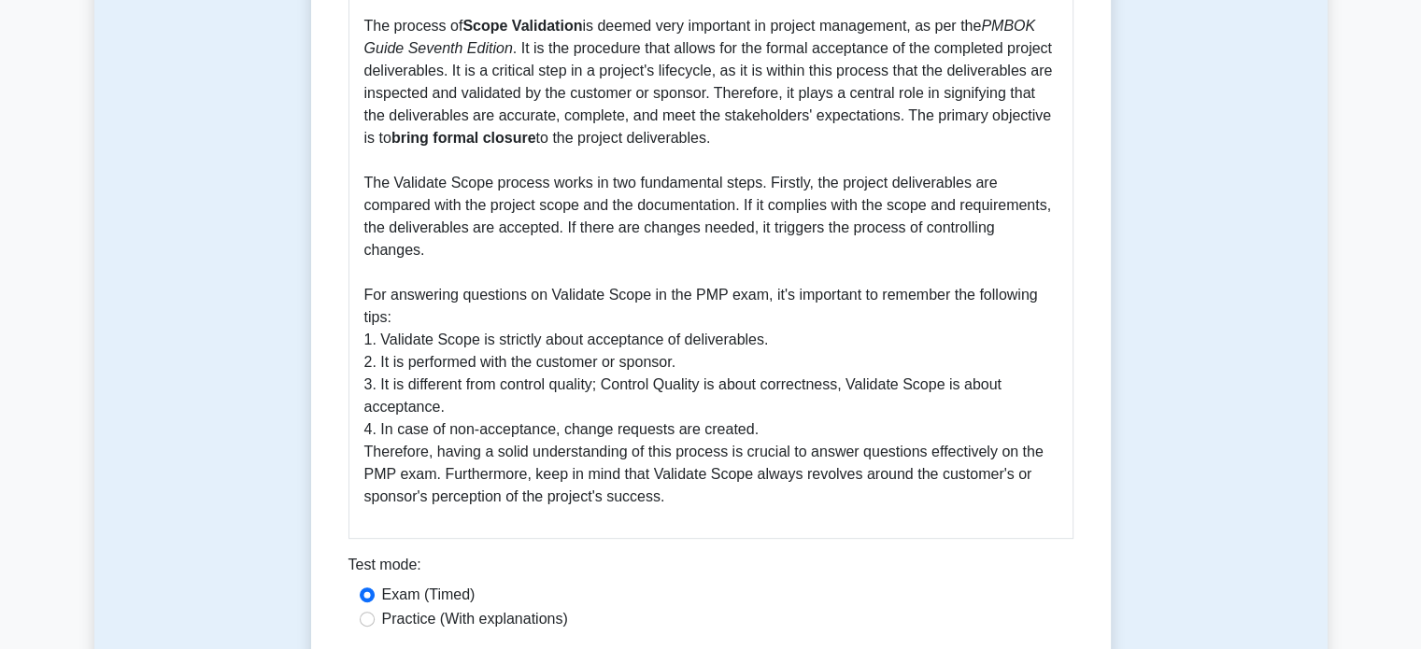
scroll to position [557, 0]
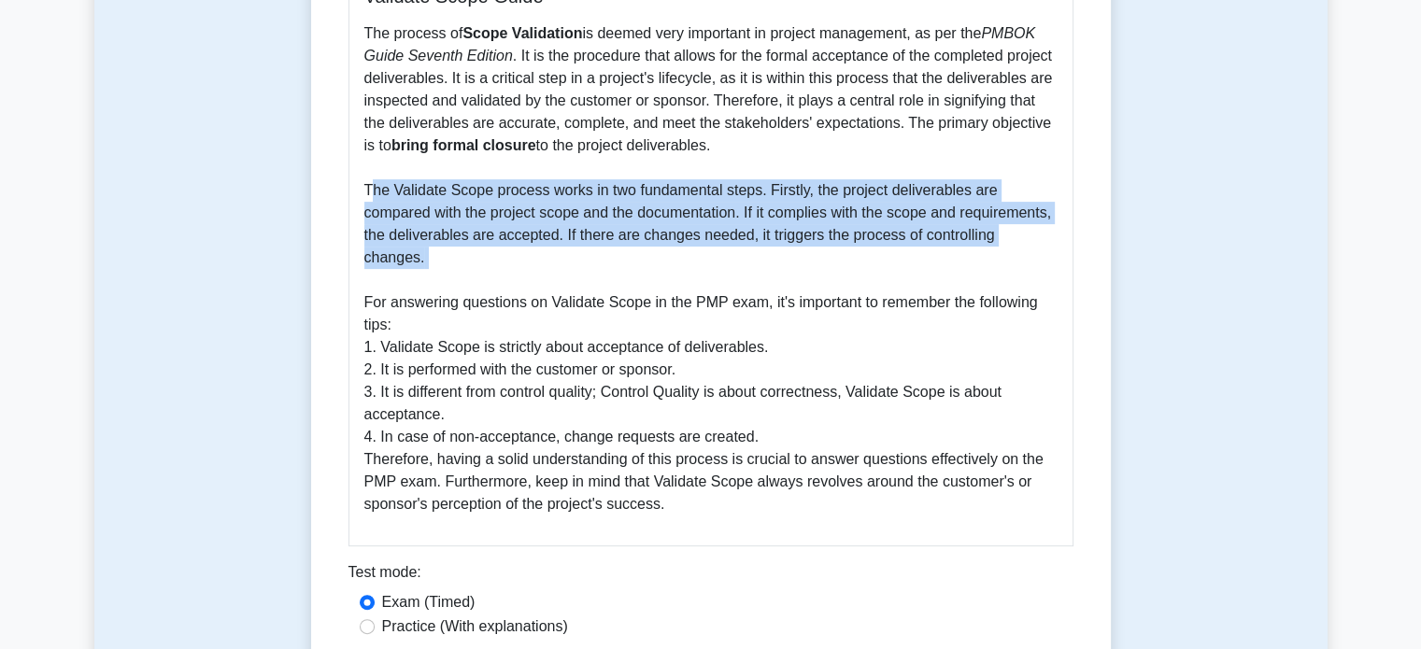
drag, startPoint x: 366, startPoint y: 195, endPoint x: 1031, endPoint y: 249, distance: 667.2
click at [1031, 249] on p "The process of Scope Validation is deemed very important in project management,…" at bounding box center [710, 268] width 693 height 493
copy p "The Validate Scope process works in two fundamental steps. Firstly, the project…"
drag, startPoint x: 356, startPoint y: 324, endPoint x: 775, endPoint y: 474, distance: 445.5
click at [775, 474] on div "Validate Scope Guide The process of Scope Validation is deemed very important i…" at bounding box center [710, 250] width 725 height 592
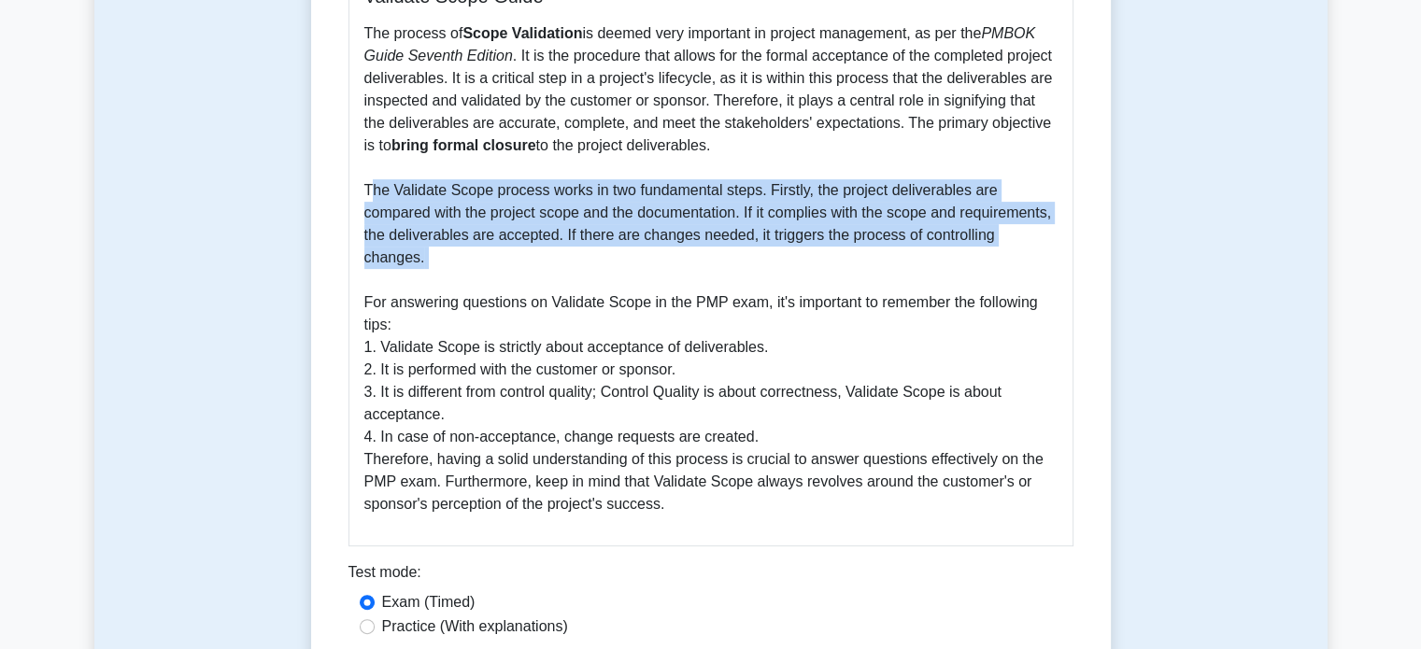
copy p "1. Validate Scope is strictly about acceptance of deliverables. 2. It is perfor…"
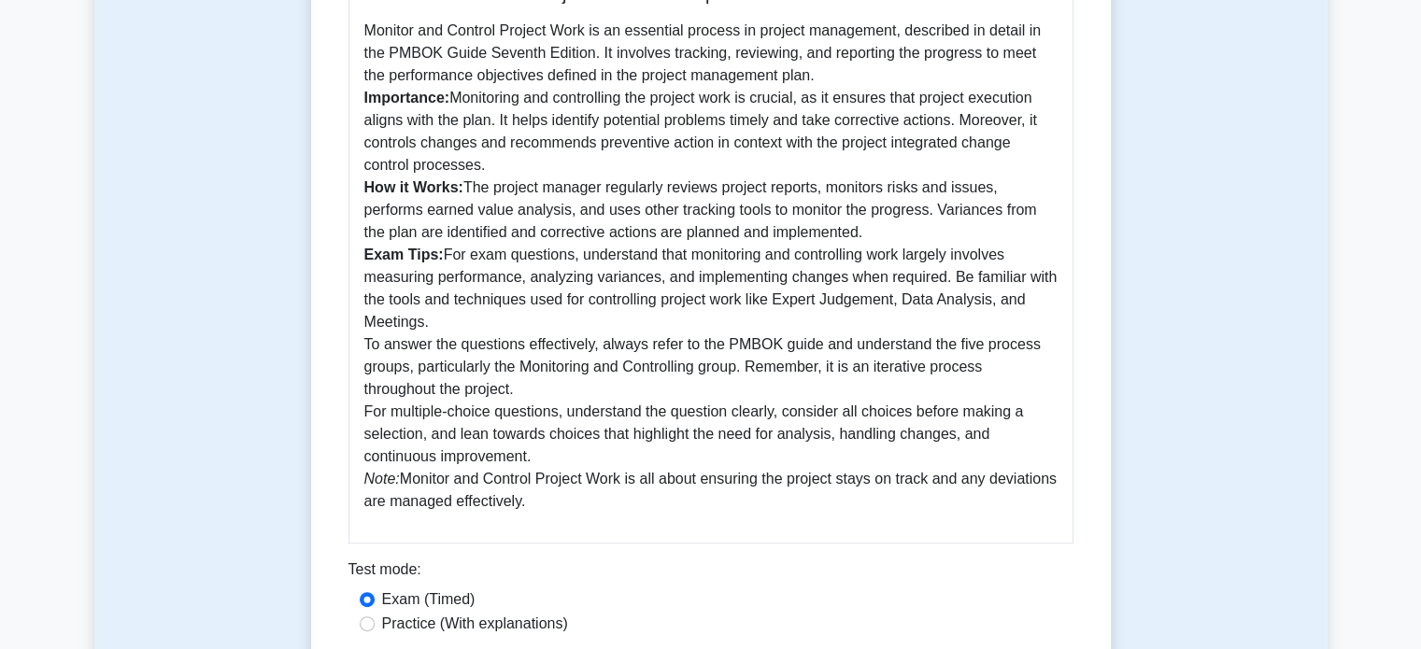
scroll to position [579, 0]
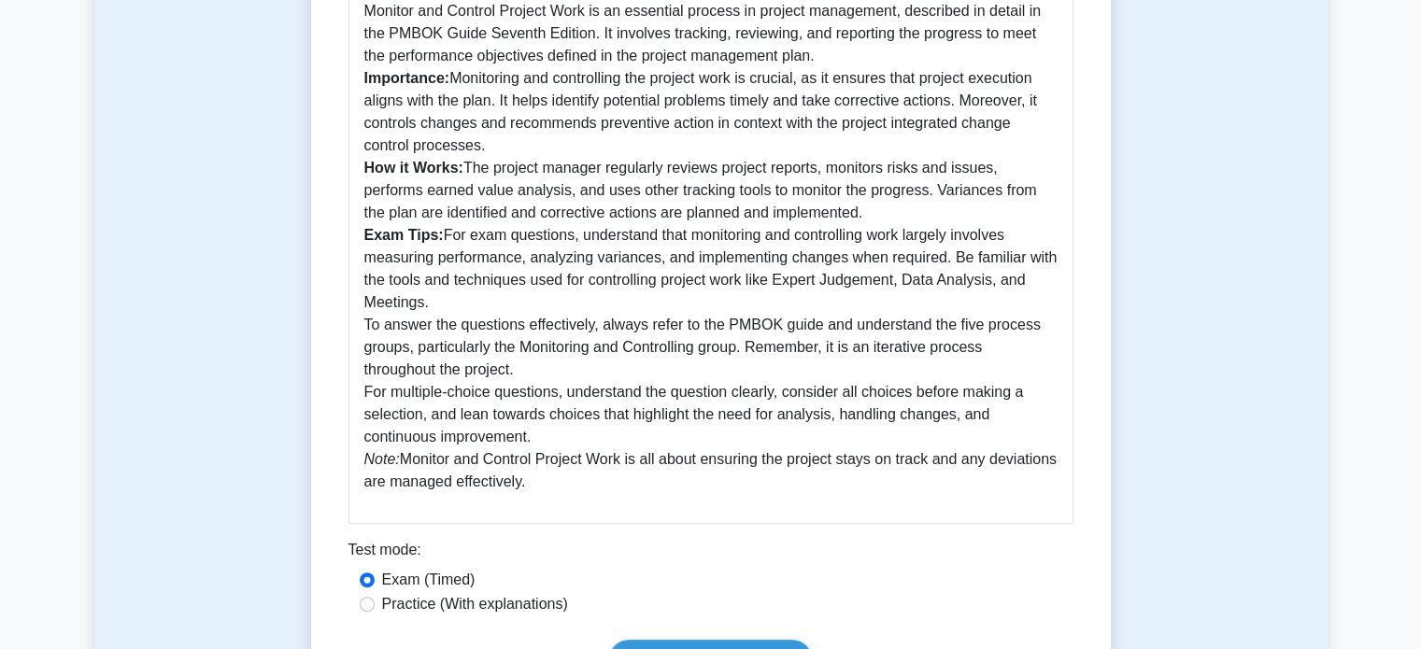
drag, startPoint x: 443, startPoint y: 234, endPoint x: 621, endPoint y: 503, distance: 322.0
click at [621, 503] on div "Monitor and Control Project Work: A Comprehensive Guide Monitor and Control Pro…" at bounding box center [710, 228] width 725 height 592
copy p "For exam questions, understand that monitoring and controlling work largely inv…"
